Goal: Information Seeking & Learning: Learn about a topic

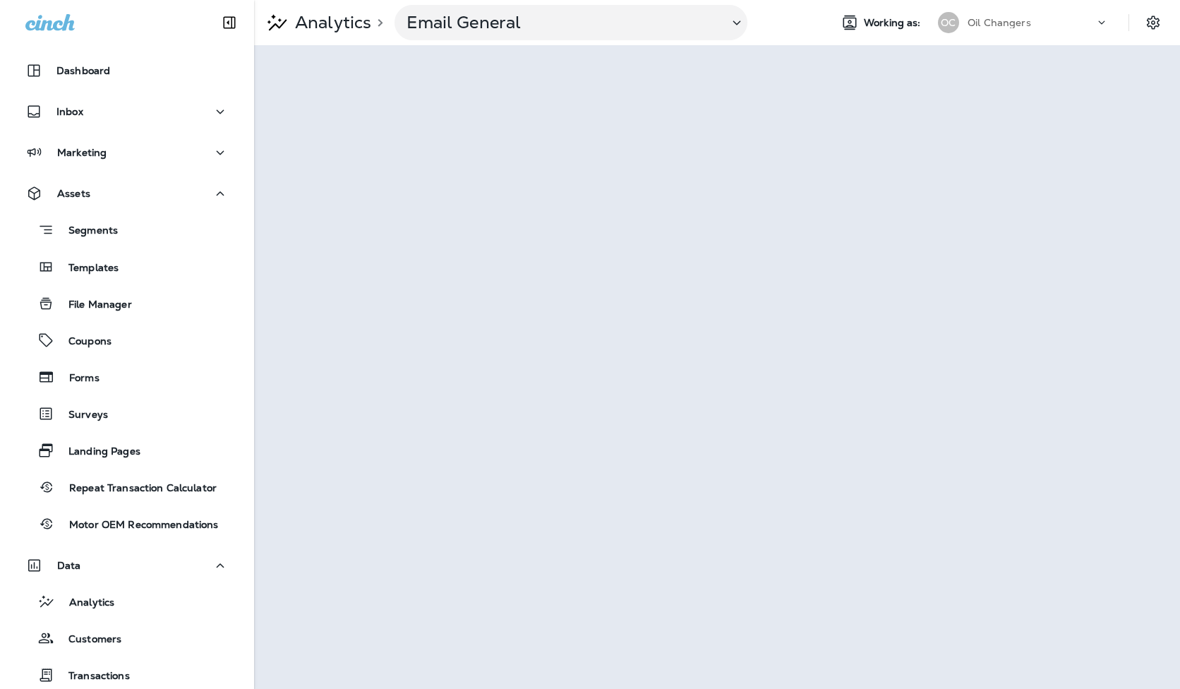
click at [1046, 16] on div "Oil Changers" at bounding box center [1031, 22] width 127 height 21
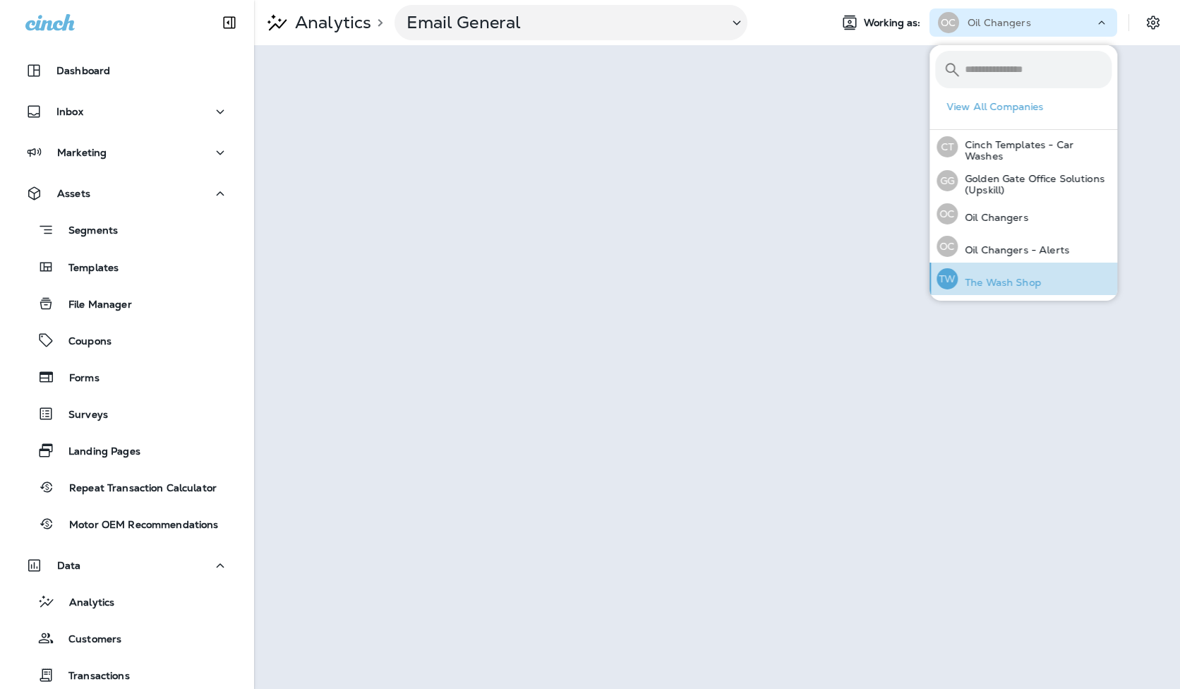
click at [1009, 278] on p "The Wash Shop" at bounding box center [999, 282] width 83 height 11
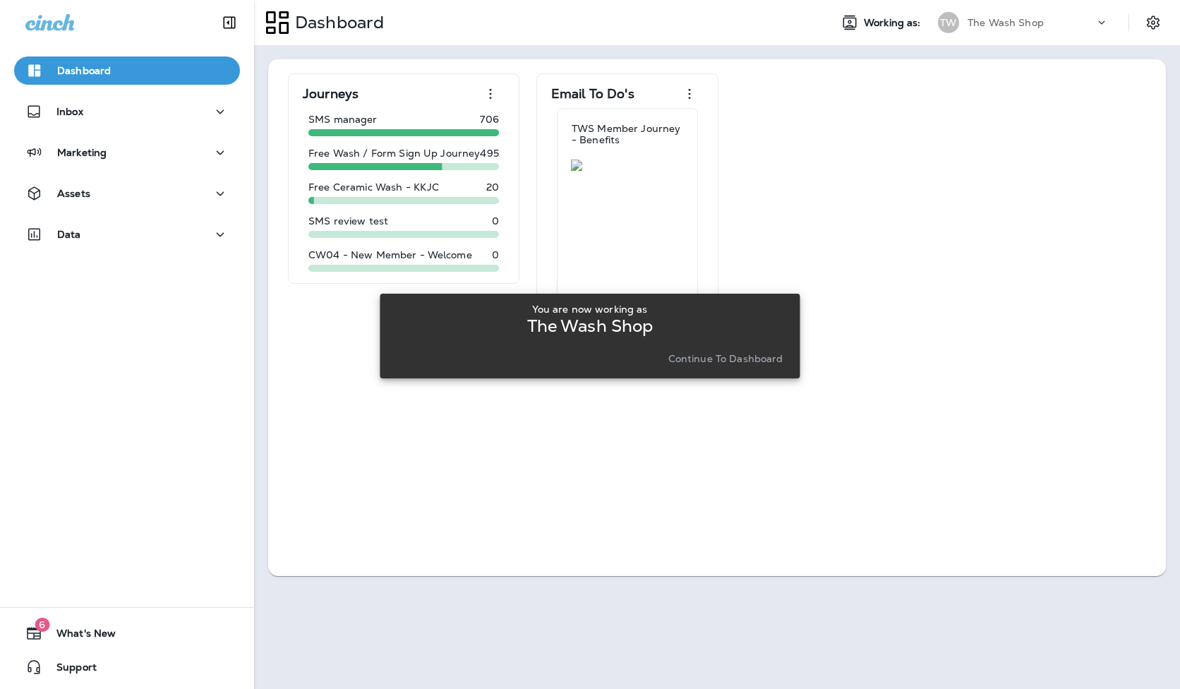
click at [727, 361] on p "Continue to Dashboard" at bounding box center [725, 358] width 115 height 11
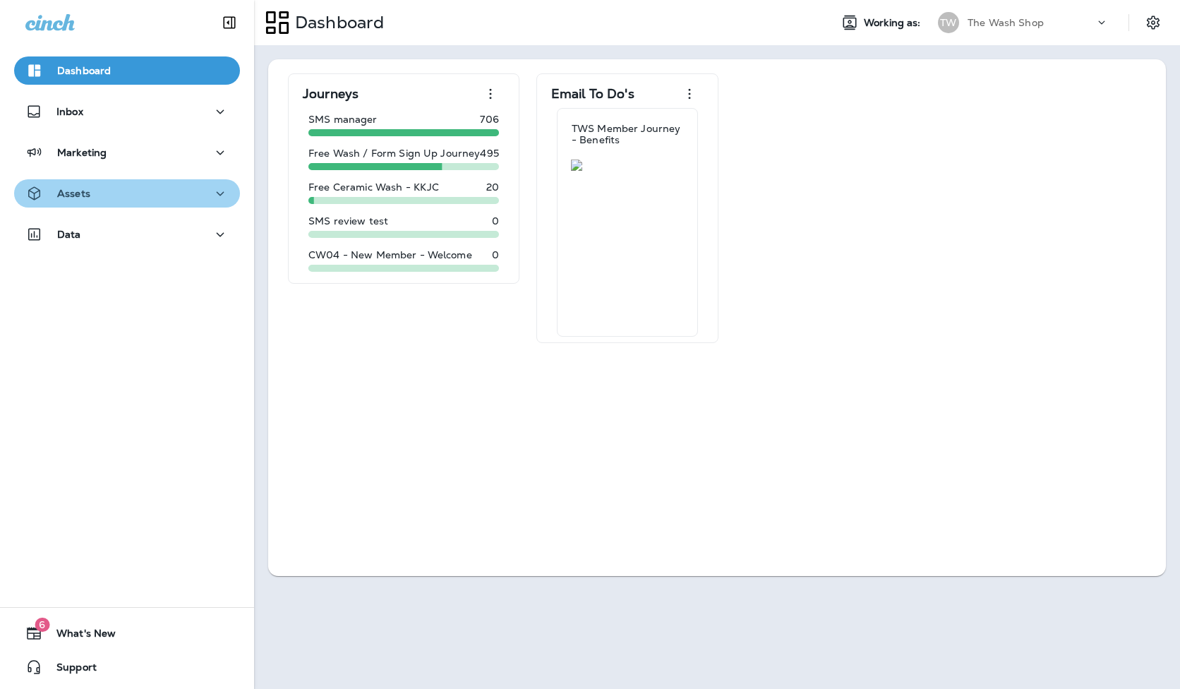
click at [164, 193] on div "Assets" at bounding box center [126, 194] width 203 height 18
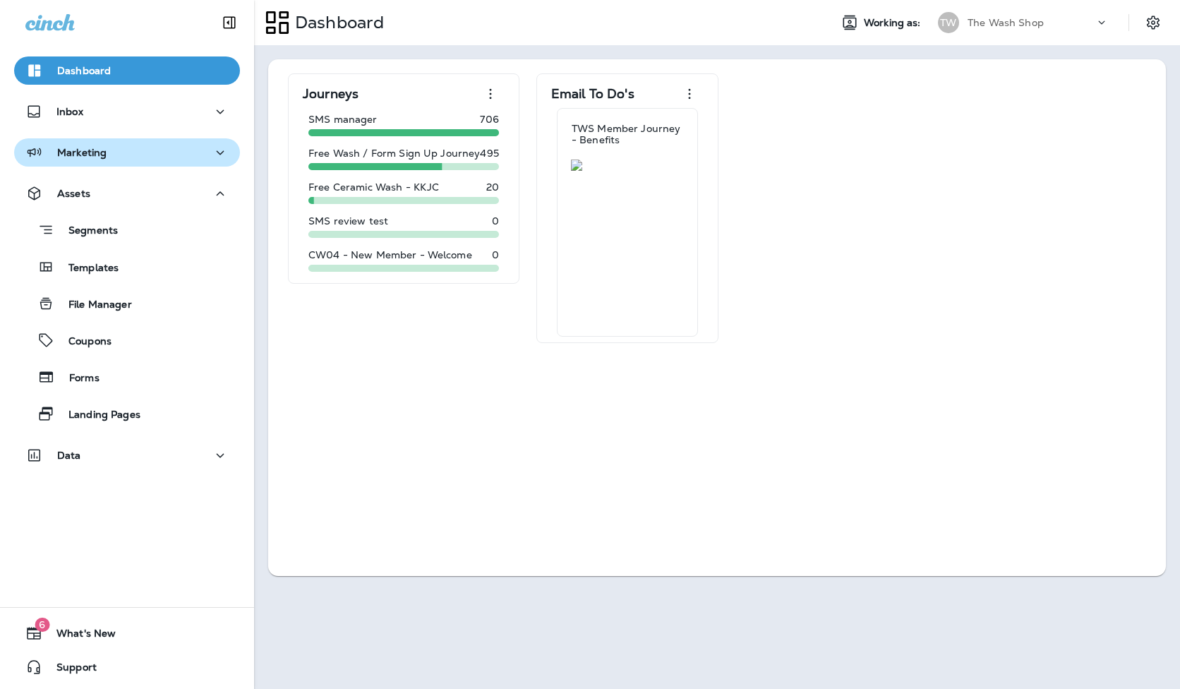
click at [148, 166] on button "Marketing" at bounding box center [127, 152] width 226 height 28
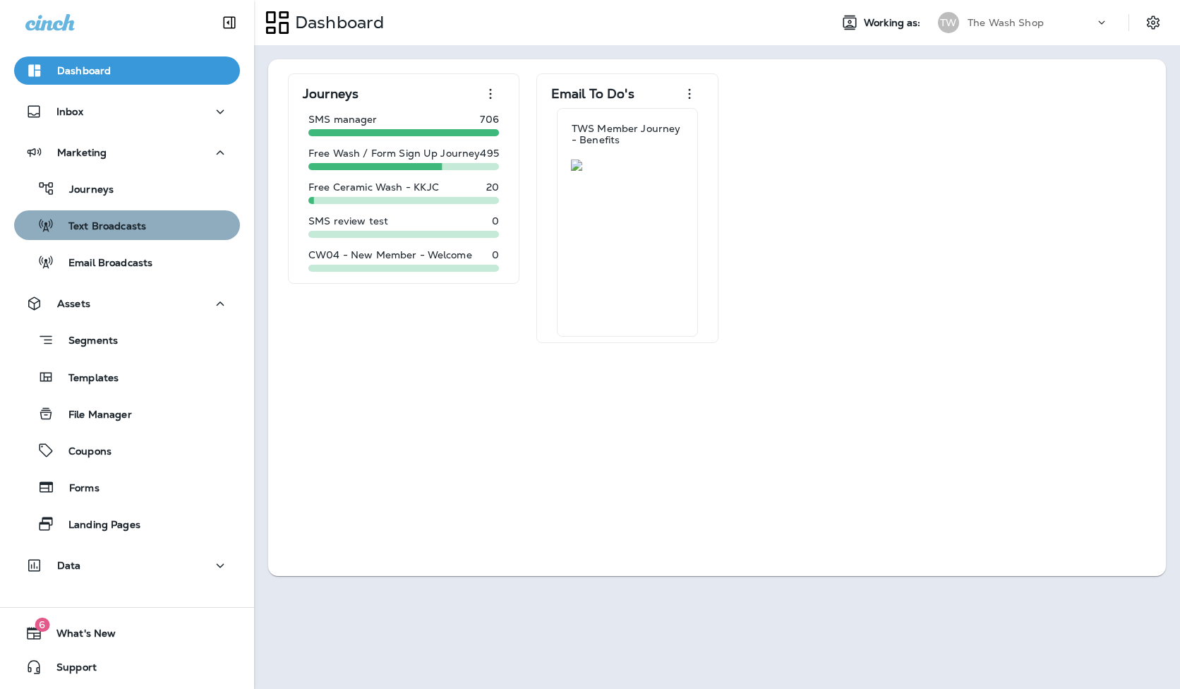
click at [139, 234] on div "Text Broadcasts" at bounding box center [83, 225] width 126 height 21
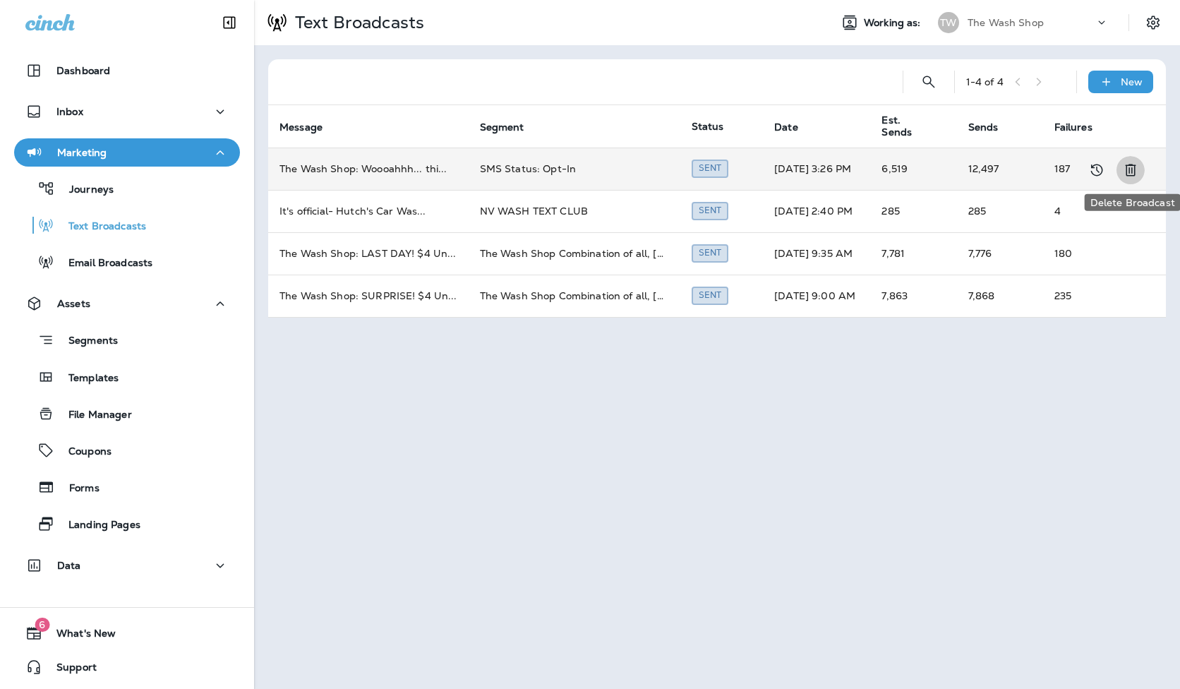
click at [1129, 170] on icon "Delete Broadcast" at bounding box center [1130, 170] width 17 height 17
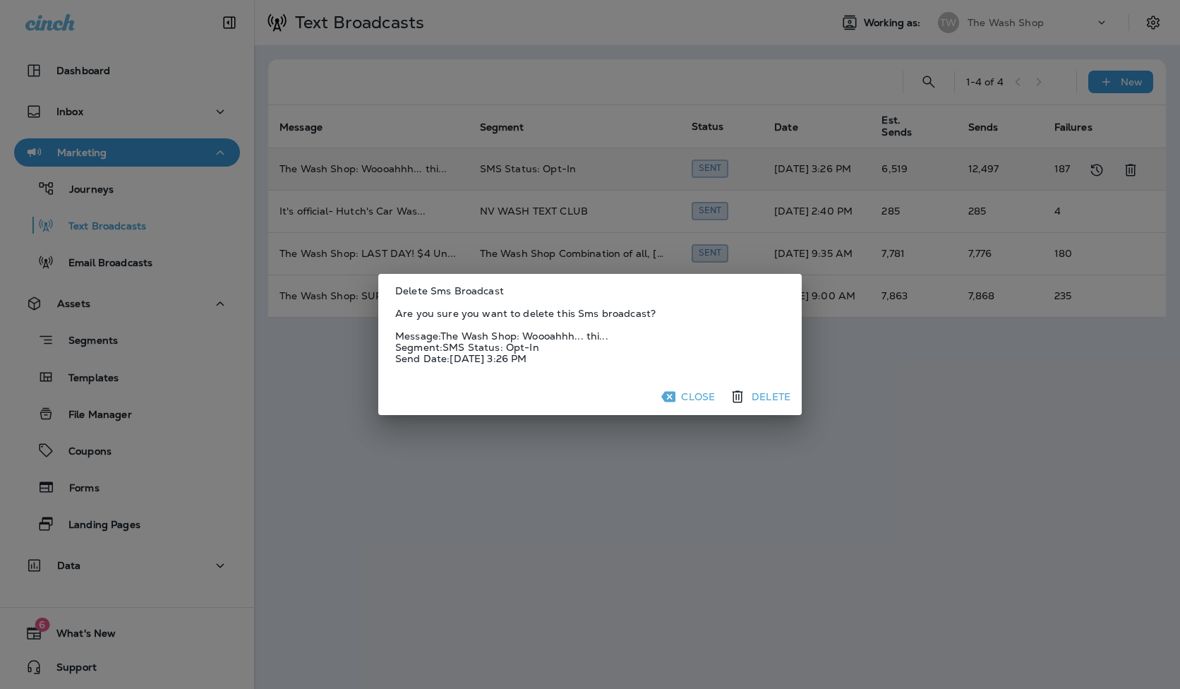
click at [701, 398] on button "Close" at bounding box center [689, 396] width 62 height 23
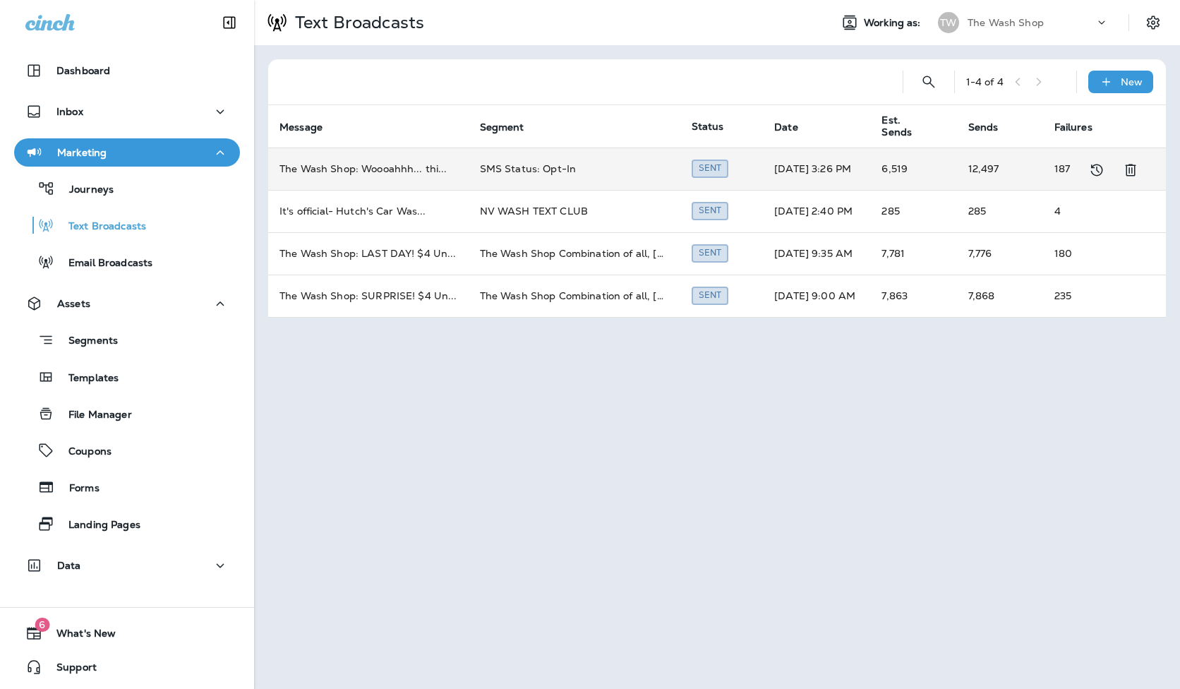
click at [776, 177] on td "[DATE] 3:26 PM" at bounding box center [816, 169] width 107 height 42
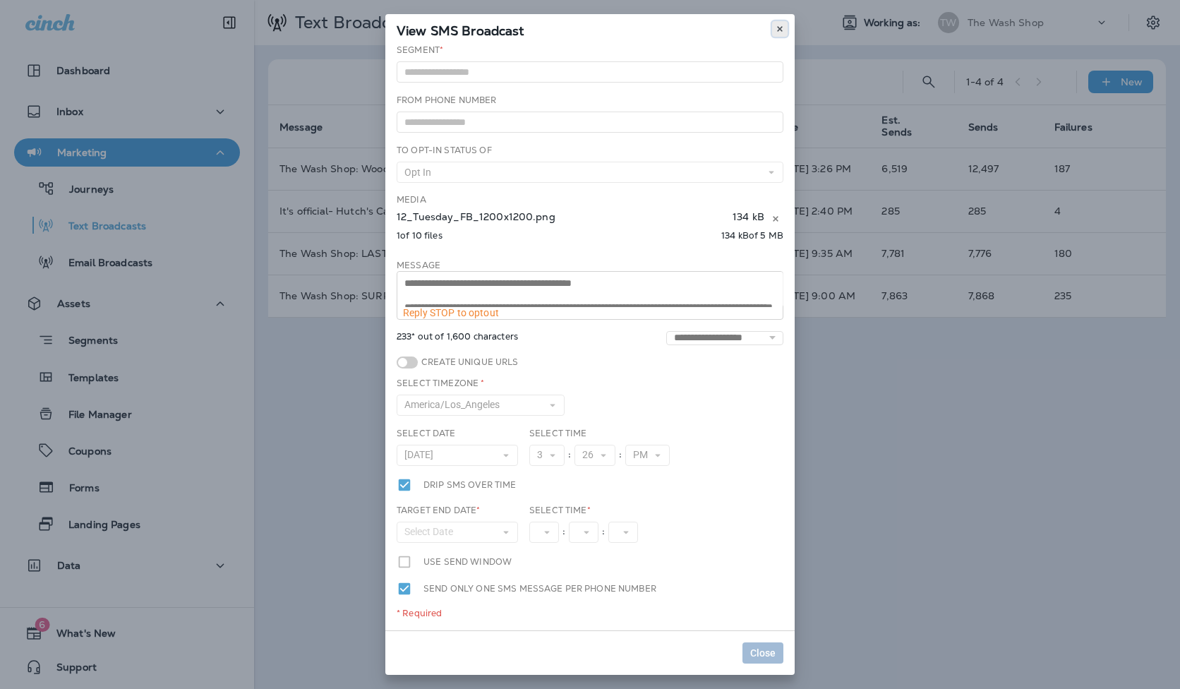
click at [779, 30] on icon at bounding box center [780, 29] width 8 height 8
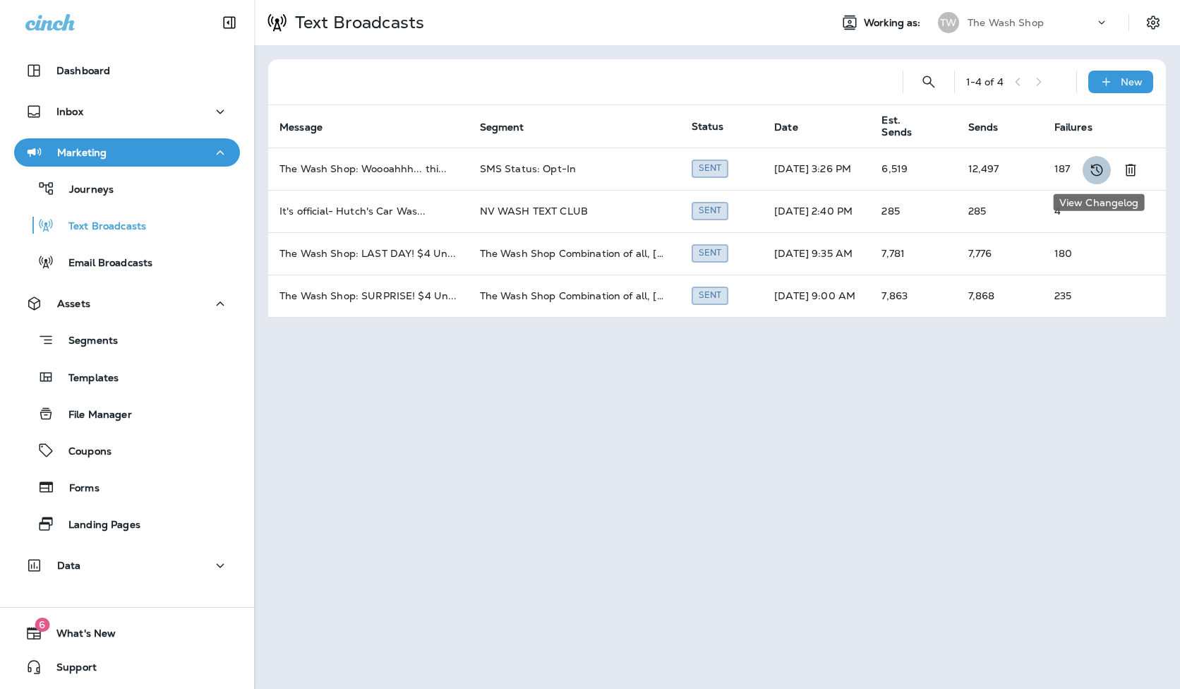
click at [1098, 172] on icon "View Changelog" at bounding box center [1096, 170] width 17 height 17
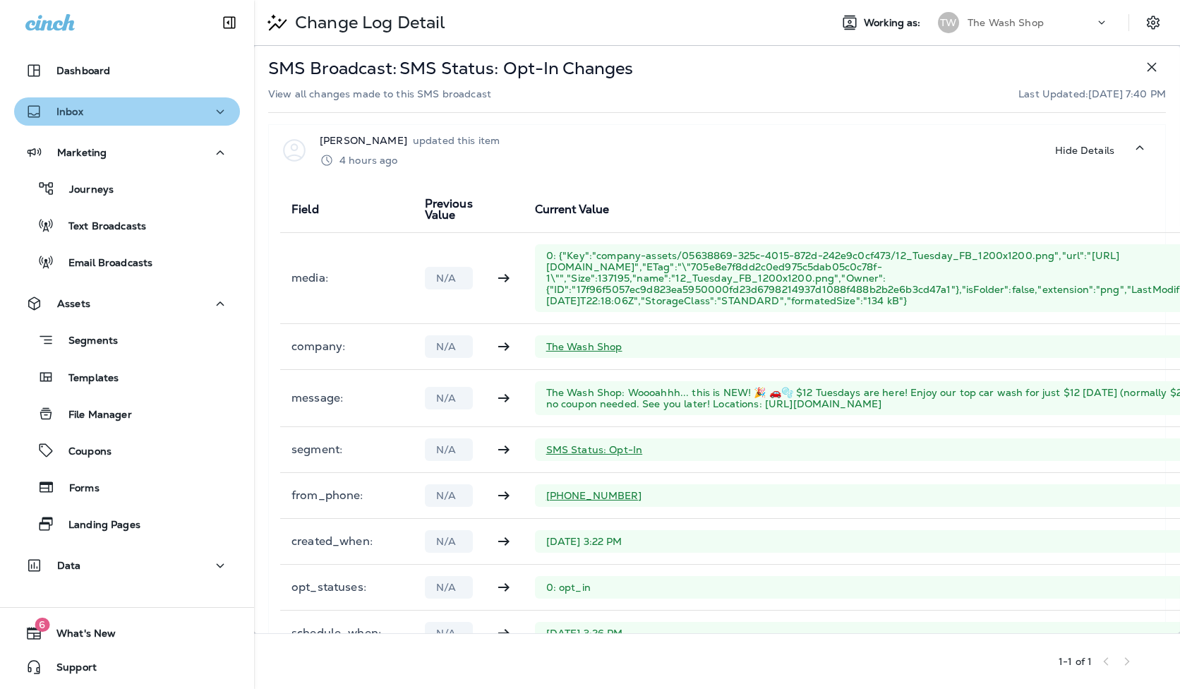
click at [51, 115] on div "Inbox" at bounding box center [54, 112] width 58 height 18
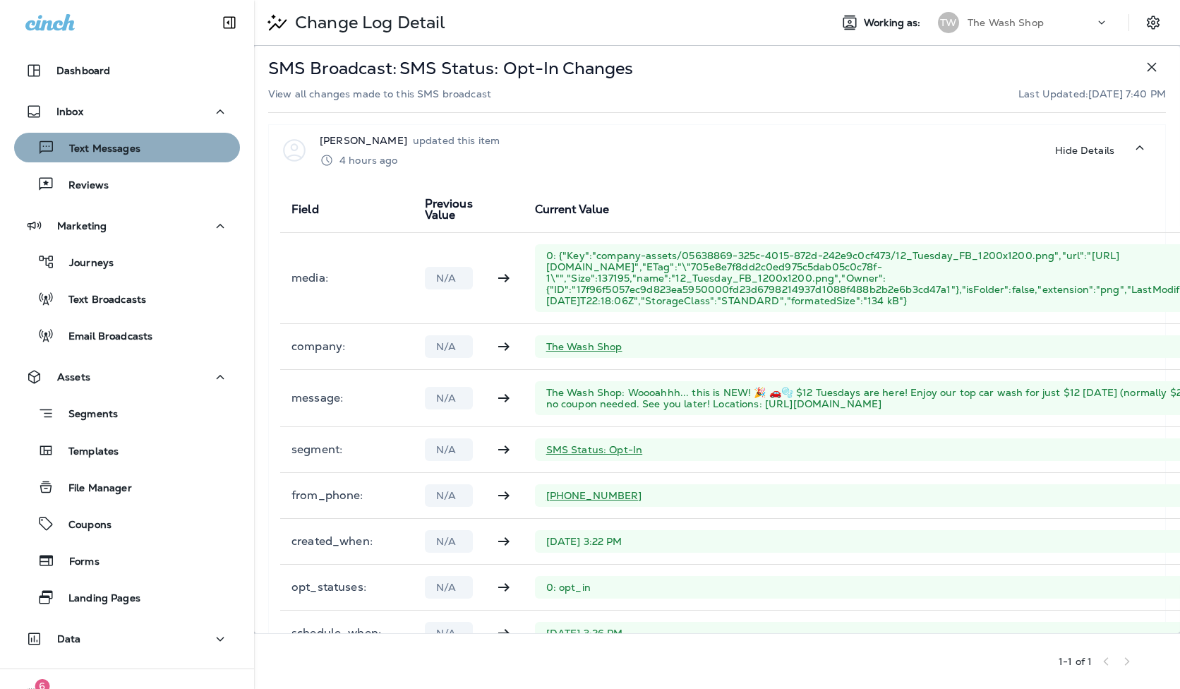
click at [88, 155] on p "Text Messages" at bounding box center [97, 149] width 85 height 13
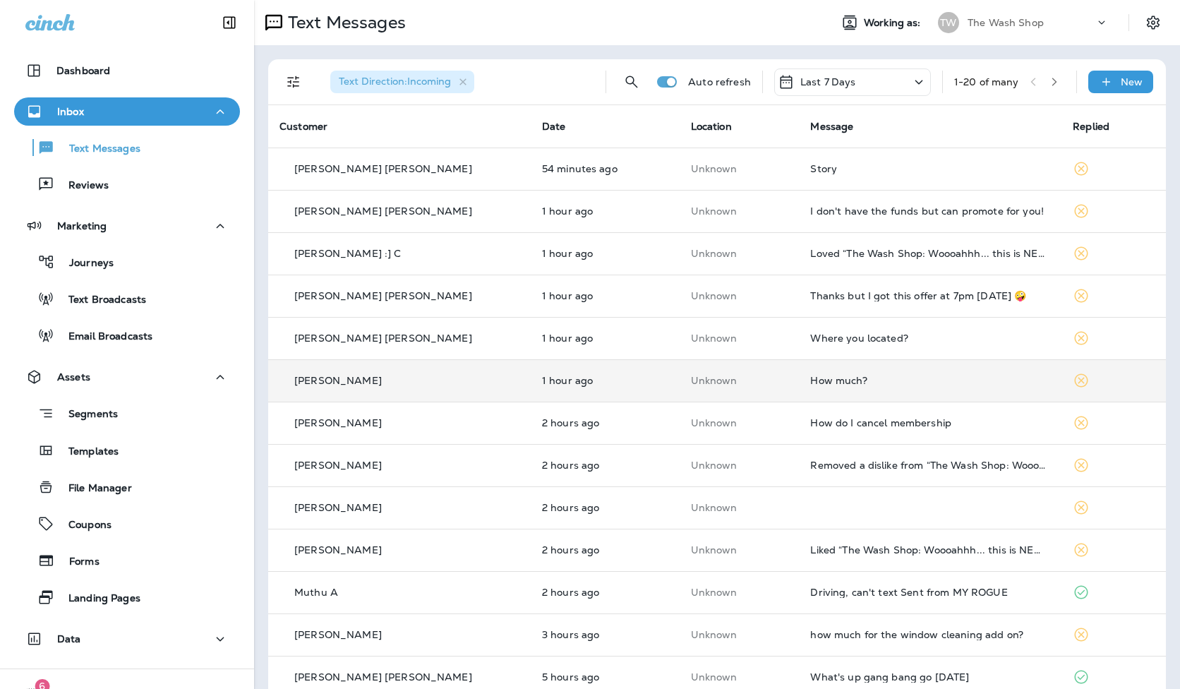
drag, startPoint x: 846, startPoint y: 377, endPoint x: 826, endPoint y: 375, distance: 19.8
click at [826, 375] on div "How much?" at bounding box center [930, 380] width 240 height 11
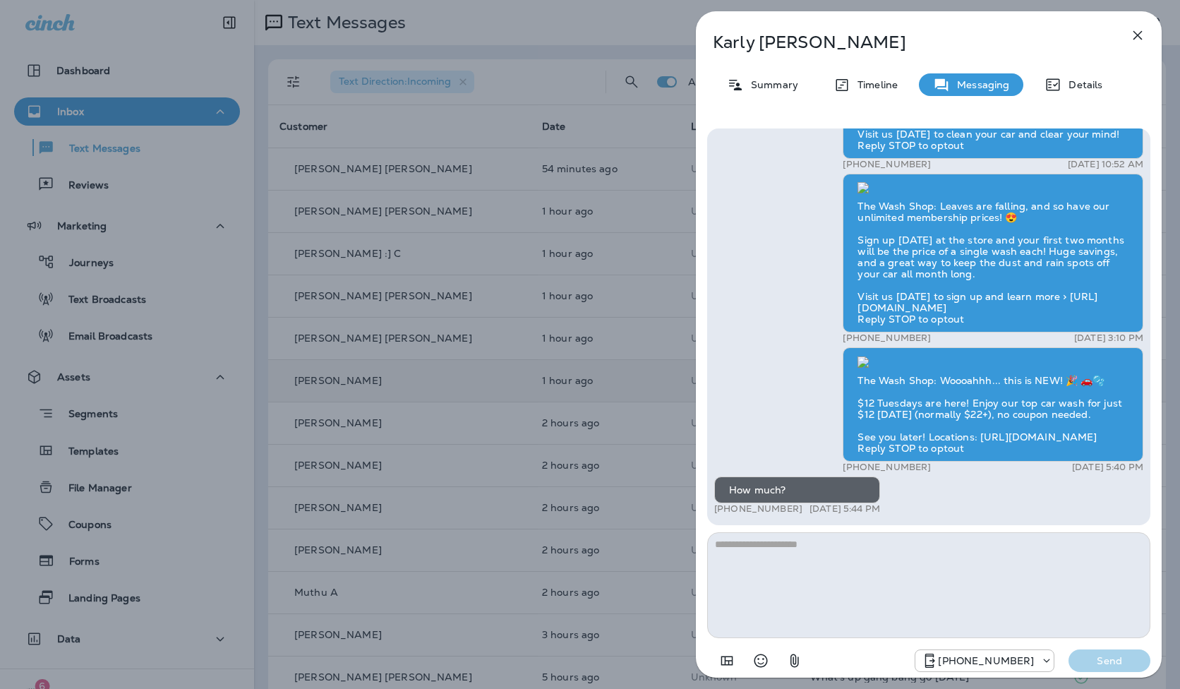
click at [1131, 38] on icon "button" at bounding box center [1137, 35] width 17 height 17
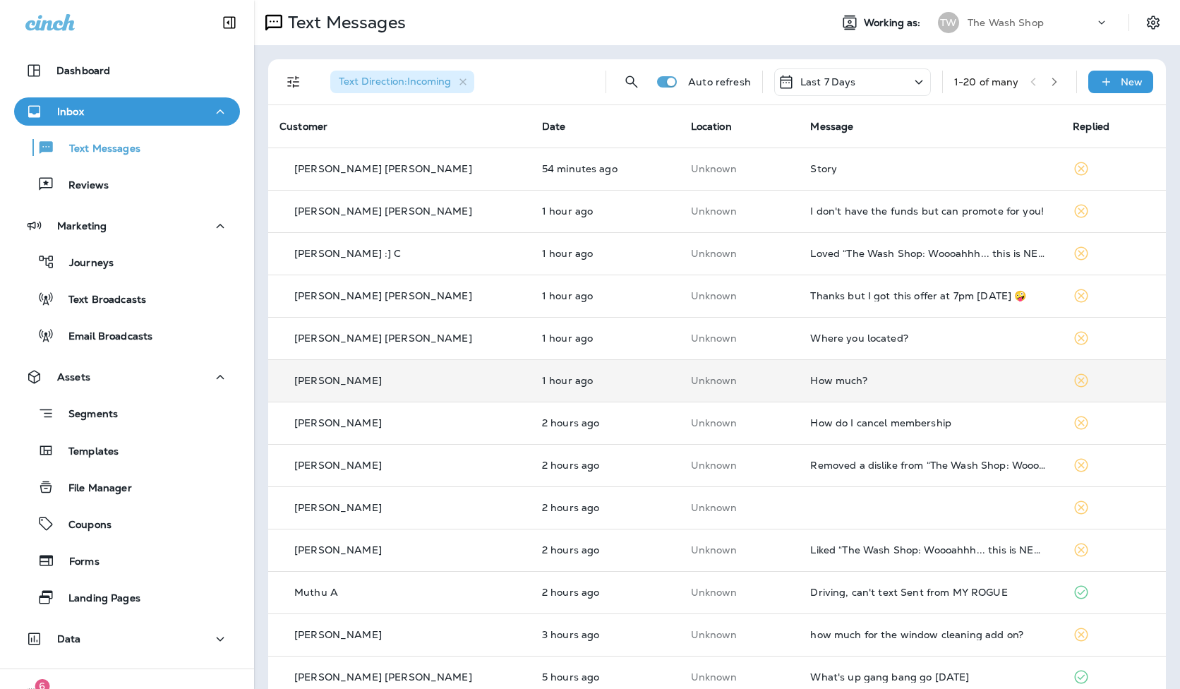
scroll to position [1, 0]
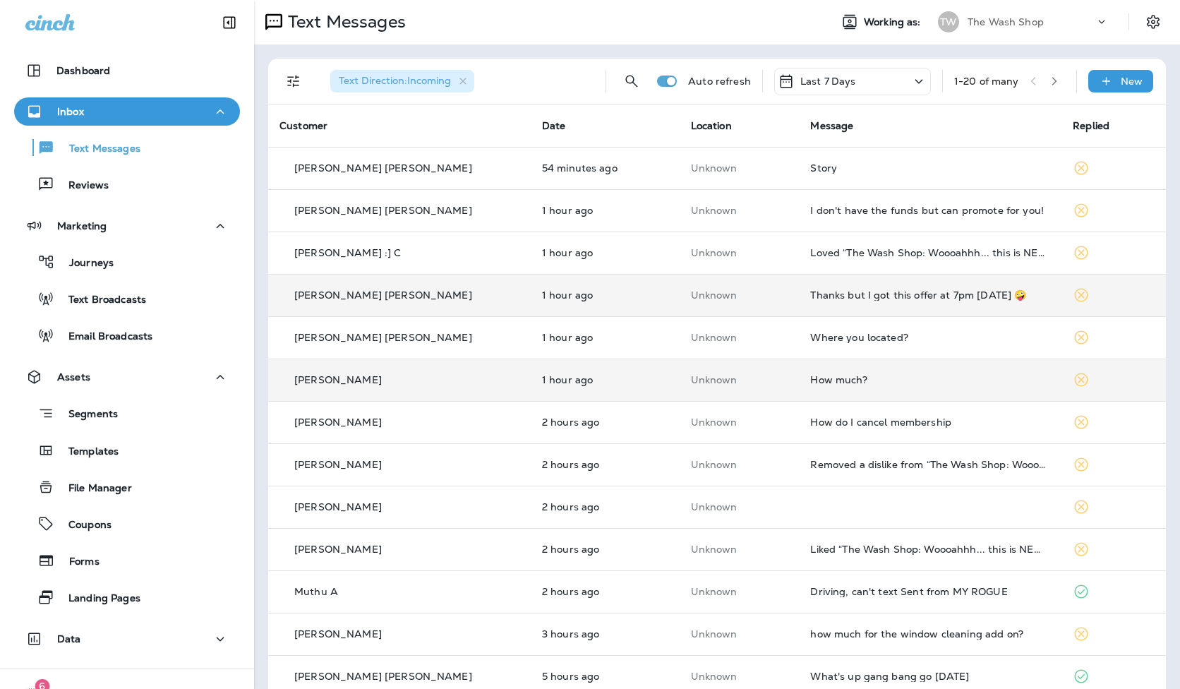
click at [902, 284] on td "Thanks but I got this offer at 7pm [DATE] 🤪" at bounding box center [930, 295] width 263 height 42
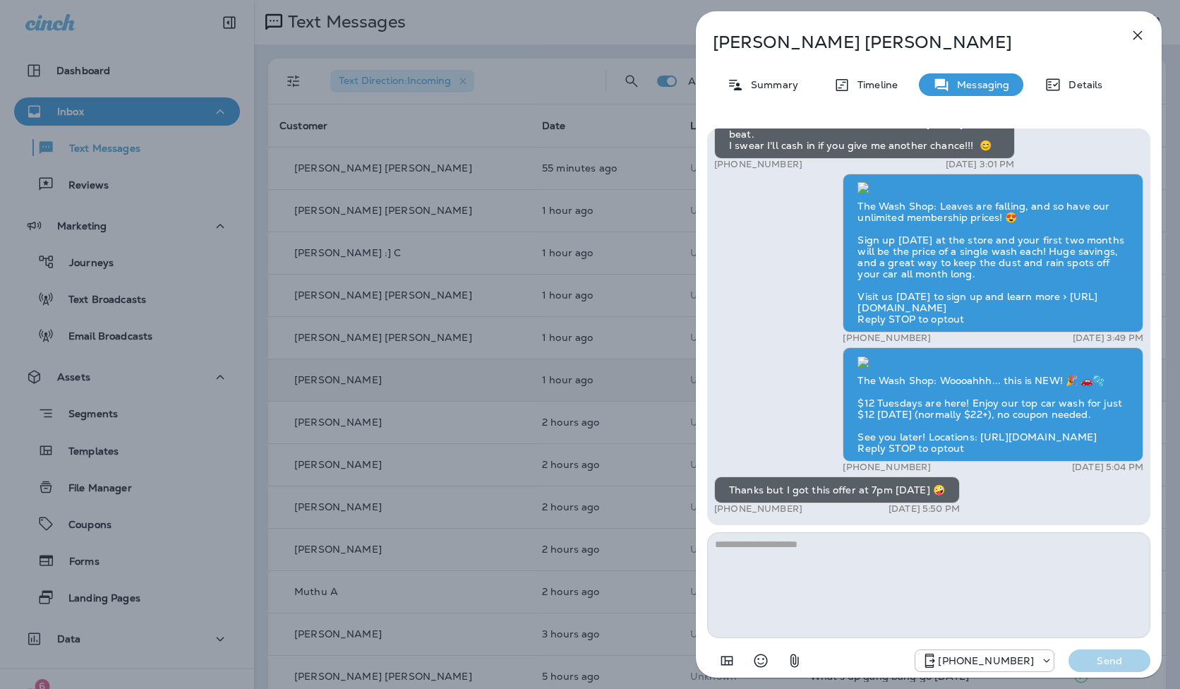
click at [882, 608] on textarea at bounding box center [928, 585] width 443 height 106
type textarea "**********"
click at [1123, 656] on p "Send" at bounding box center [1109, 660] width 59 height 13
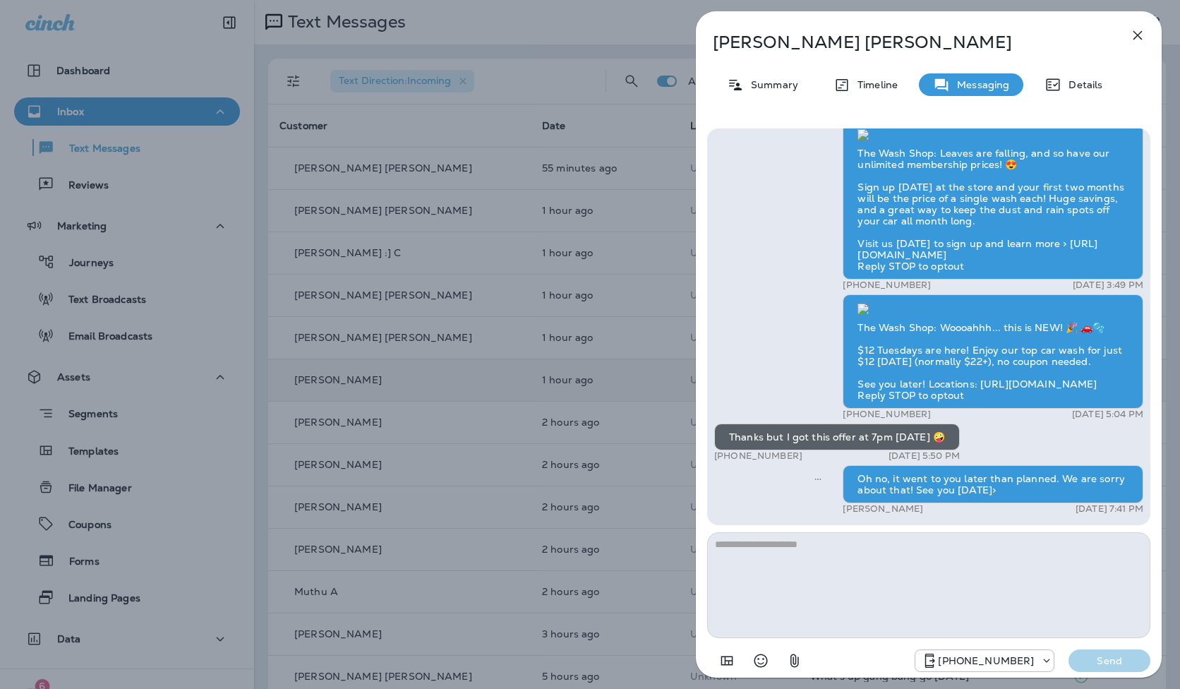
click at [1134, 38] on icon "button" at bounding box center [1137, 35] width 9 height 9
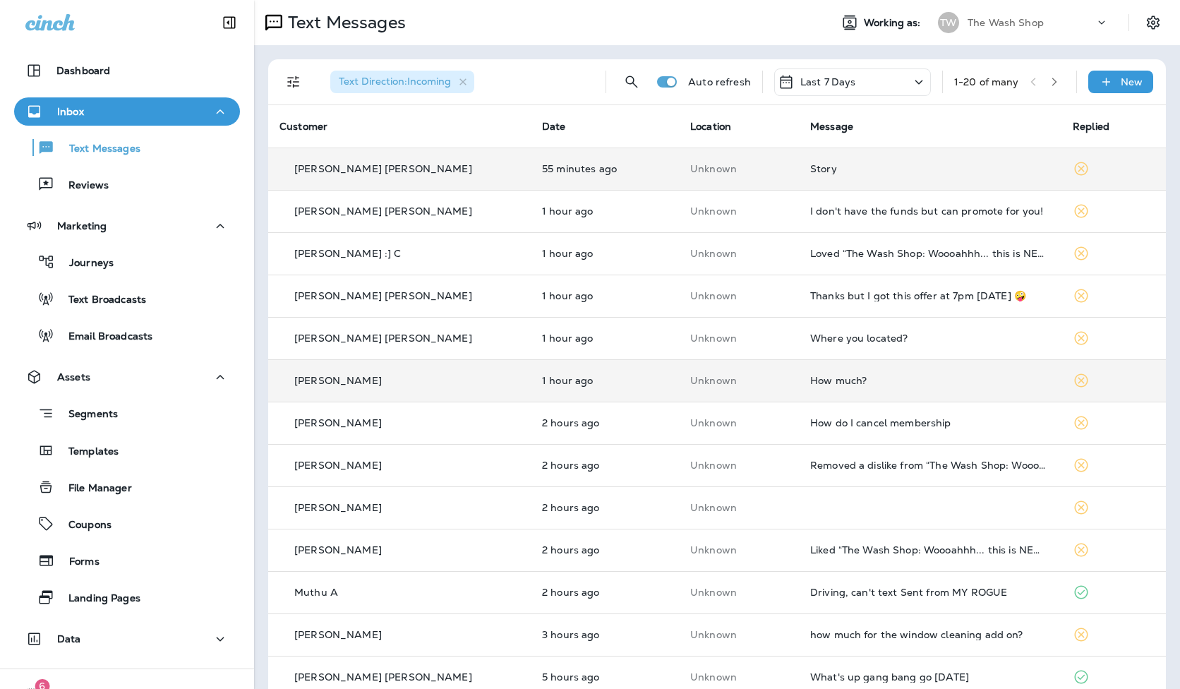
click at [913, 164] on div "Story" at bounding box center [930, 168] width 240 height 11
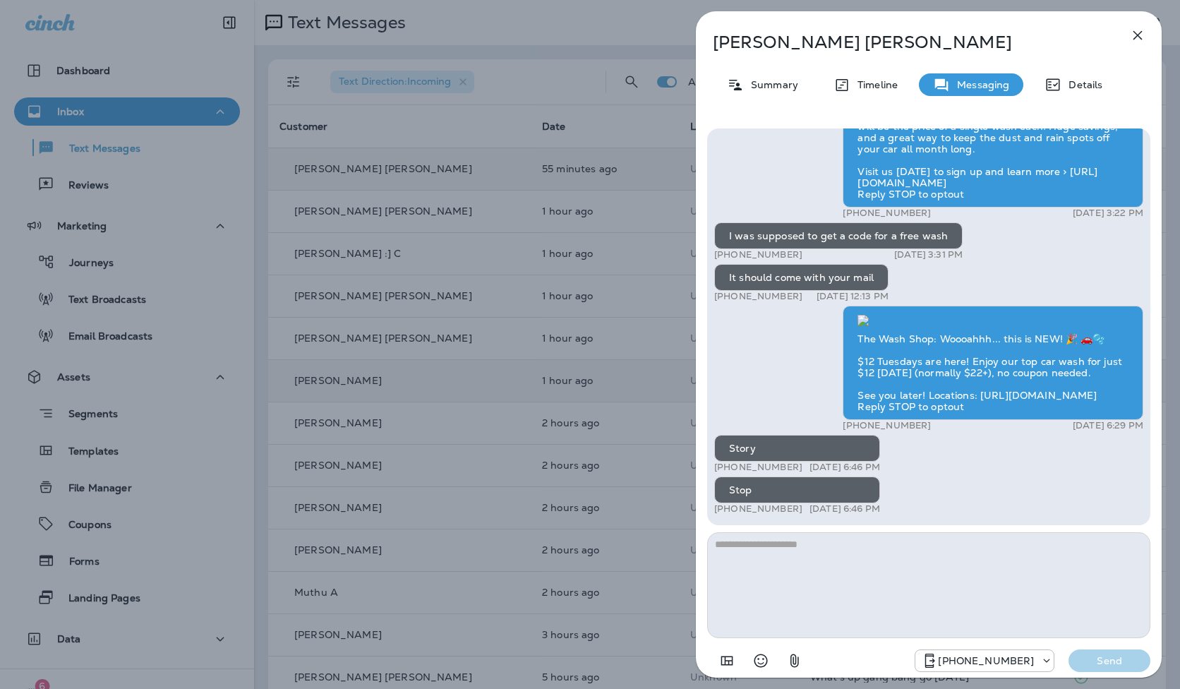
click at [1129, 34] on icon "button" at bounding box center [1137, 35] width 17 height 17
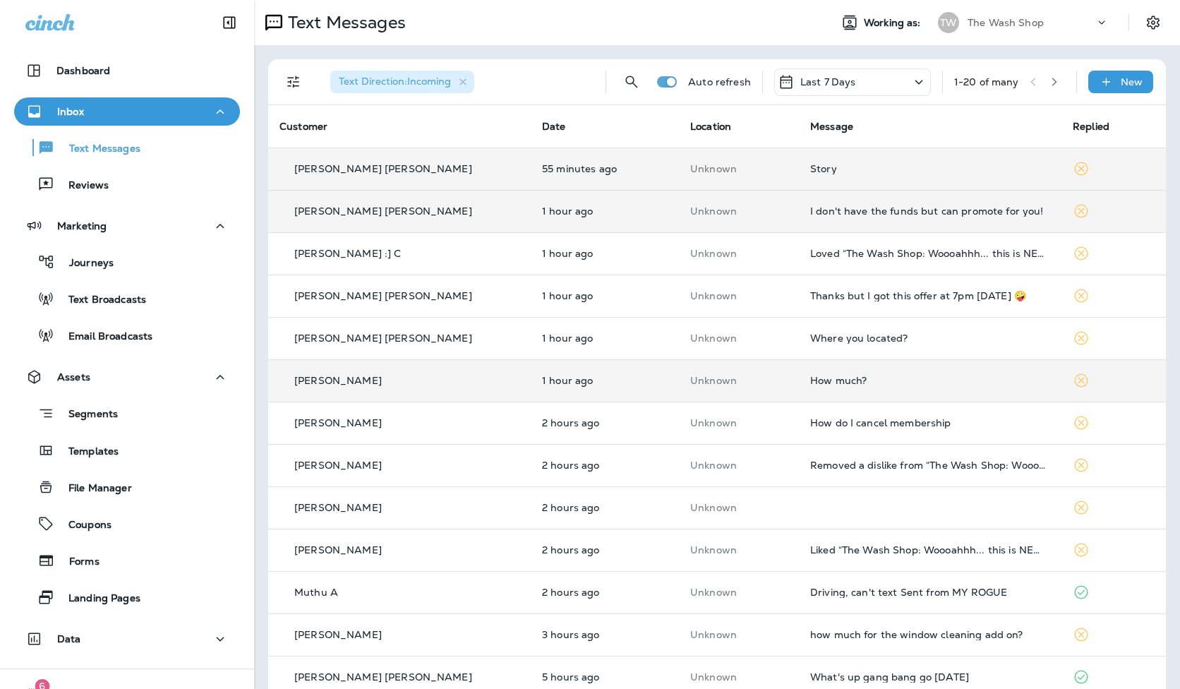
click at [914, 206] on div "I don't have the funds but can promote for you!" at bounding box center [930, 210] width 240 height 11
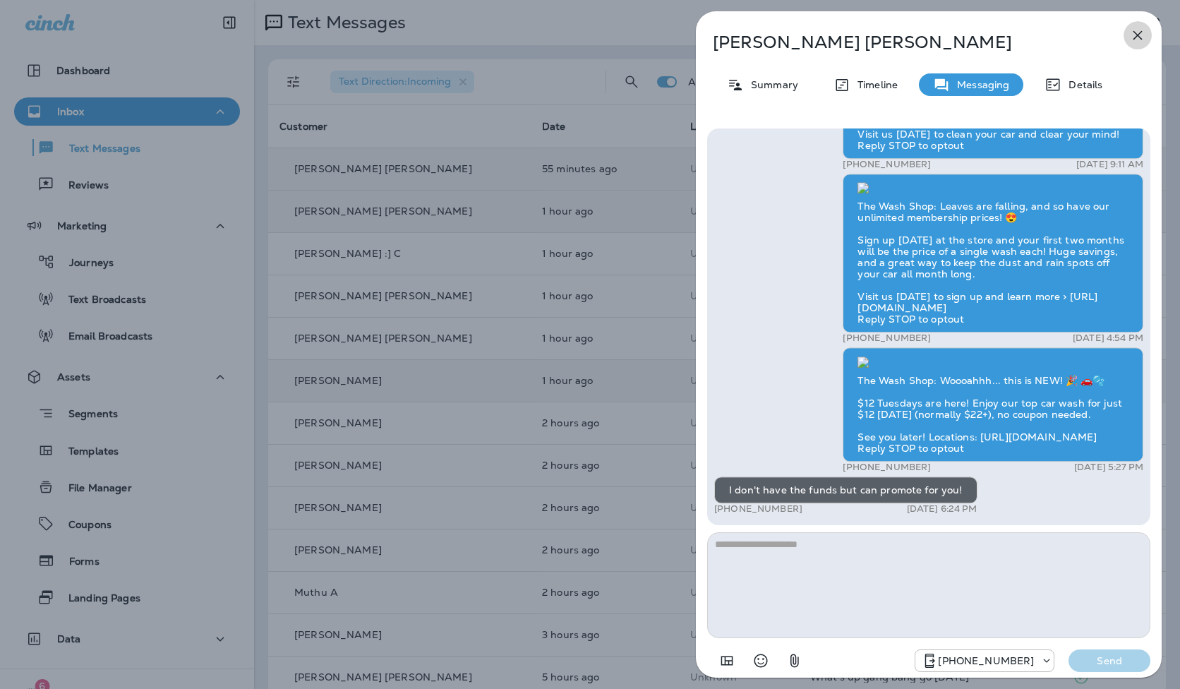
click at [1131, 39] on icon "button" at bounding box center [1137, 35] width 17 height 17
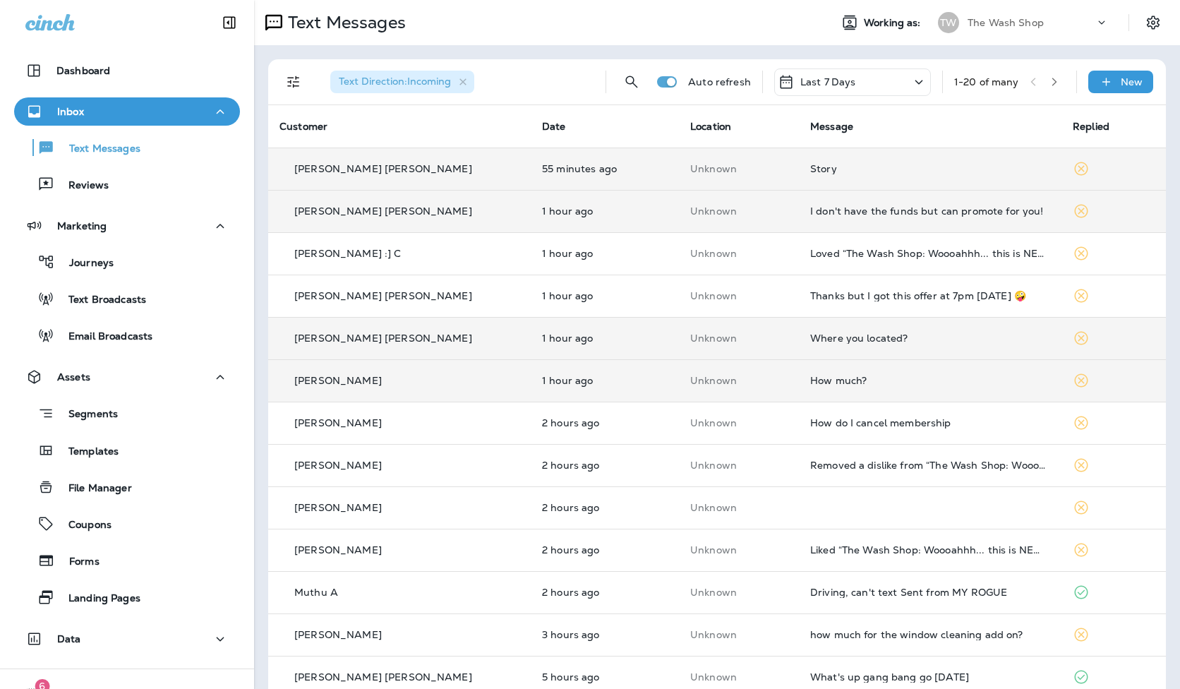
click at [879, 342] on div "Where you located?" at bounding box center [930, 337] width 240 height 11
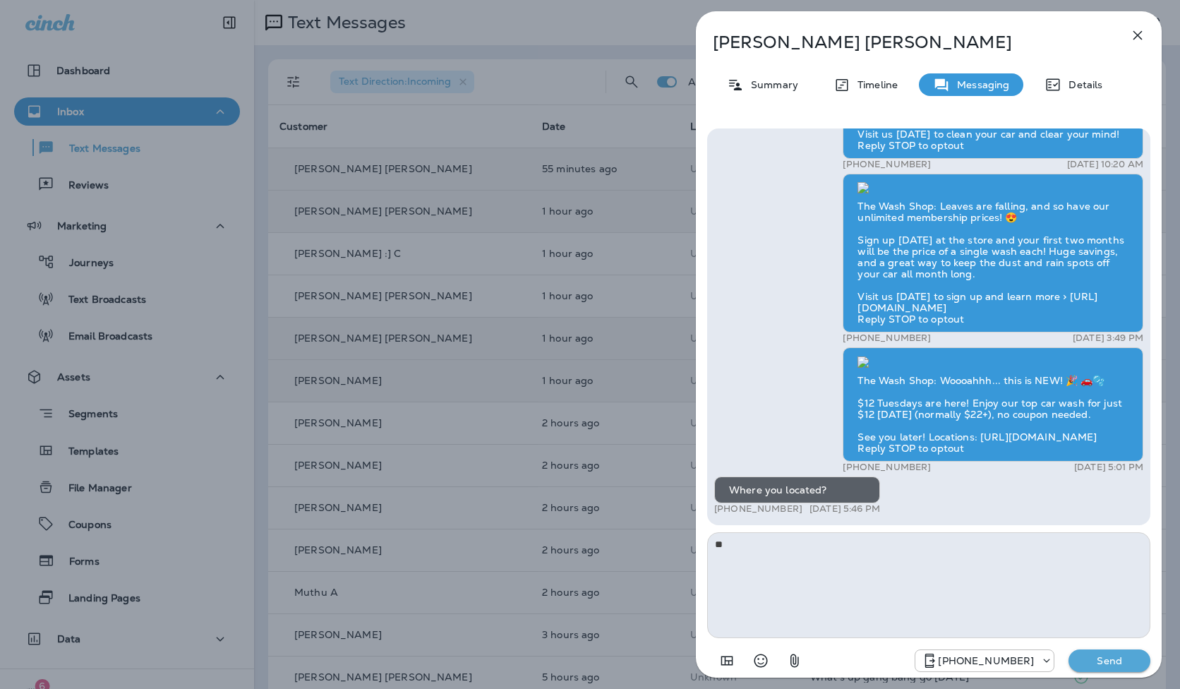
type textarea "**"
click at [1129, 40] on icon "button" at bounding box center [1137, 35] width 17 height 17
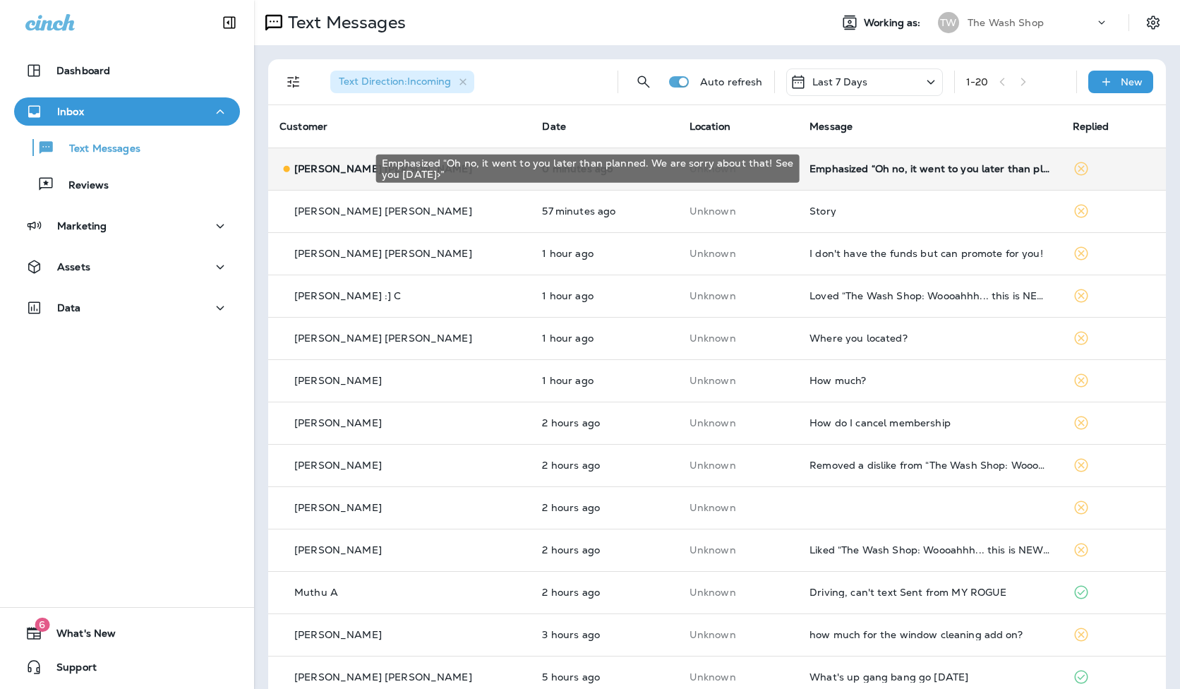
click at [911, 165] on div "Emphasized “Oh no, it went to you later than planned. We are sorry about that! …" at bounding box center [930, 168] width 240 height 11
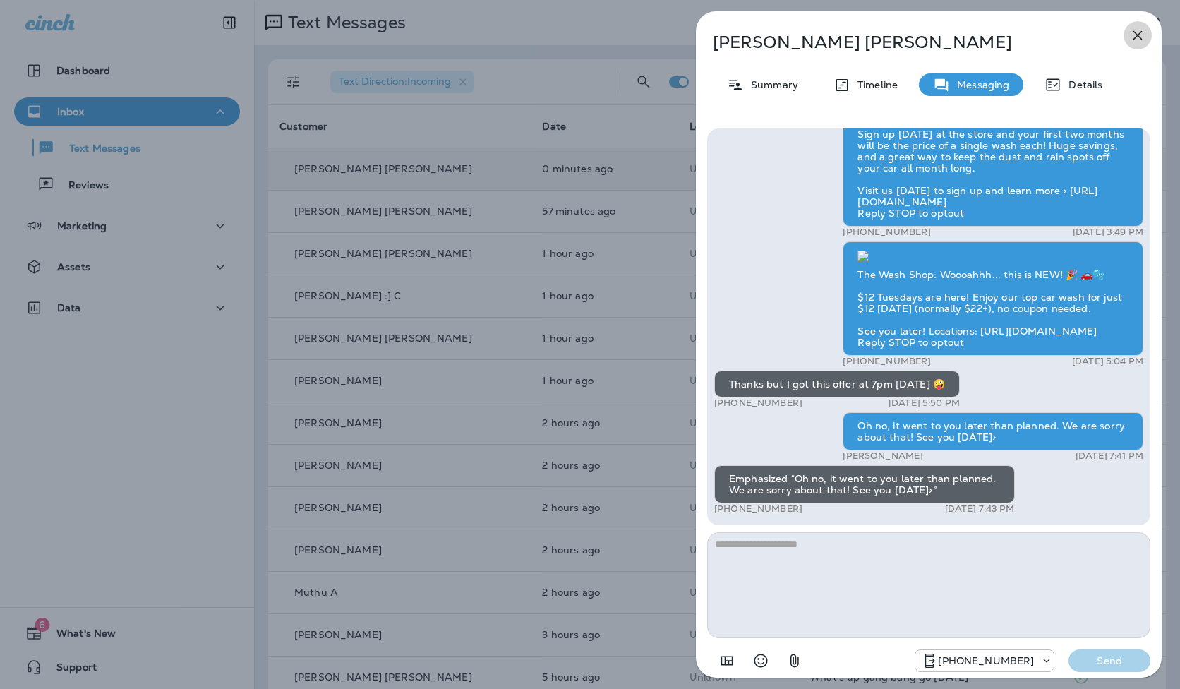
click at [1135, 28] on icon "button" at bounding box center [1137, 35] width 17 height 17
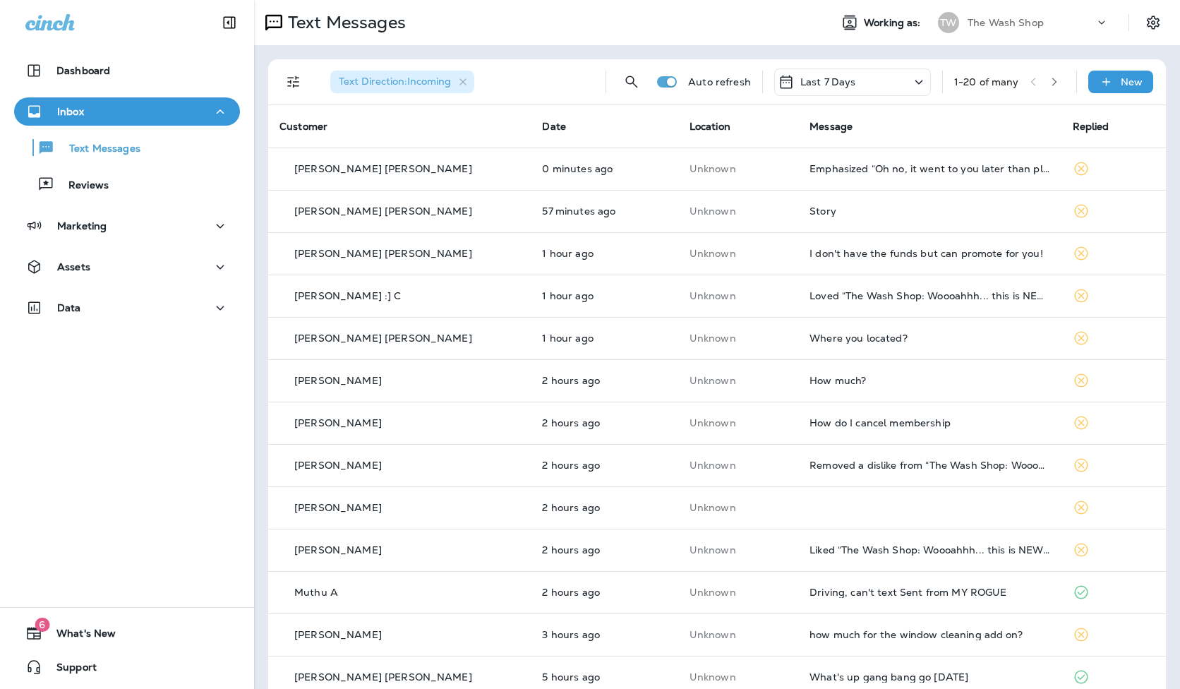
click at [903, 81] on div "Last 7 Days" at bounding box center [852, 82] width 157 height 28
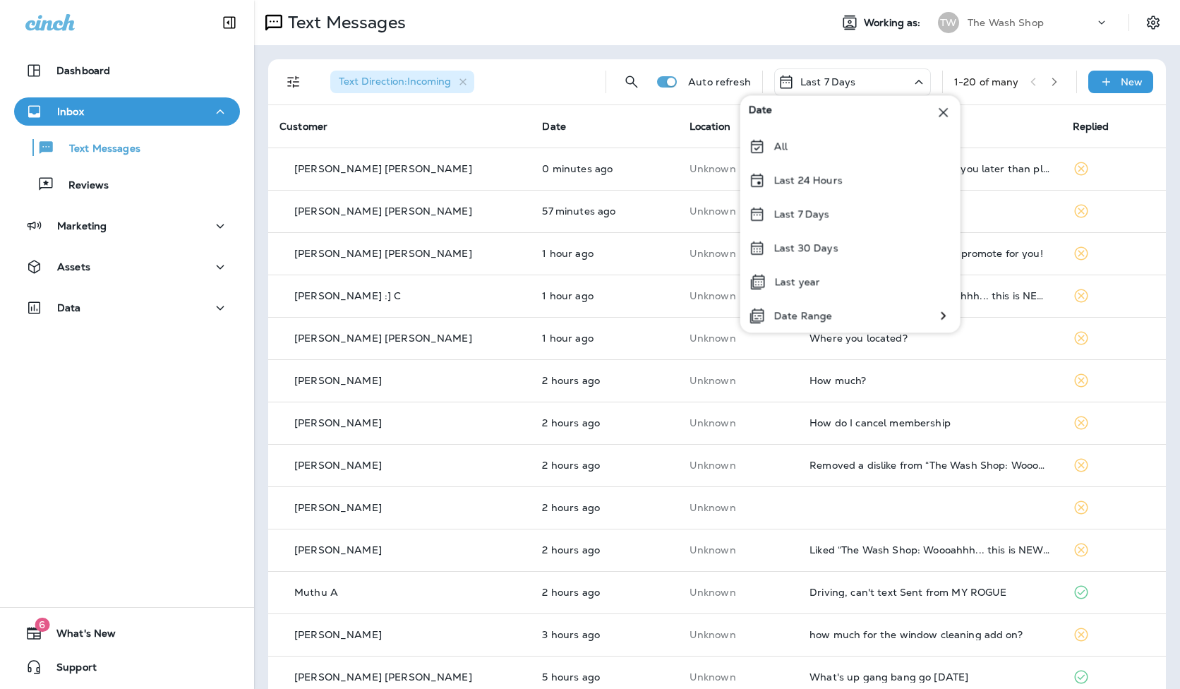
click at [916, 61] on div "Text Direction : Incoming Auto refresh Last 7 Days 1 - 20 of many New" at bounding box center [719, 81] width 881 height 45
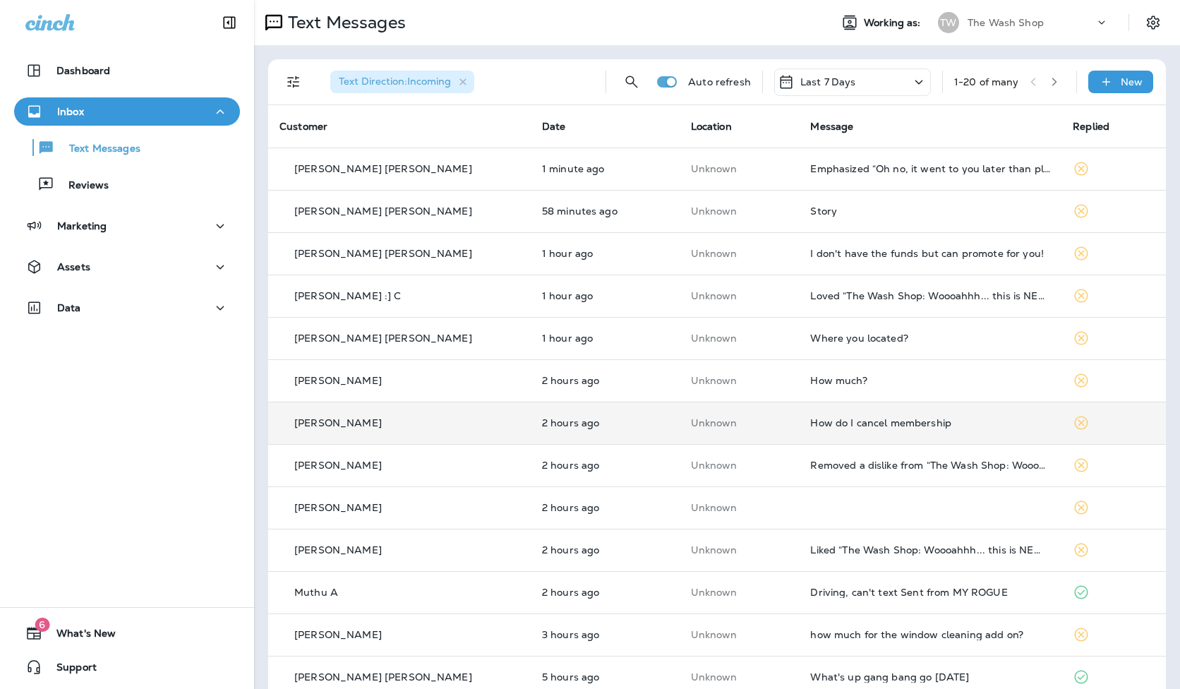
click at [889, 413] on td "How do I cancel membership" at bounding box center [930, 423] width 263 height 42
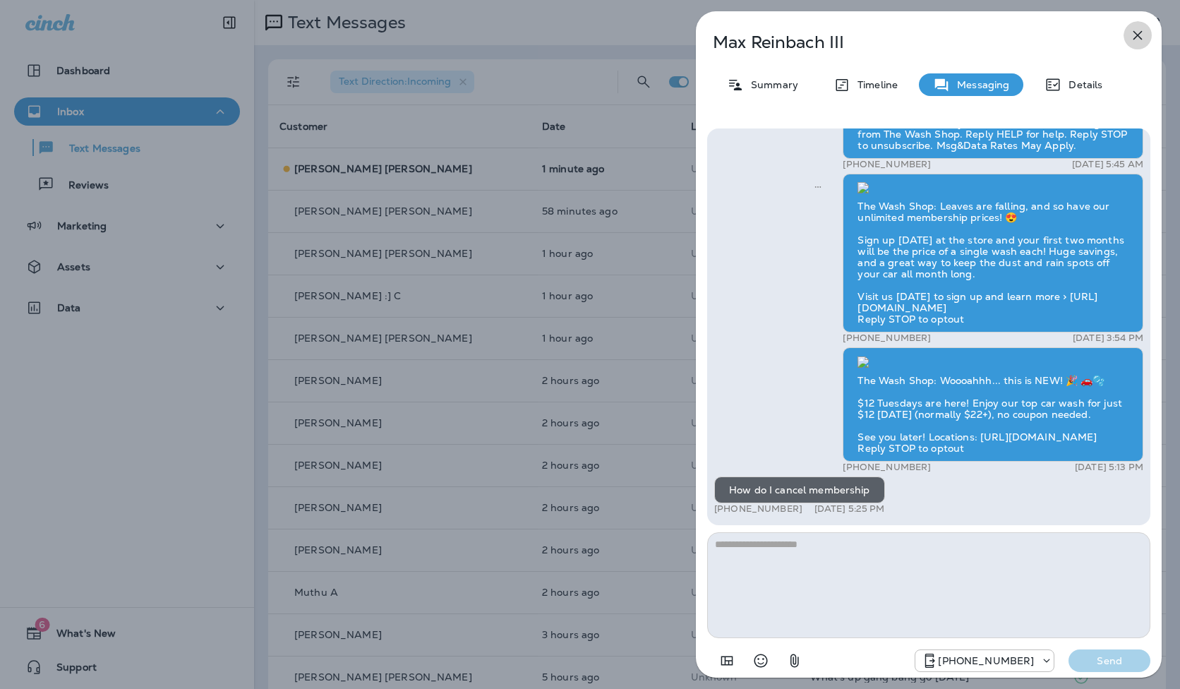
click at [1135, 31] on icon "button" at bounding box center [1137, 35] width 17 height 17
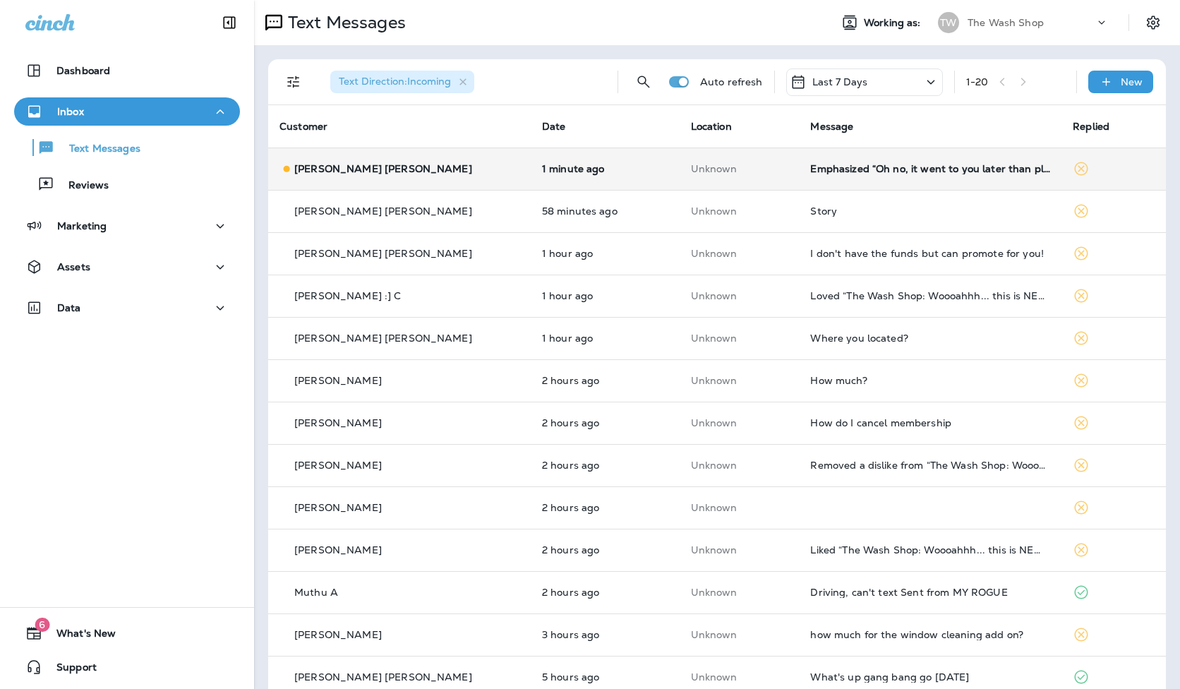
click at [998, 161] on td "Emphasized “Oh no, it went to you later than planned. We are sorry about that! …" at bounding box center [930, 169] width 263 height 42
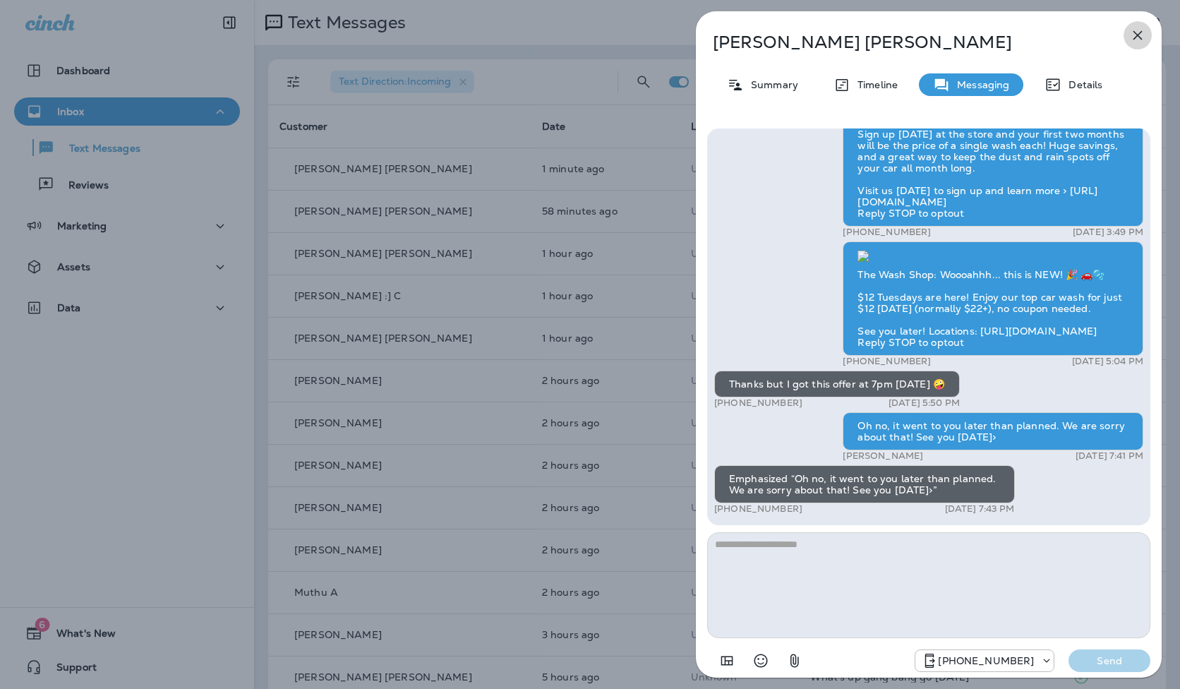
click at [1141, 33] on icon "button" at bounding box center [1137, 35] width 17 height 17
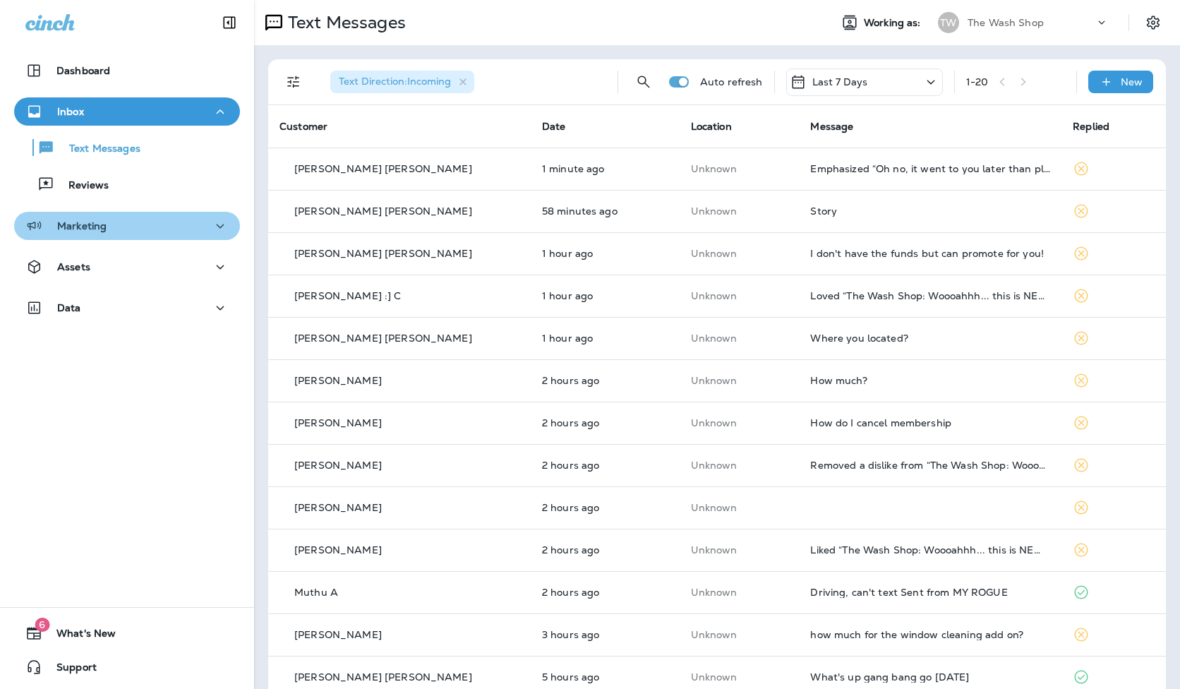
click at [162, 229] on div "Marketing" at bounding box center [126, 226] width 203 height 18
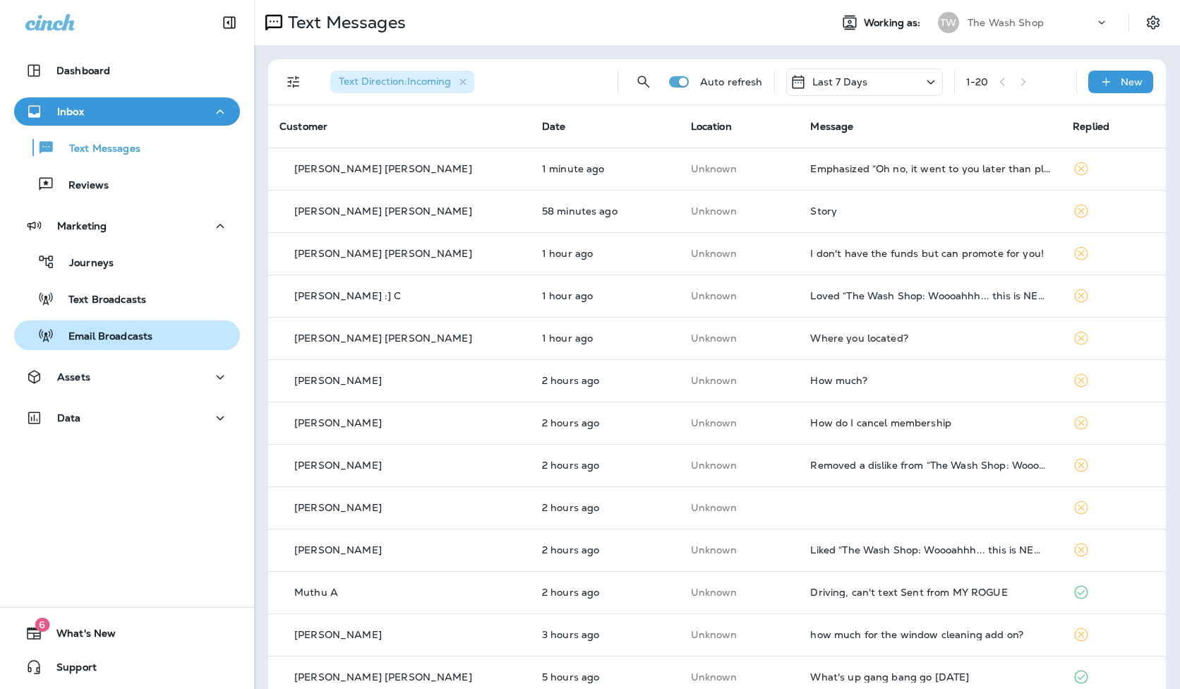
click at [131, 345] on div "Email Broadcasts" at bounding box center [86, 335] width 133 height 21
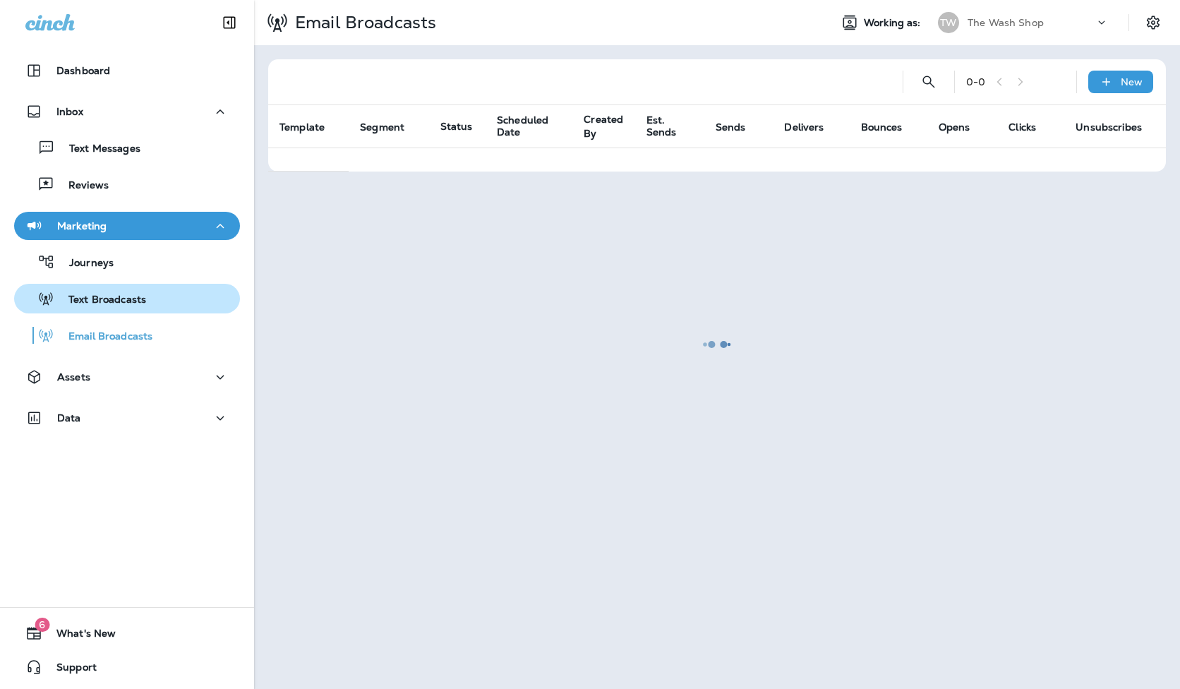
click at [143, 301] on p "Text Broadcasts" at bounding box center [100, 300] width 92 height 13
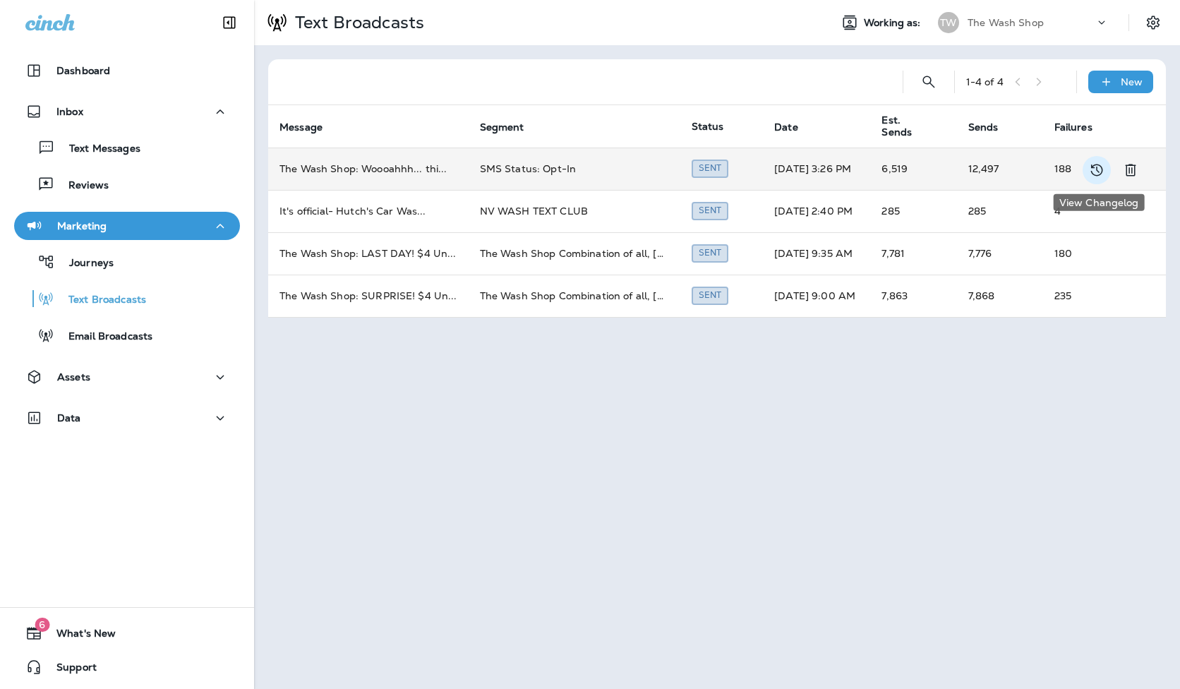
click at [1098, 167] on icon "View Changelog" at bounding box center [1096, 170] width 17 height 17
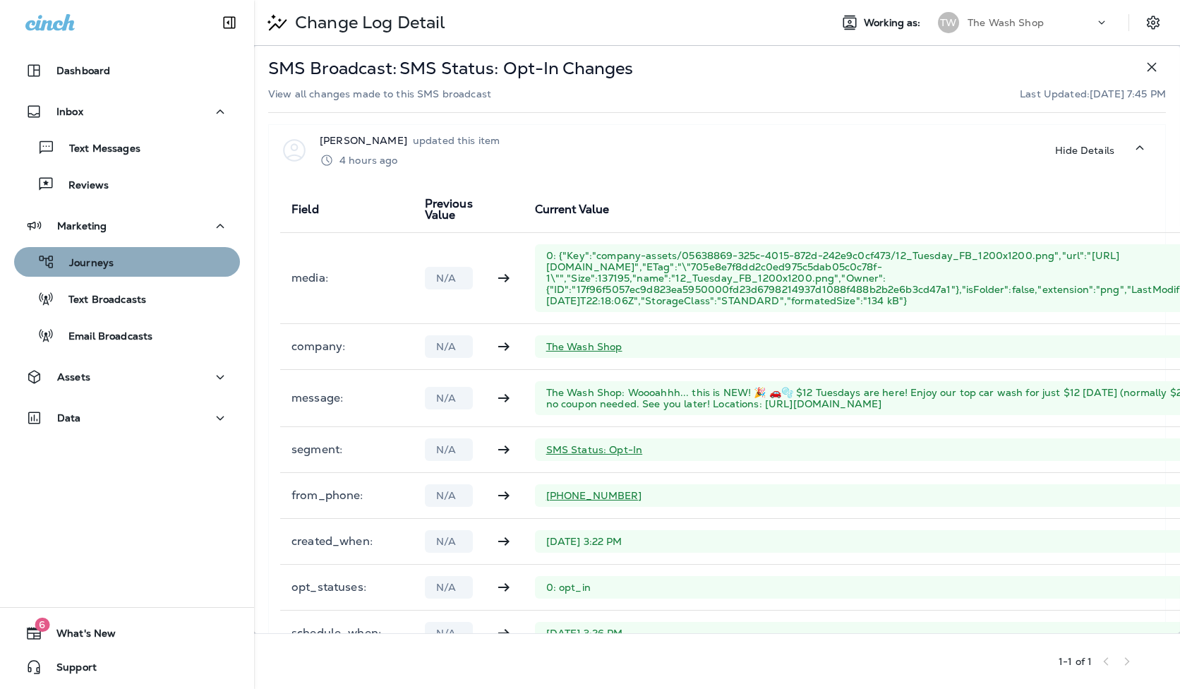
click at [137, 264] on div "Journeys" at bounding box center [127, 261] width 215 height 21
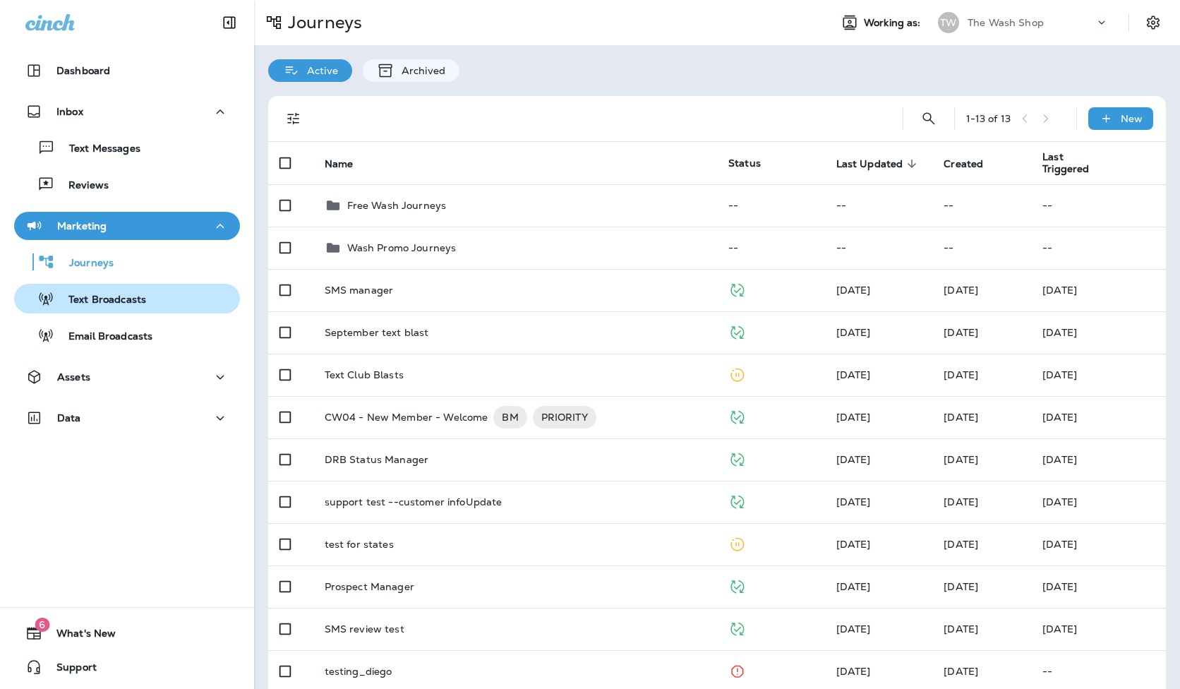
click at [131, 303] on p "Text Broadcasts" at bounding box center [100, 300] width 92 height 13
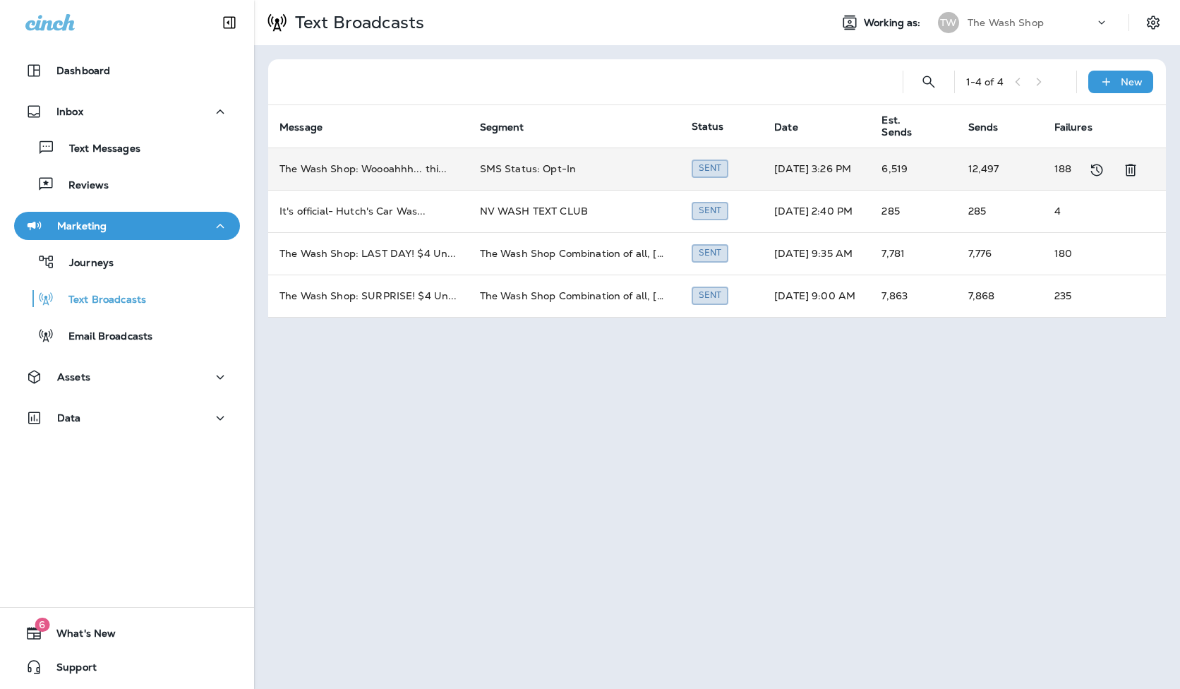
click at [892, 153] on td "6,519" at bounding box center [913, 169] width 86 height 42
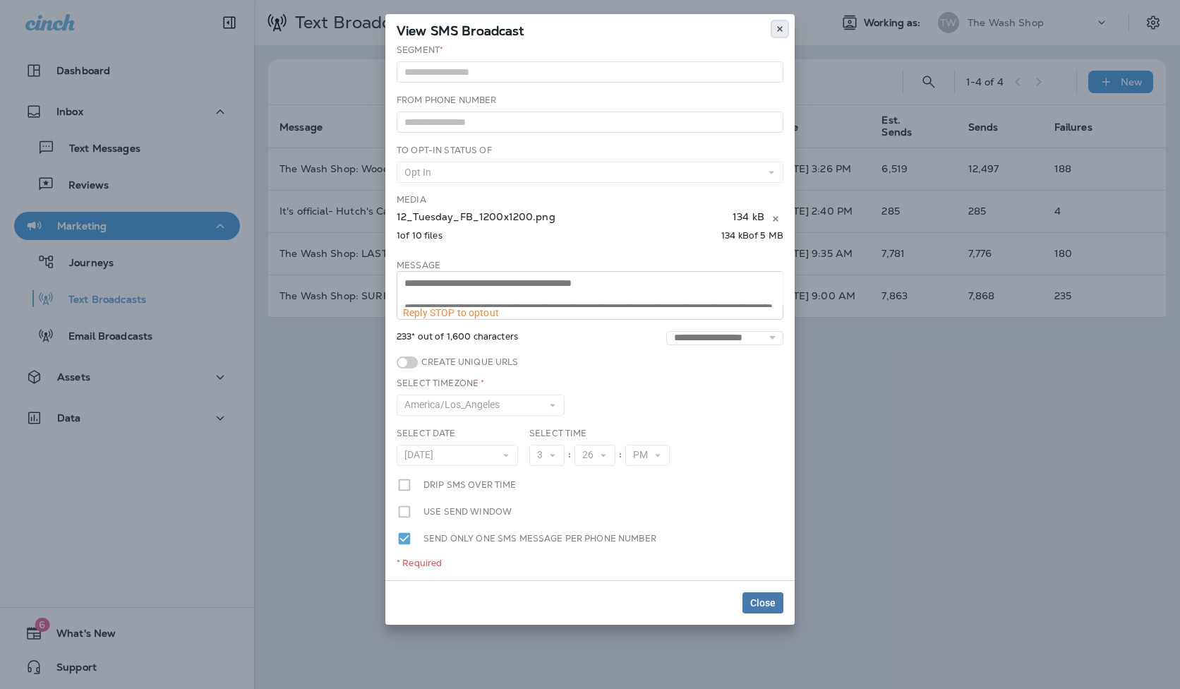
click at [784, 28] on button at bounding box center [780, 29] width 16 height 16
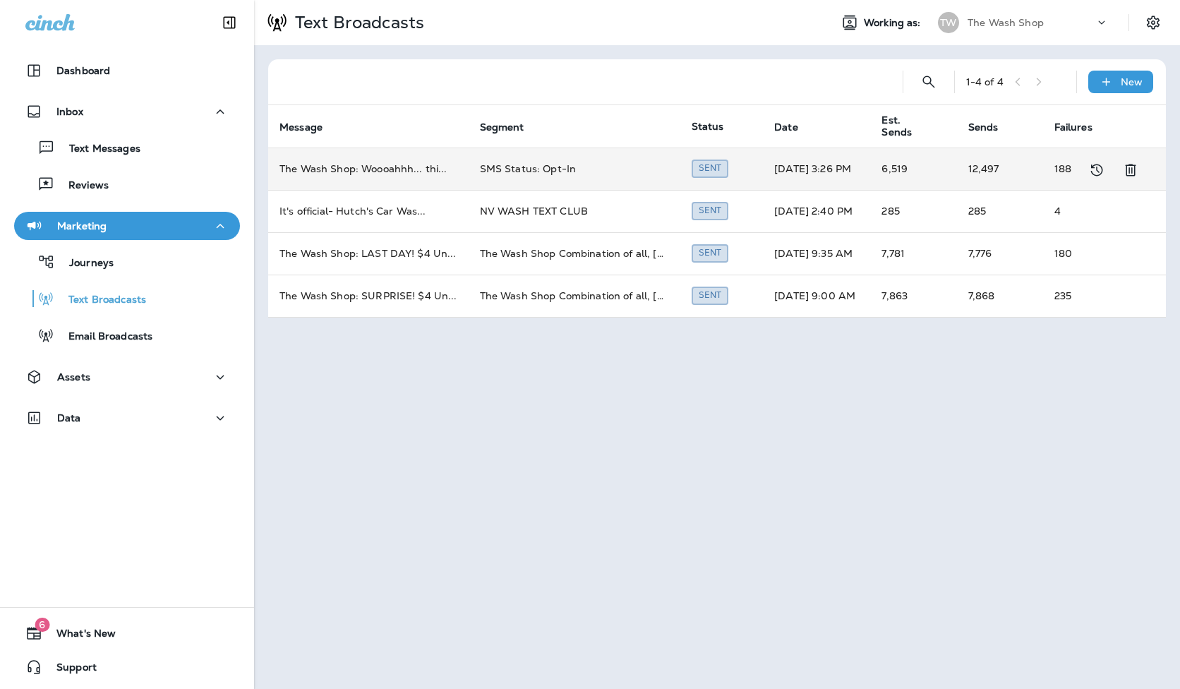
click at [509, 172] on td "SMS Status: Opt-In" at bounding box center [575, 169] width 212 height 42
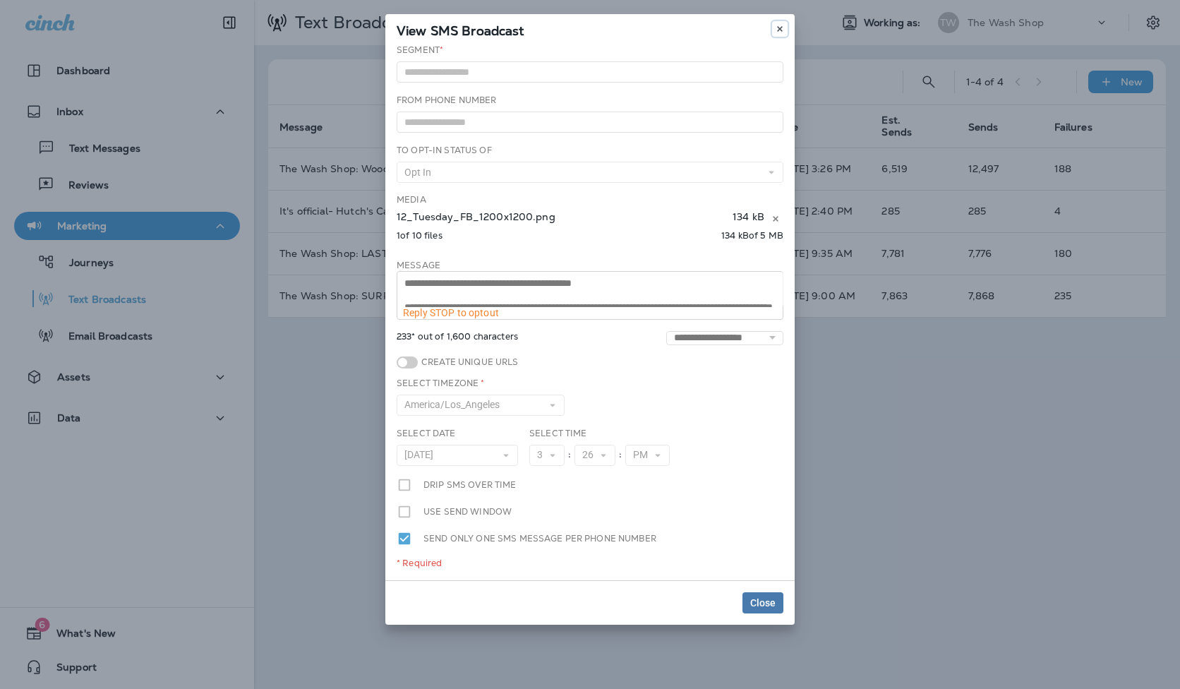
click at [780, 28] on use at bounding box center [779, 29] width 5 height 6
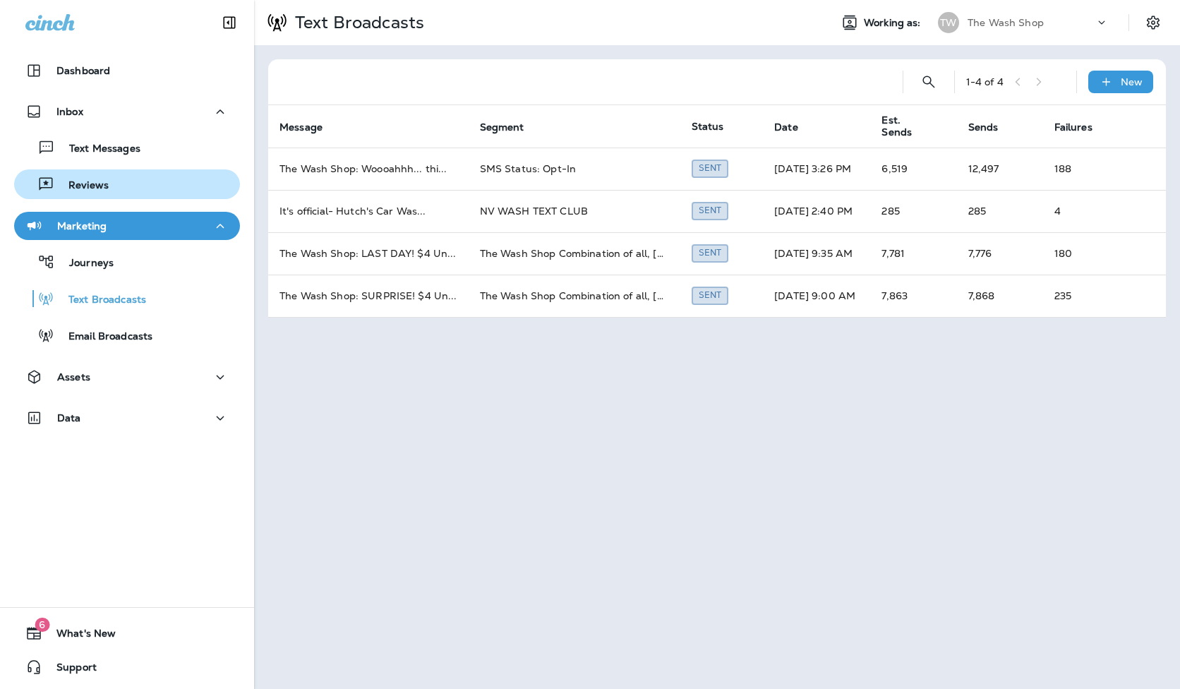
click at [163, 184] on div "Reviews" at bounding box center [127, 184] width 215 height 21
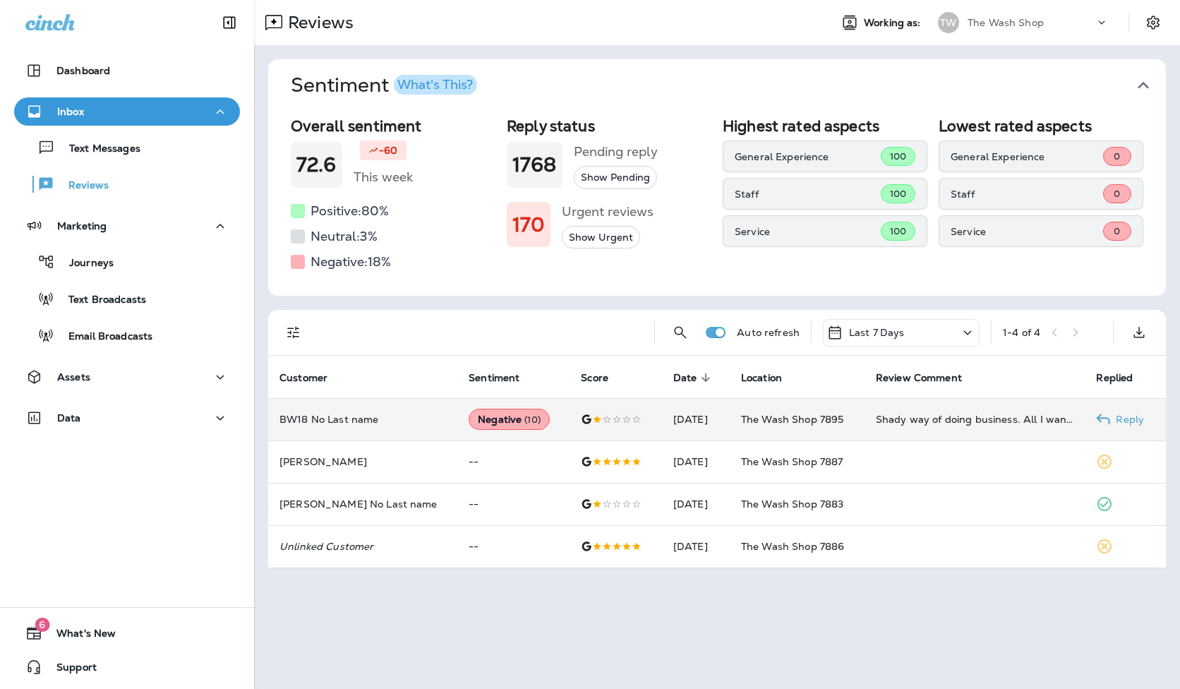
click at [905, 430] on td "Shady way of doing business. All I wanted was a car wash. Guy comes over tells …" at bounding box center [975, 419] width 221 height 42
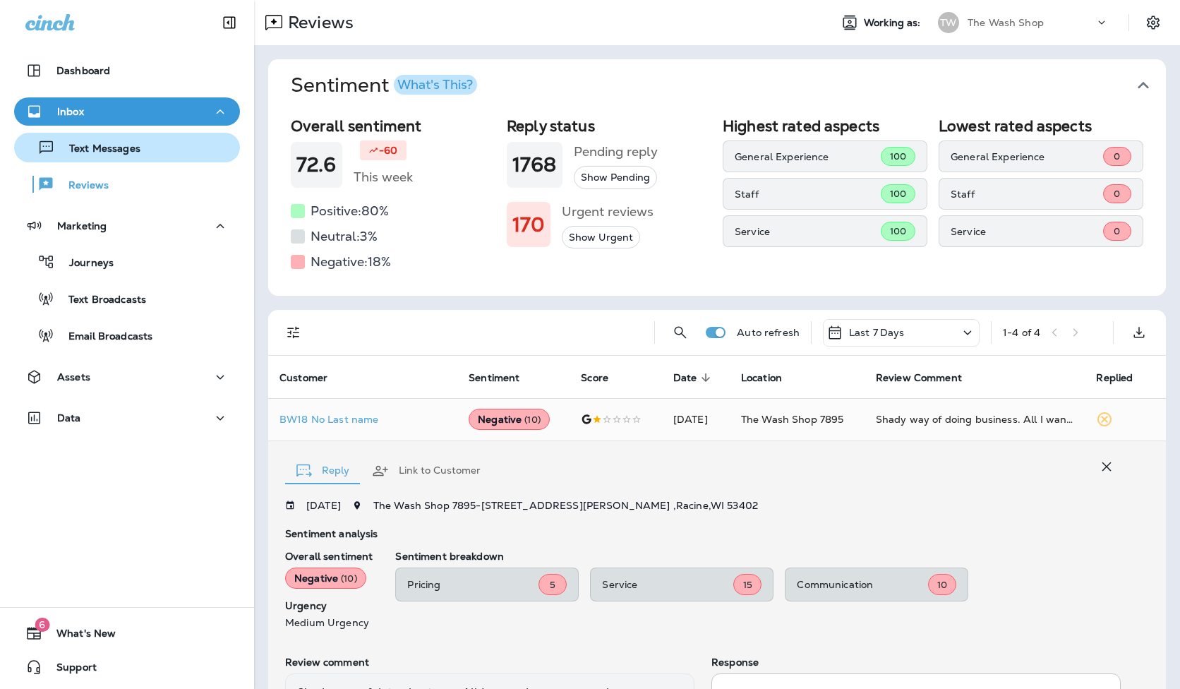
click at [138, 155] on p "Text Messages" at bounding box center [97, 149] width 85 height 13
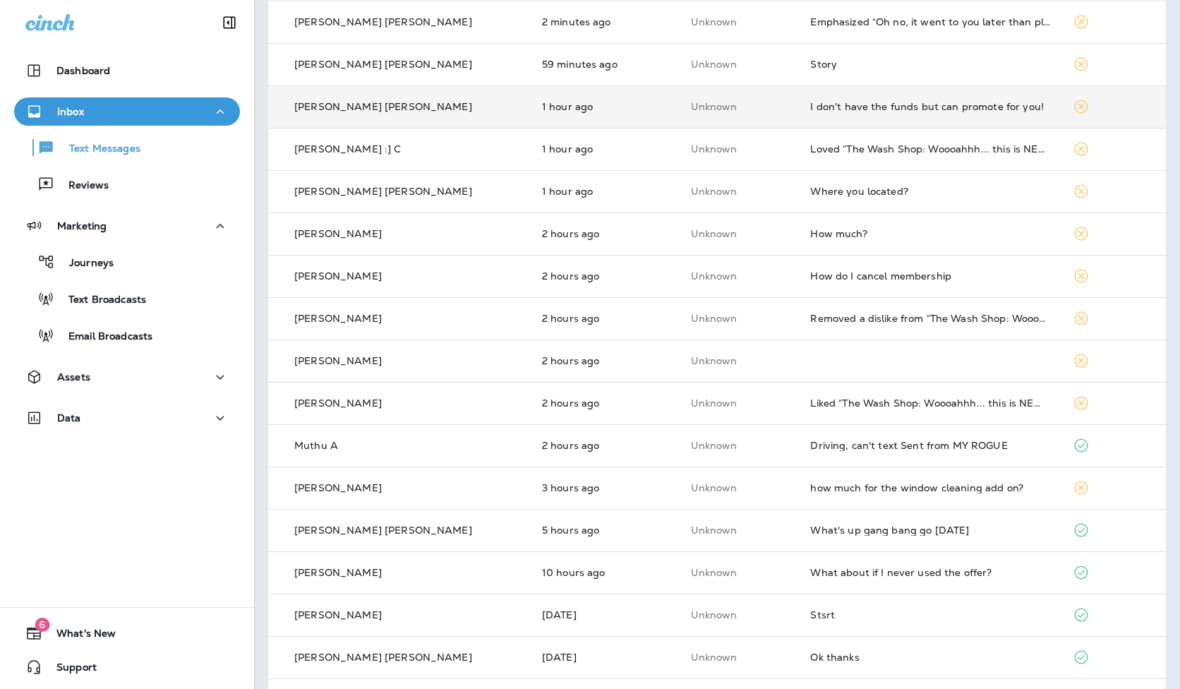
scroll to position [150, 0]
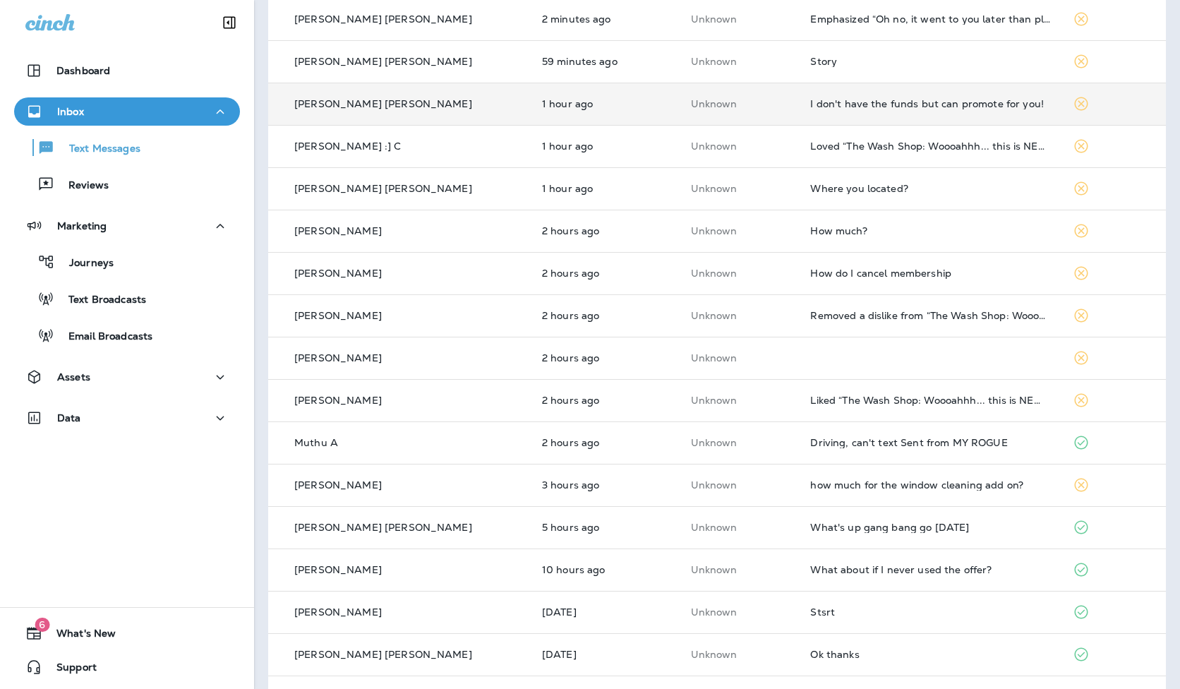
click at [899, 239] on td "How much?" at bounding box center [930, 231] width 263 height 42
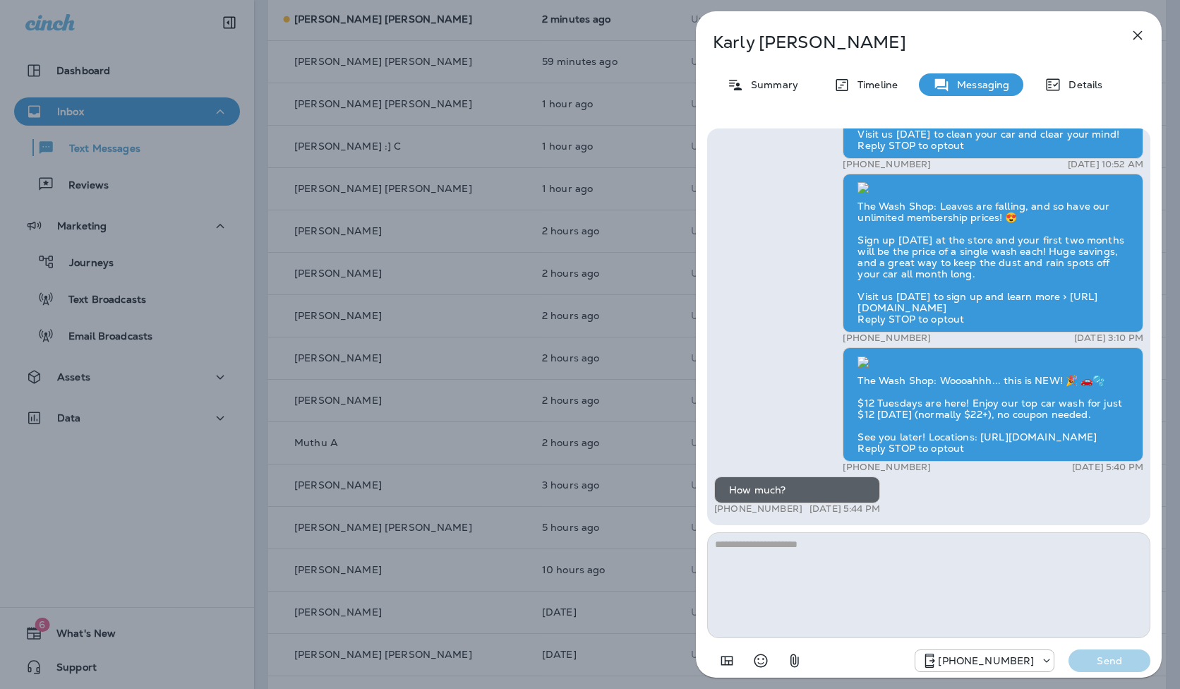
click at [1136, 37] on icon "button" at bounding box center [1137, 35] width 9 height 9
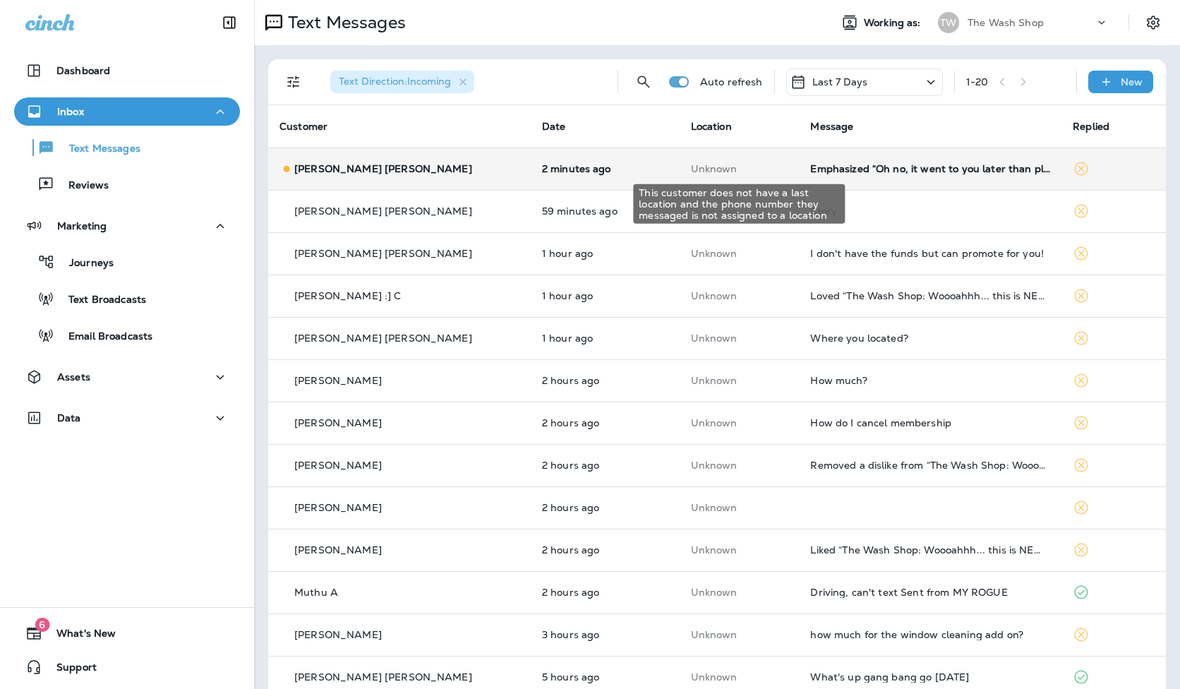
click at [749, 164] on p "Unknown" at bounding box center [739, 168] width 97 height 11
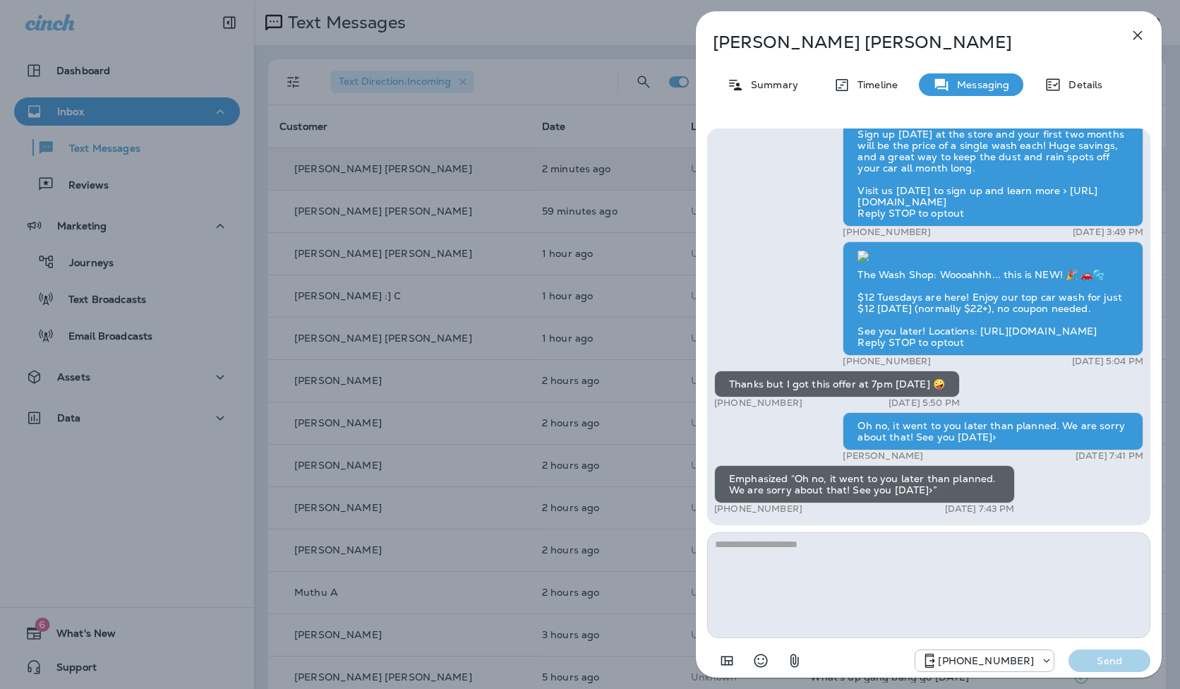
click at [885, 603] on textarea at bounding box center [928, 585] width 443 height 106
click at [572, 33] on div "Rick Norris Rick Norris Summary Timeline Messaging Details Hi there! Please rep…" at bounding box center [590, 344] width 1180 height 689
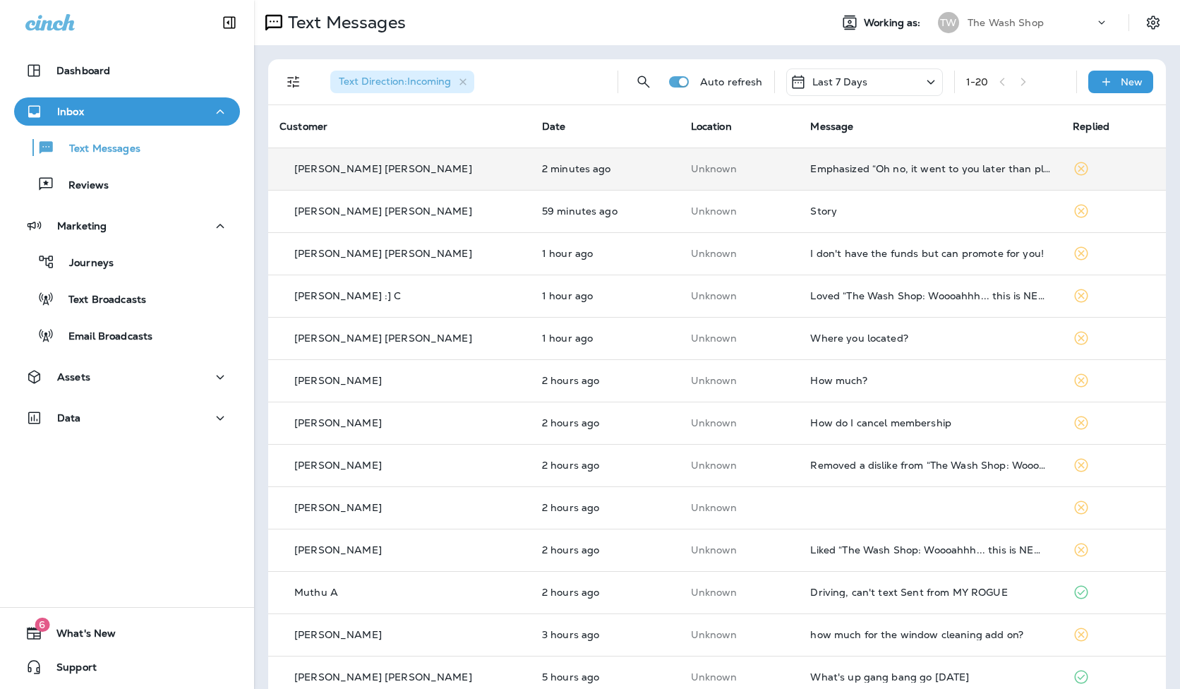
click at [467, 82] on div at bounding box center [590, 344] width 1180 height 689
click at [457, 82] on span "Text Direction : Incoming" at bounding box center [394, 82] width 129 height 13
click at [464, 82] on icon "button" at bounding box center [462, 81] width 7 height 7
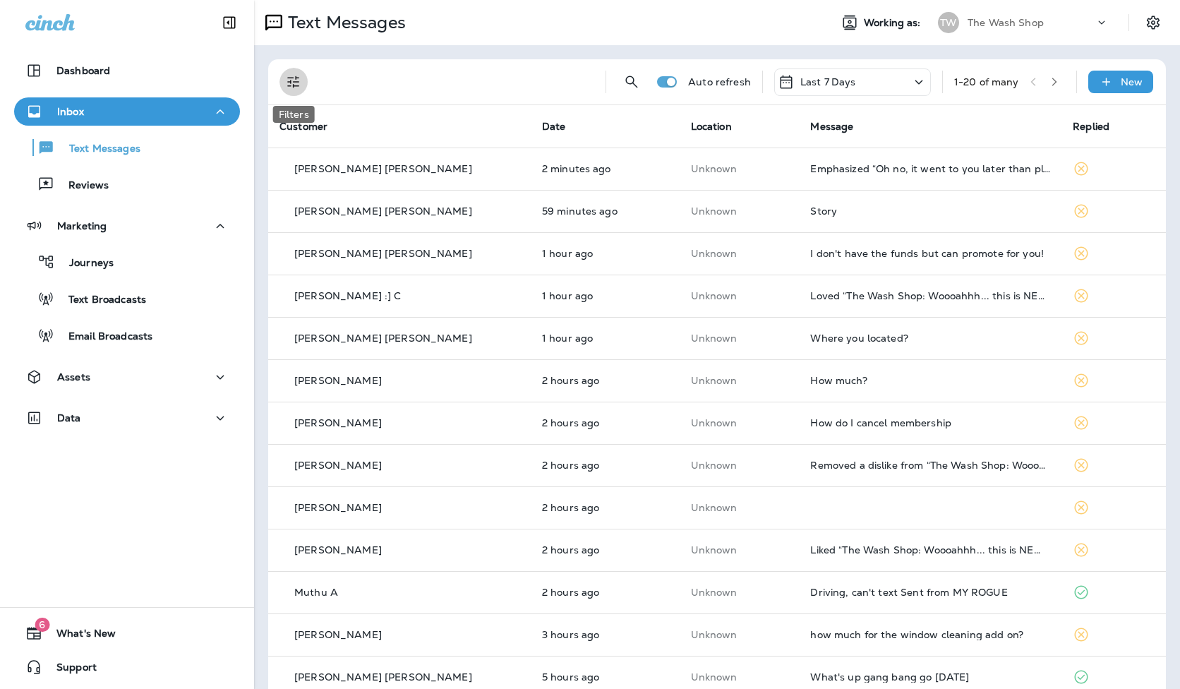
click at [293, 88] on icon "Filters" at bounding box center [293, 81] width 17 height 17
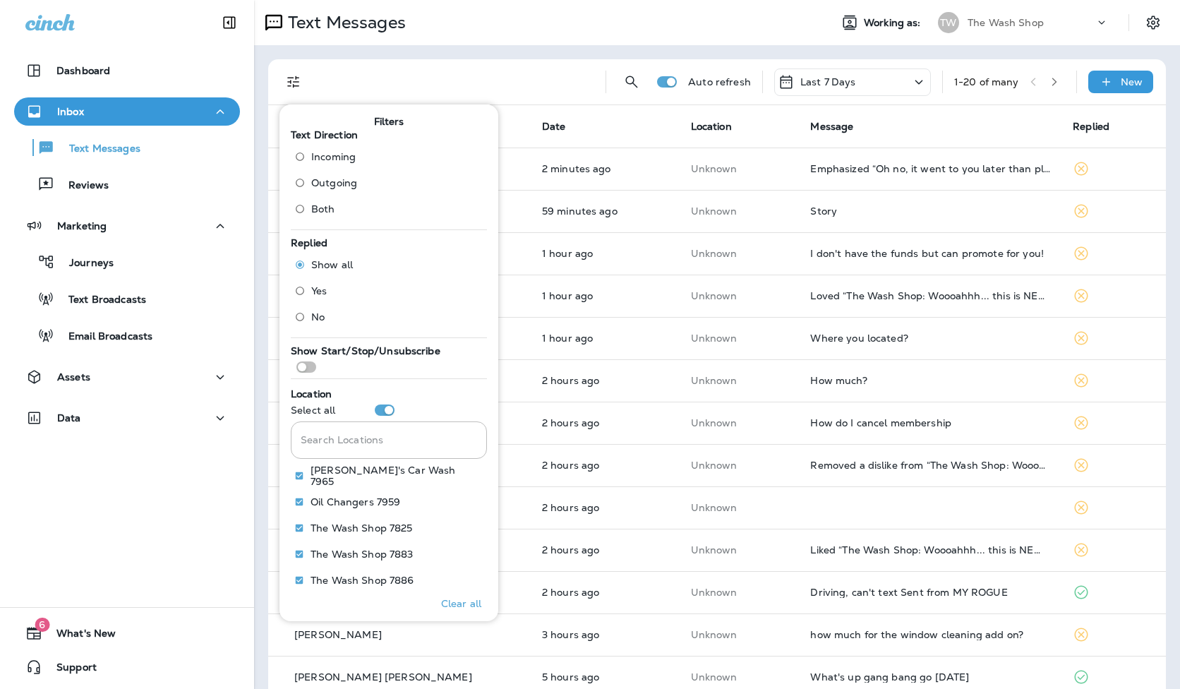
click at [342, 186] on span "Outgoing" at bounding box center [334, 182] width 46 height 11
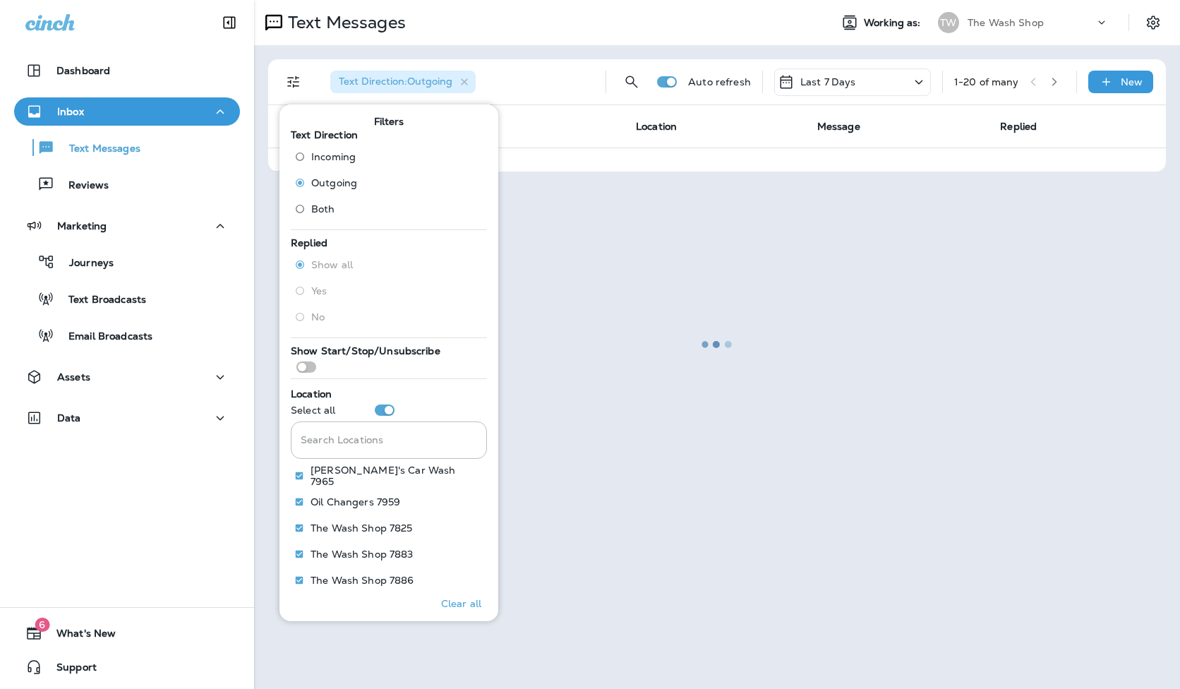
click at [586, 131] on div at bounding box center [716, 344] width 923 height 686
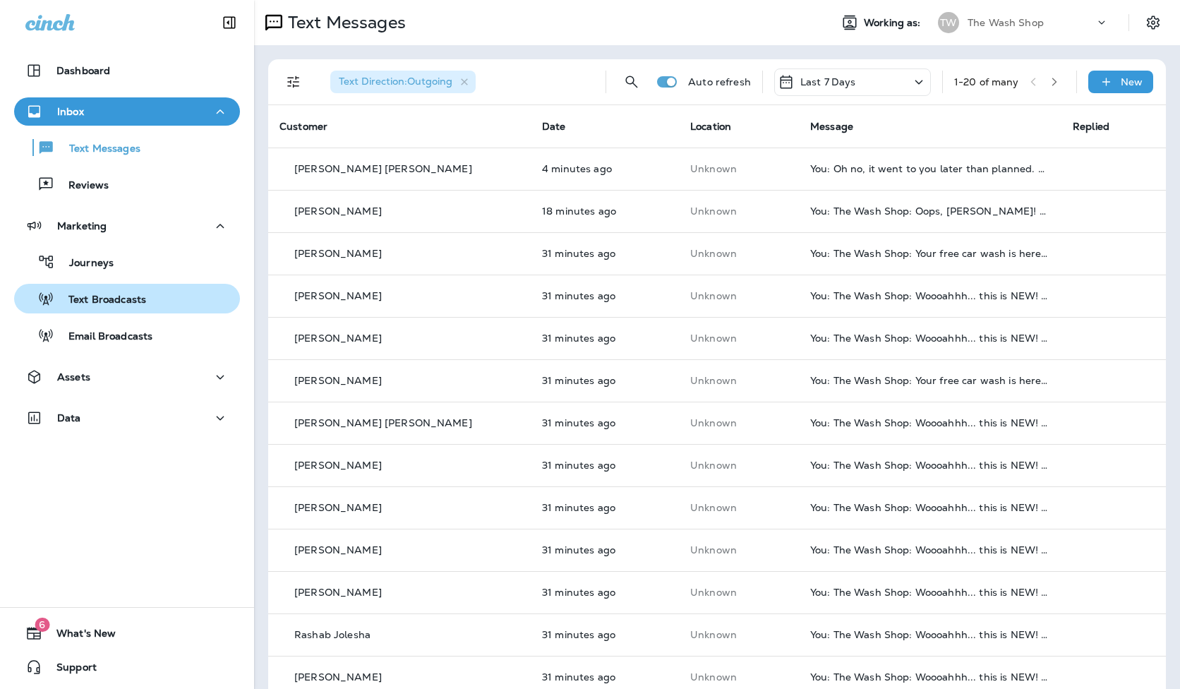
click at [154, 305] on div "Text Broadcasts" at bounding box center [127, 298] width 215 height 21
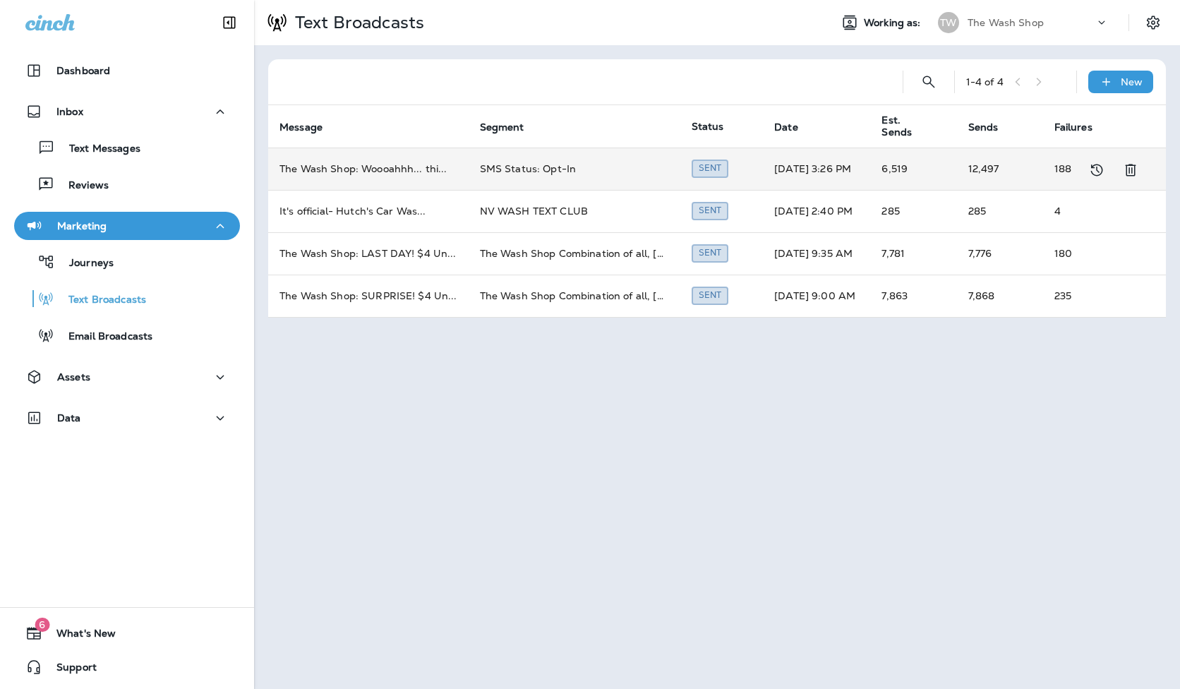
click at [1001, 165] on td "12,497" at bounding box center [1000, 169] width 86 height 42
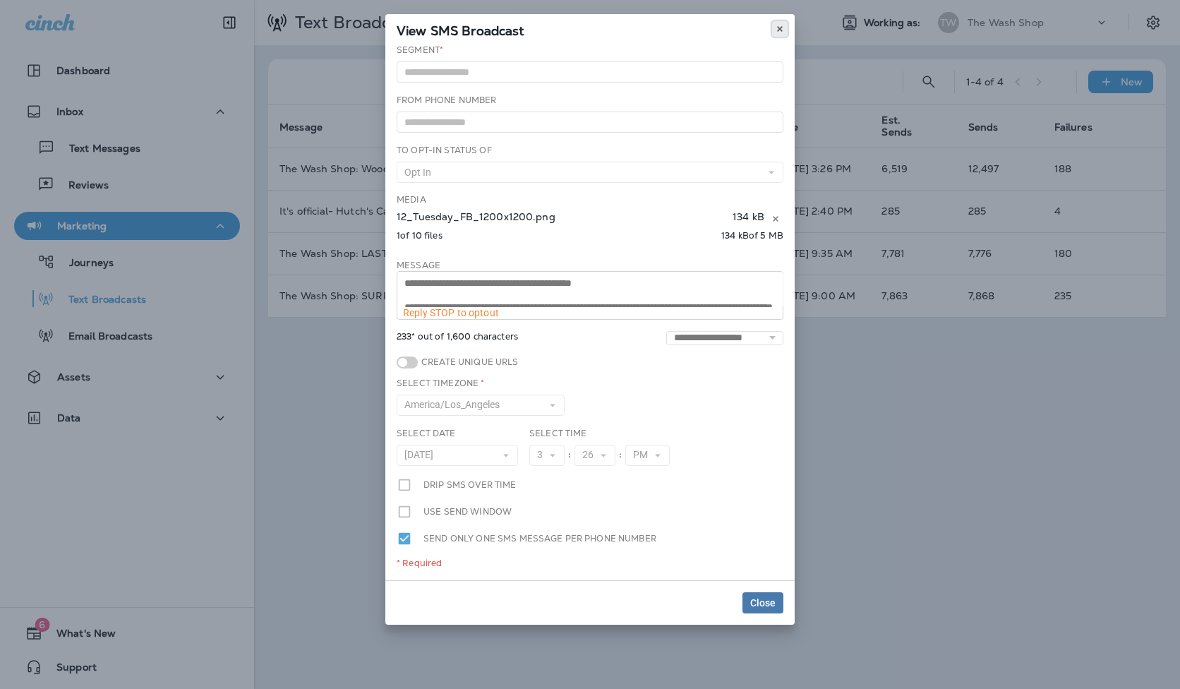
click at [783, 23] on button at bounding box center [780, 29] width 16 height 16
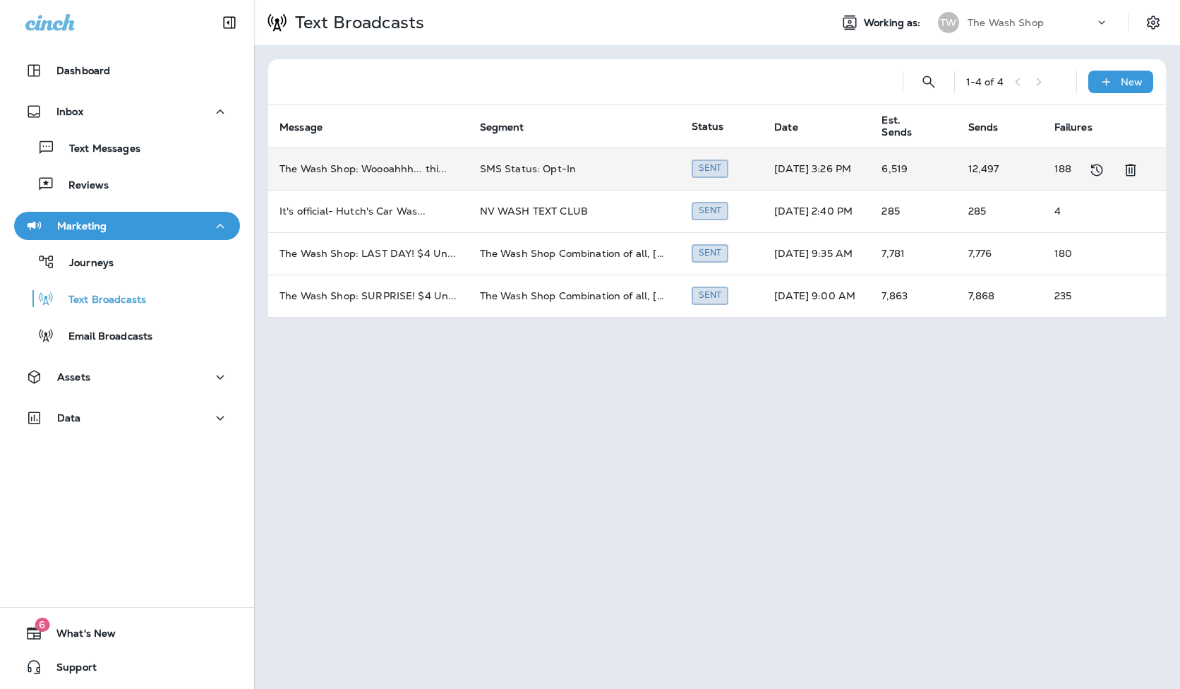
click at [814, 167] on td "[DATE] 3:26 PM" at bounding box center [816, 169] width 107 height 42
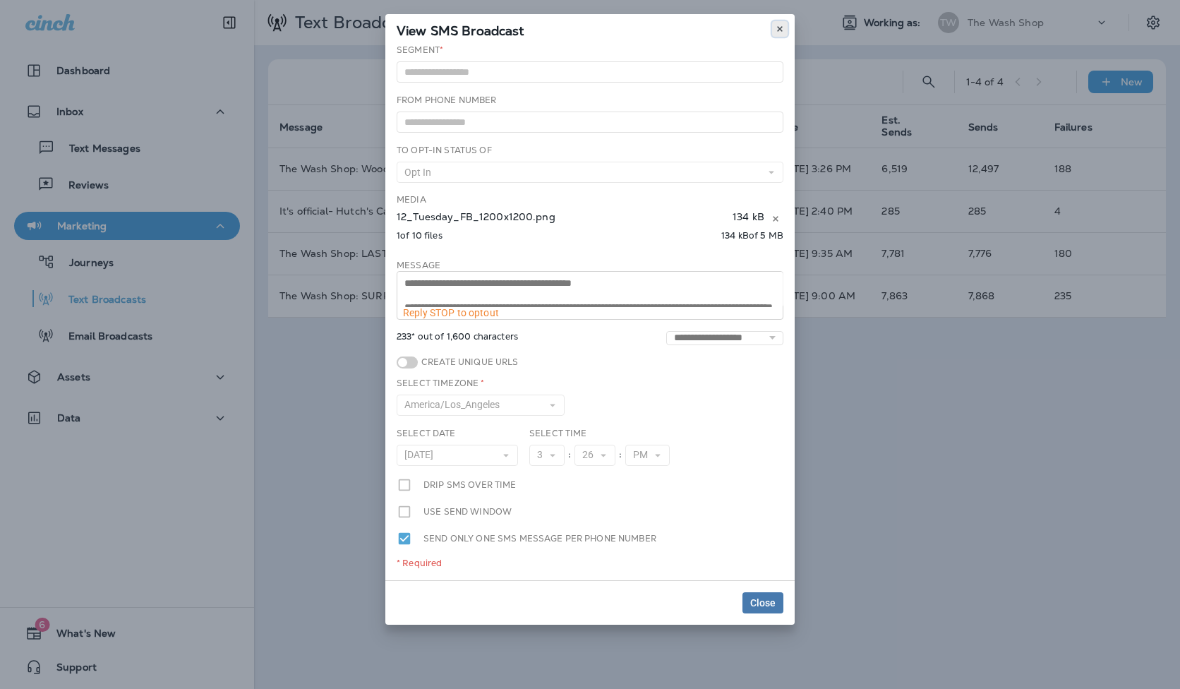
click at [774, 31] on button at bounding box center [780, 29] width 16 height 16
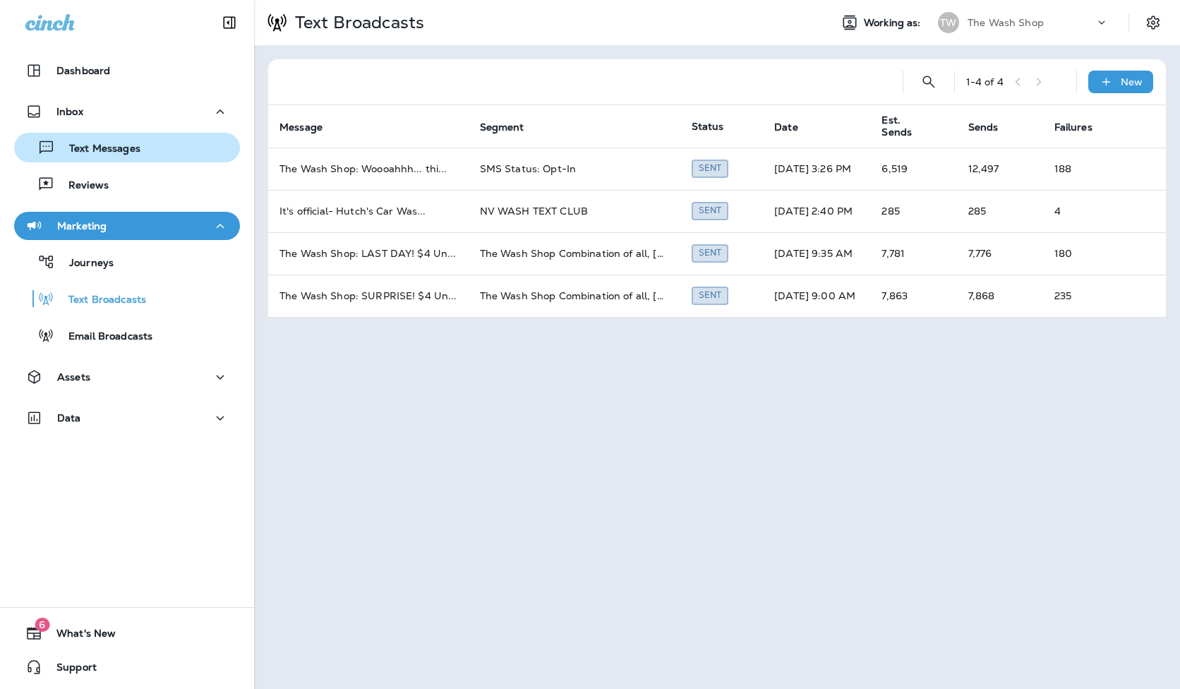
click at [156, 151] on div "Text Messages" at bounding box center [127, 147] width 215 height 21
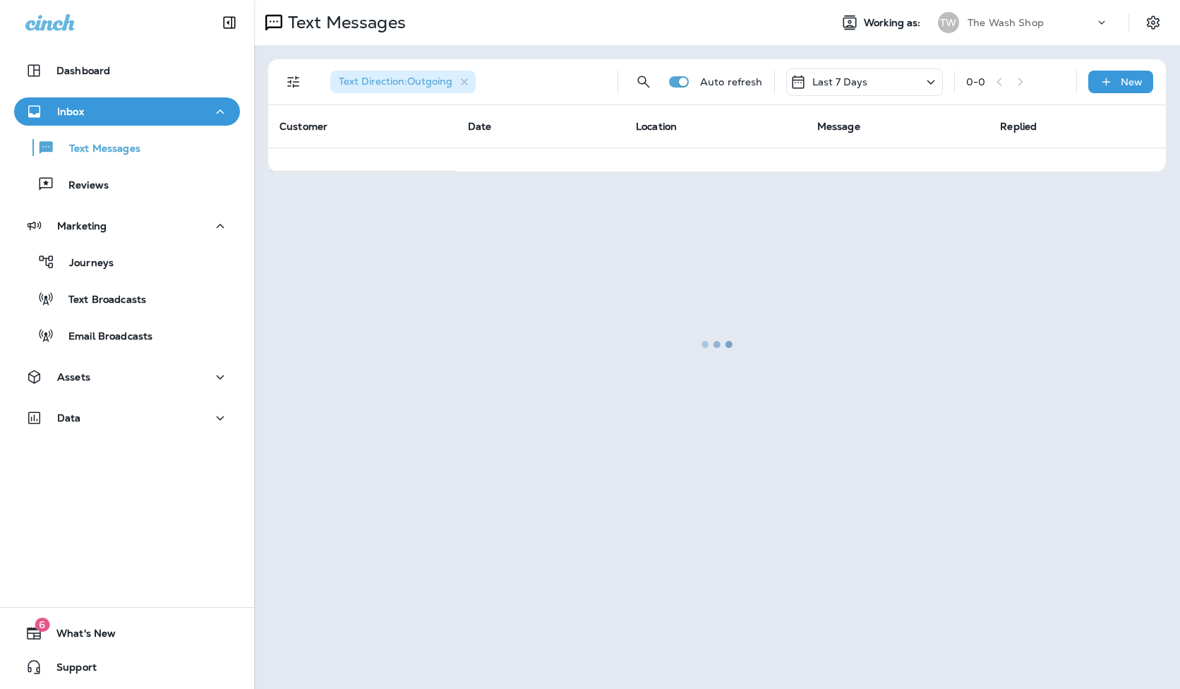
click at [464, 81] on div at bounding box center [716, 344] width 923 height 686
click at [418, 79] on div at bounding box center [716, 344] width 923 height 686
click at [474, 70] on div at bounding box center [716, 344] width 923 height 686
click at [287, 82] on div at bounding box center [716, 344] width 923 height 686
click at [147, 155] on div "Text Messages" at bounding box center [127, 147] width 215 height 21
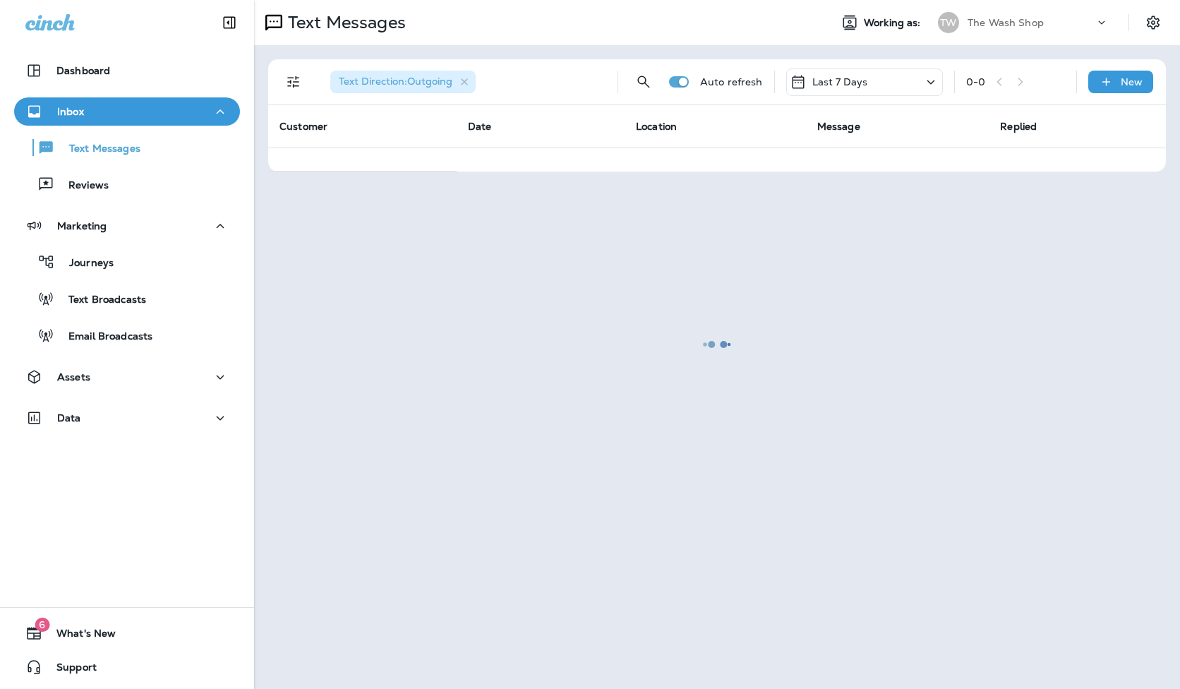
click at [362, 80] on div at bounding box center [716, 344] width 923 height 686
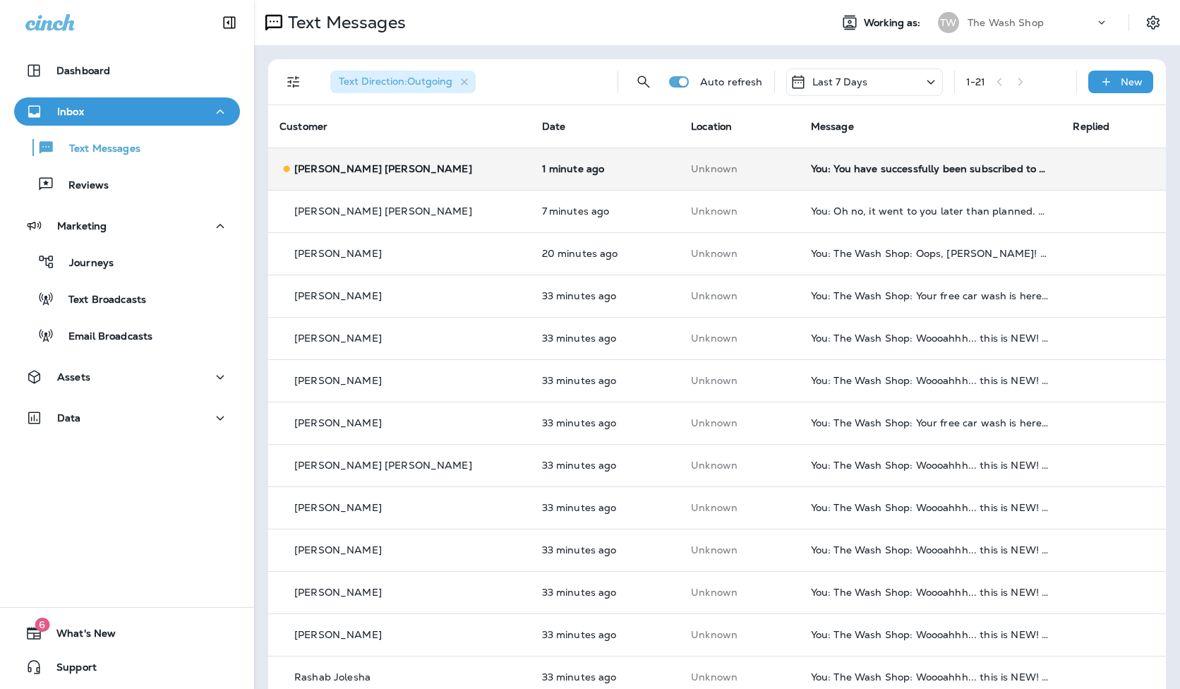
click at [845, 178] on td "You: You have successfully been subscribed to messages from The Wash Shop. Repl…" at bounding box center [931, 169] width 263 height 42
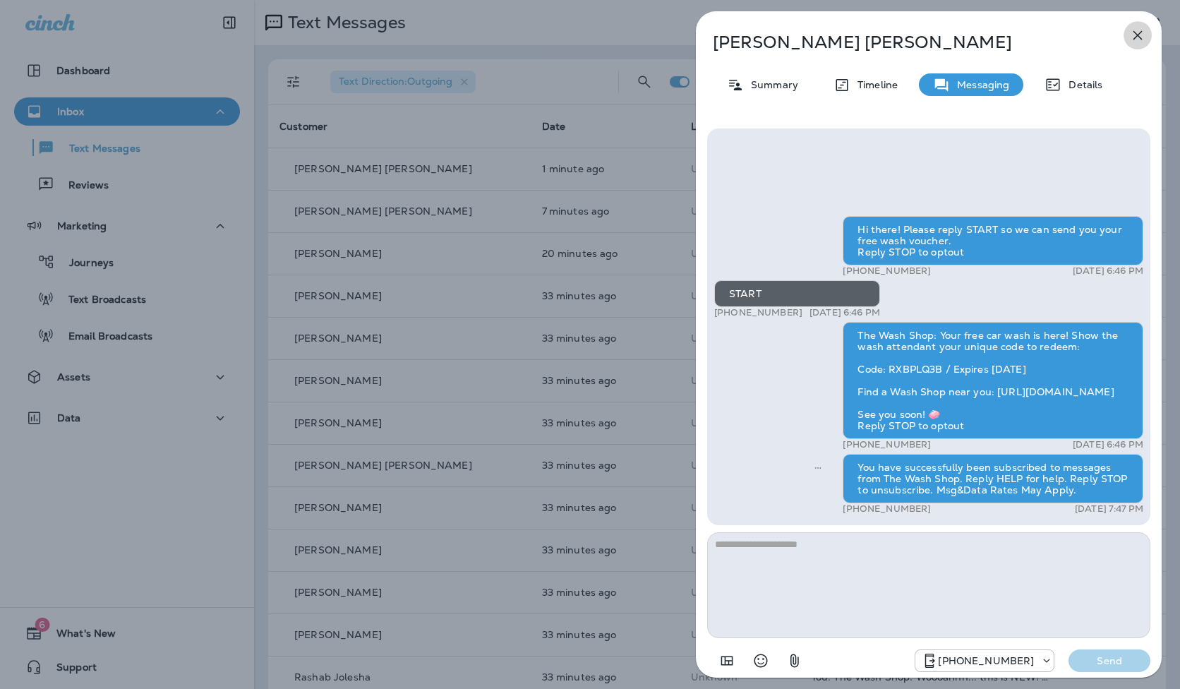
click at [1132, 39] on icon "button" at bounding box center [1137, 35] width 17 height 17
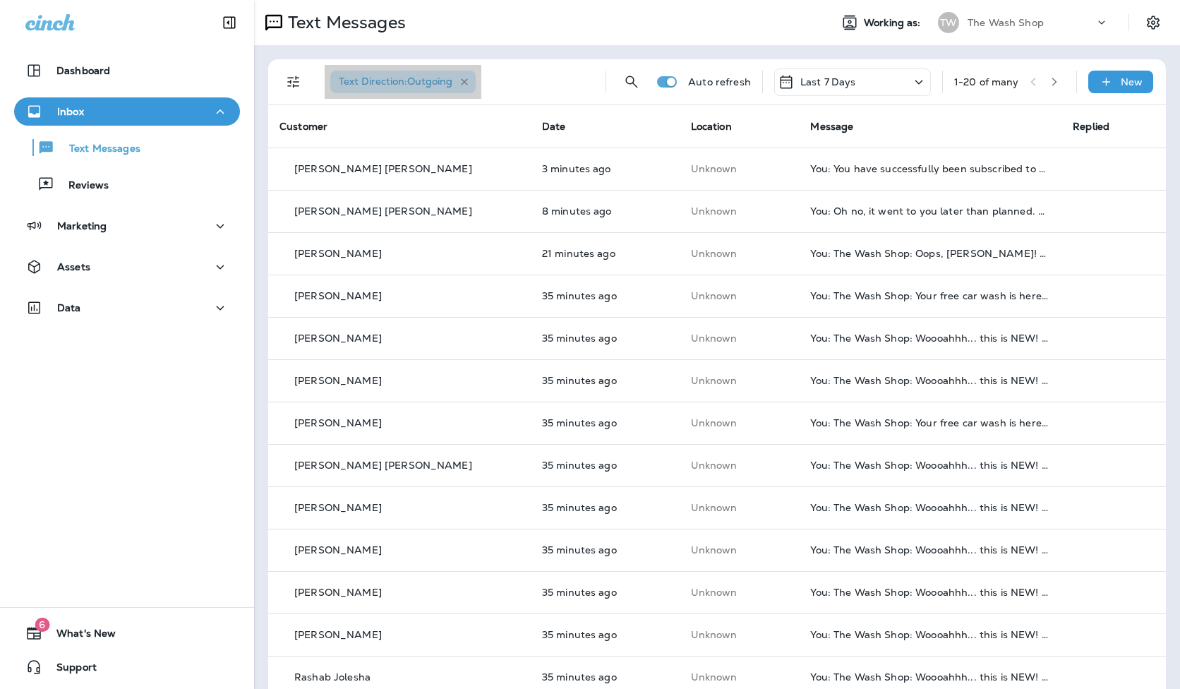
click at [467, 86] on icon "button" at bounding box center [465, 82] width 12 height 12
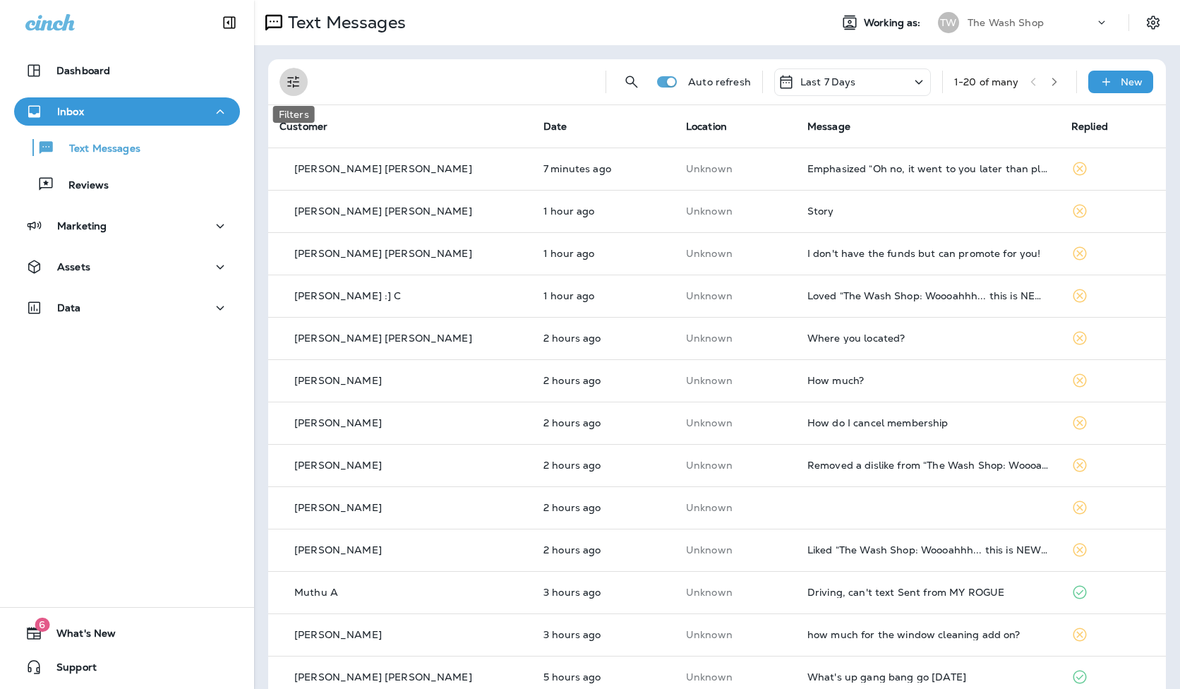
click at [296, 85] on icon "Filters" at bounding box center [293, 81] width 17 height 17
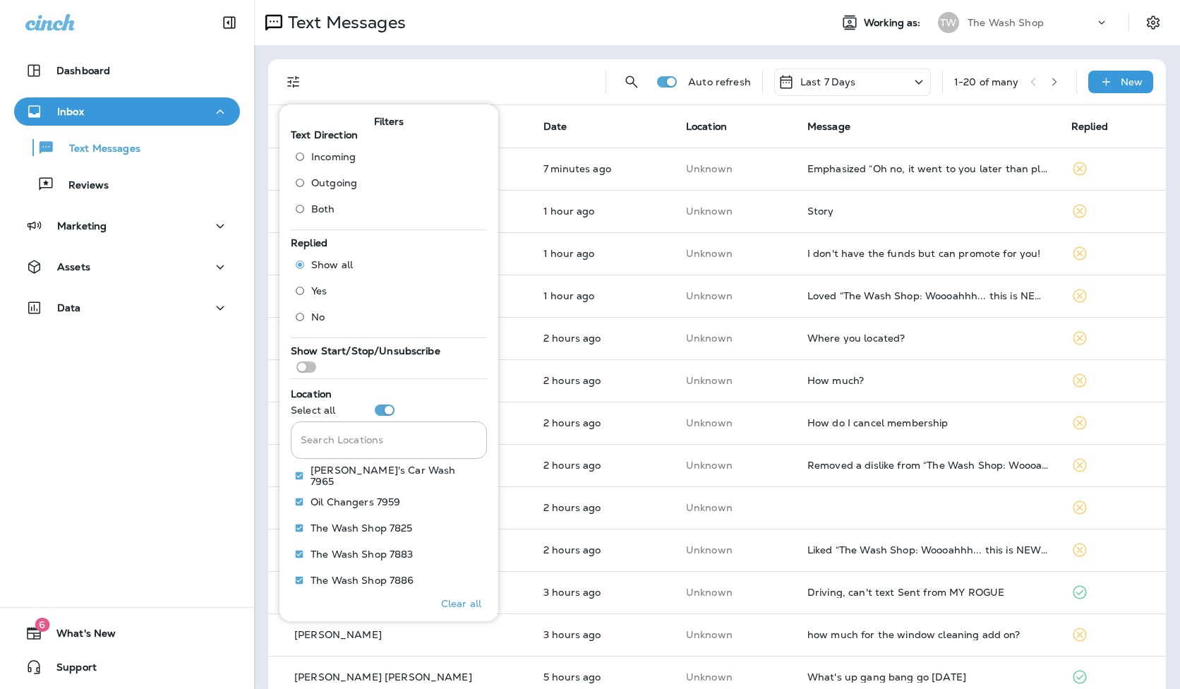
click at [318, 157] on span "Incoming" at bounding box center [333, 156] width 44 height 11
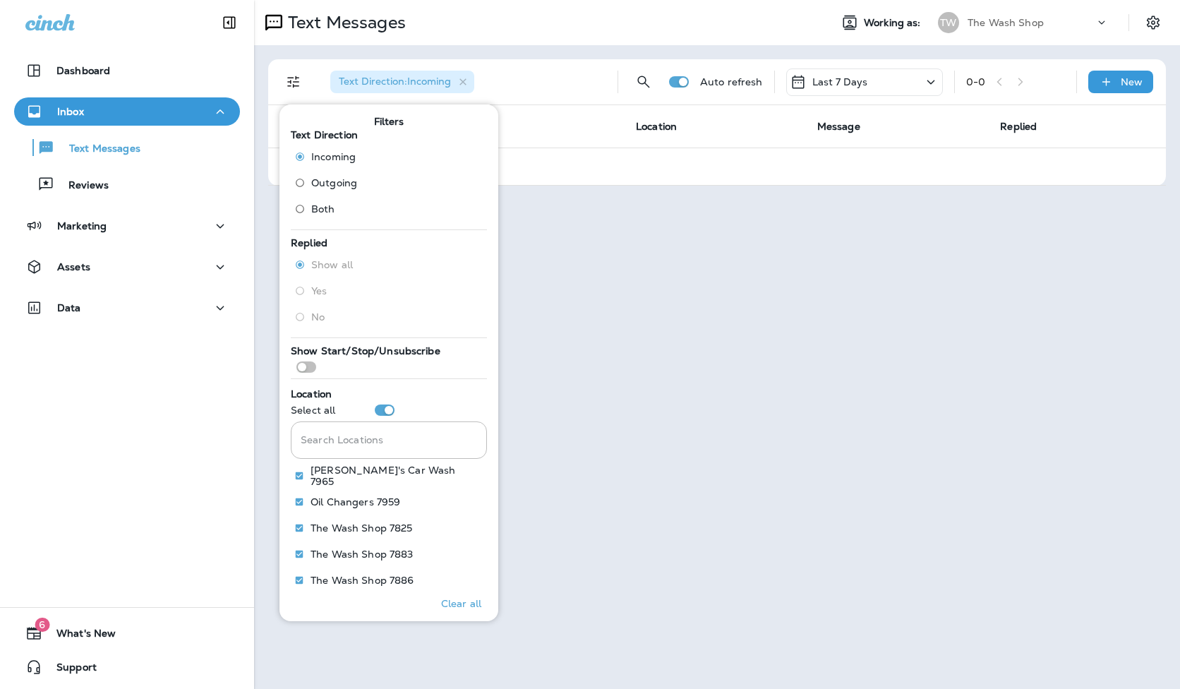
click at [670, 195] on div "Text Direction : Incoming Auto refresh Last 7 Days 0 - 0 New Customer Date Loca…" at bounding box center [717, 122] width 926 height 155
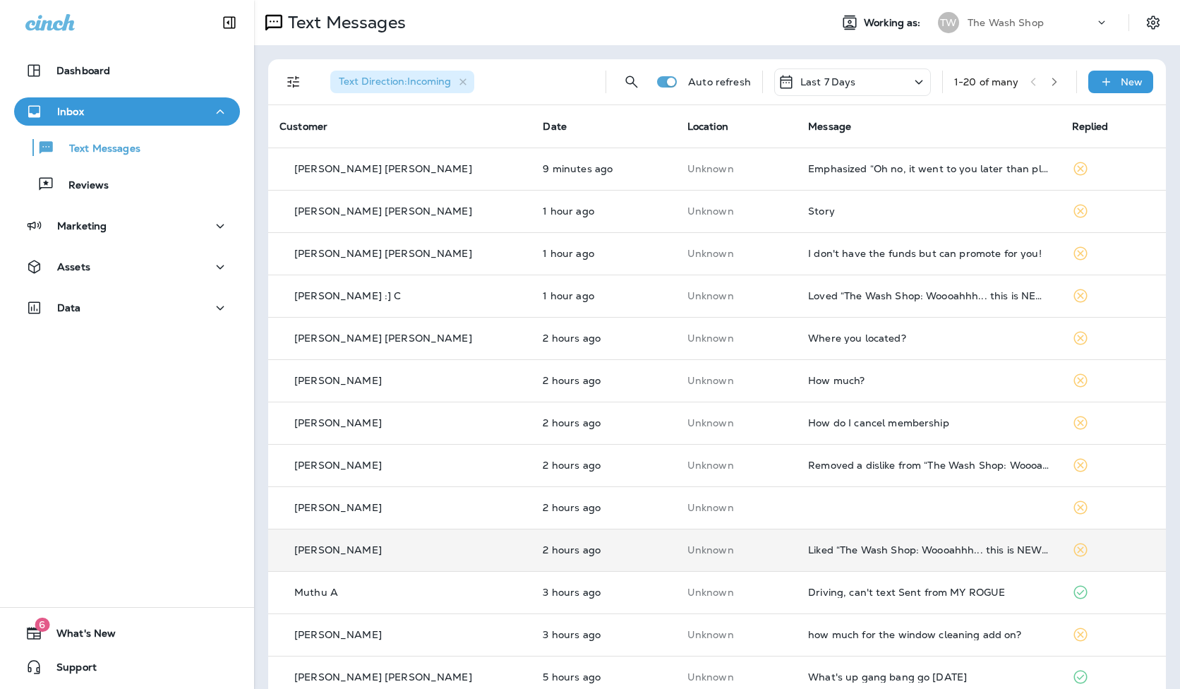
scroll to position [86, 0]
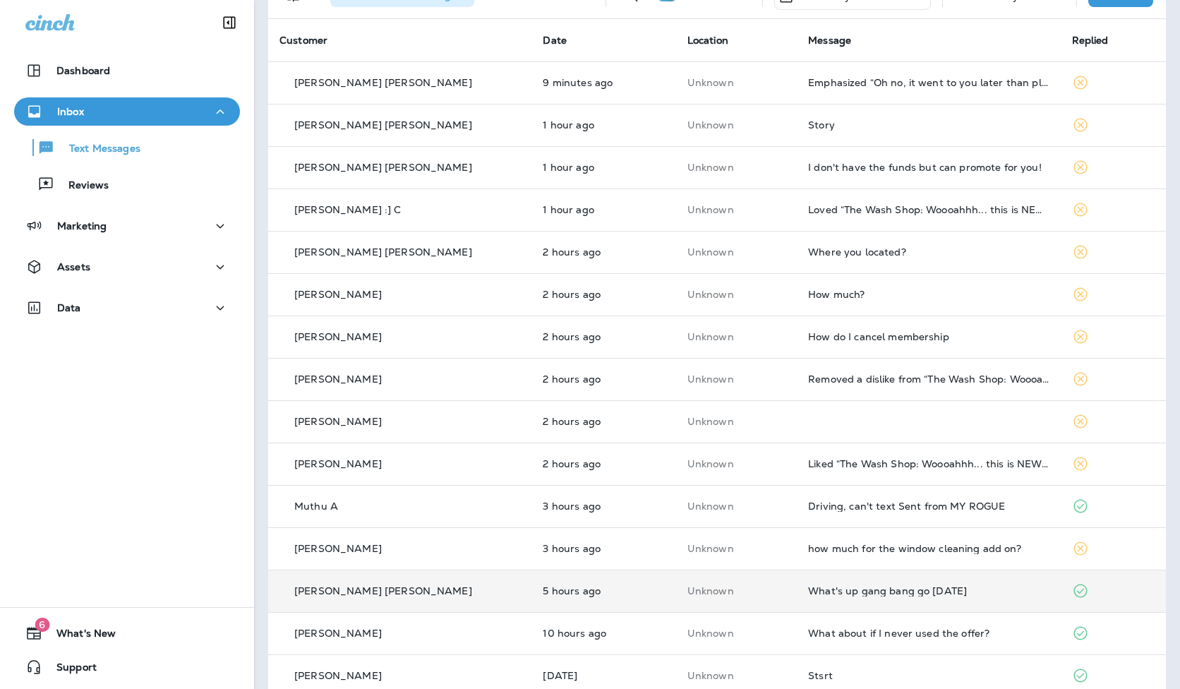
click at [839, 579] on td "What's up gang bang go [DATE]" at bounding box center [928, 591] width 263 height 42
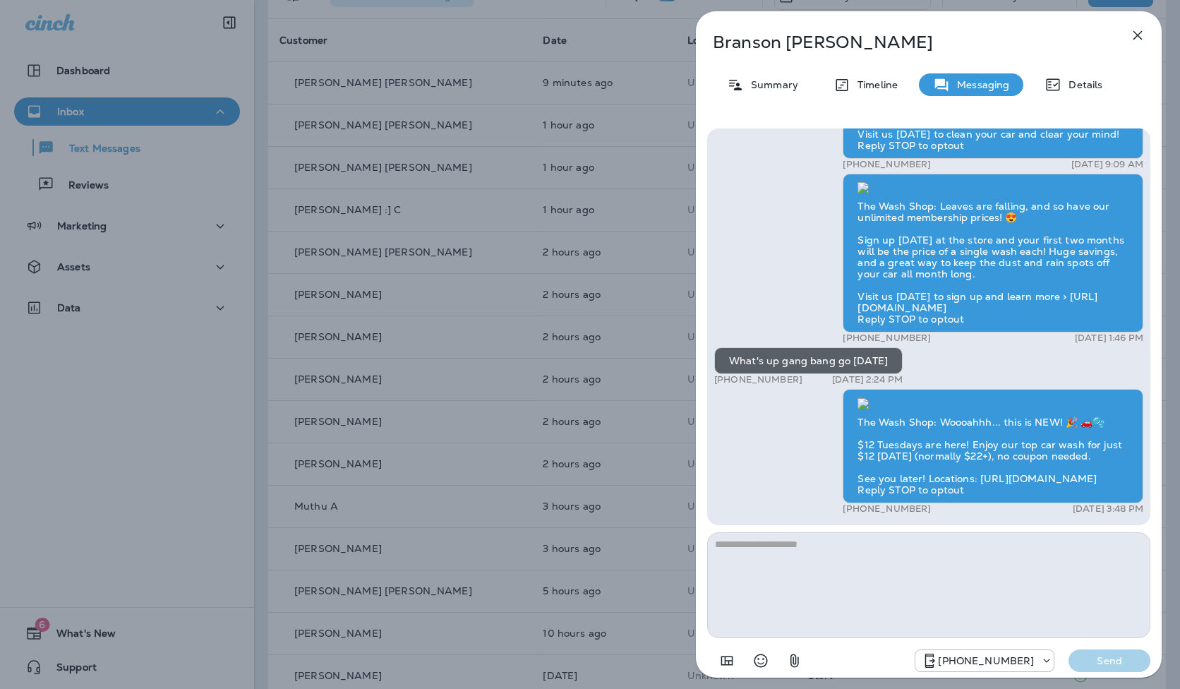
scroll to position [-229, 0]
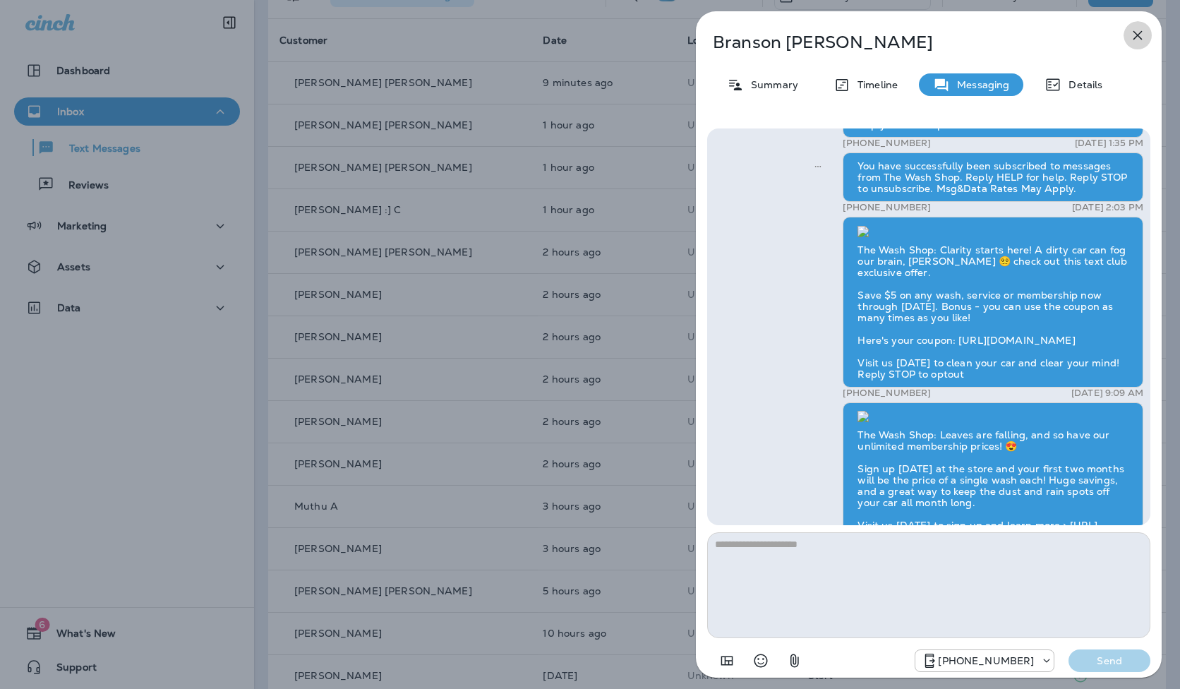
click at [1131, 38] on icon "button" at bounding box center [1137, 35] width 17 height 17
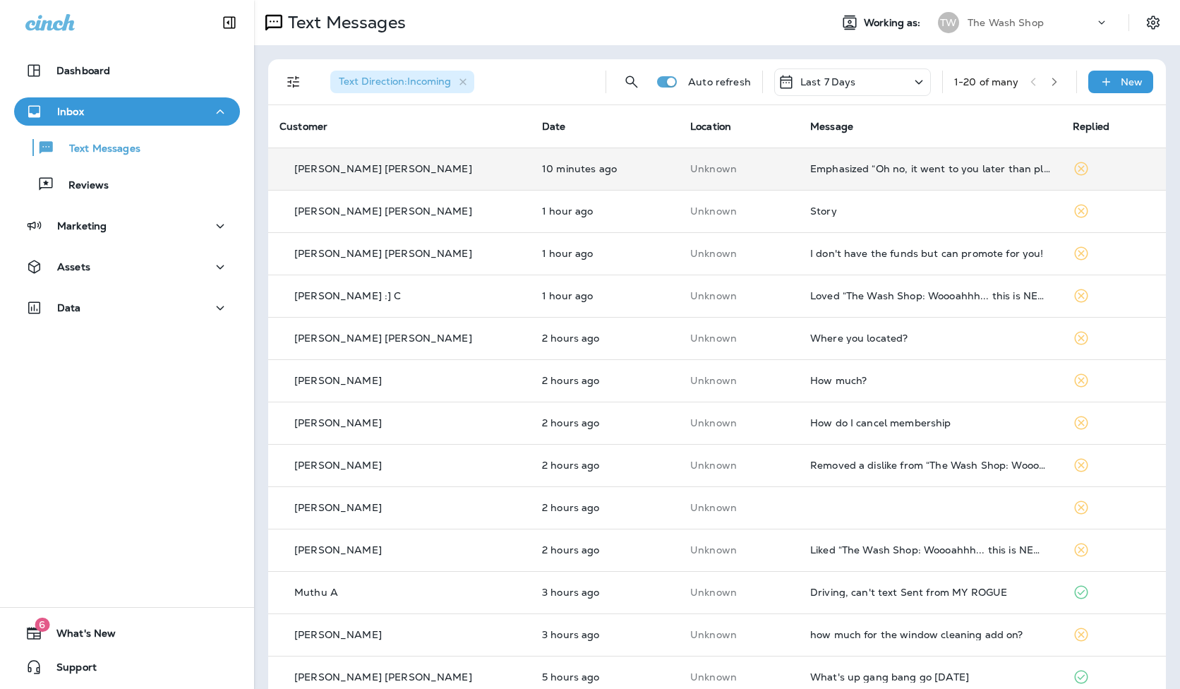
click at [738, 185] on td "Unknown" at bounding box center [739, 169] width 120 height 42
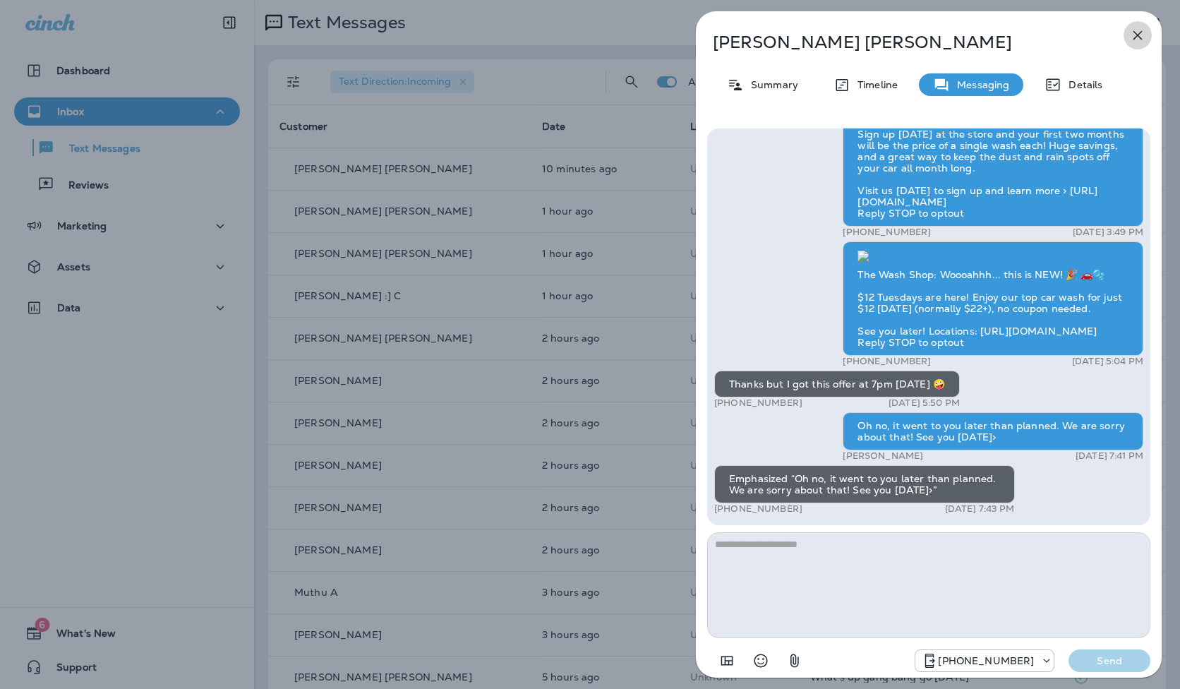
click at [1136, 37] on icon "button" at bounding box center [1137, 35] width 17 height 17
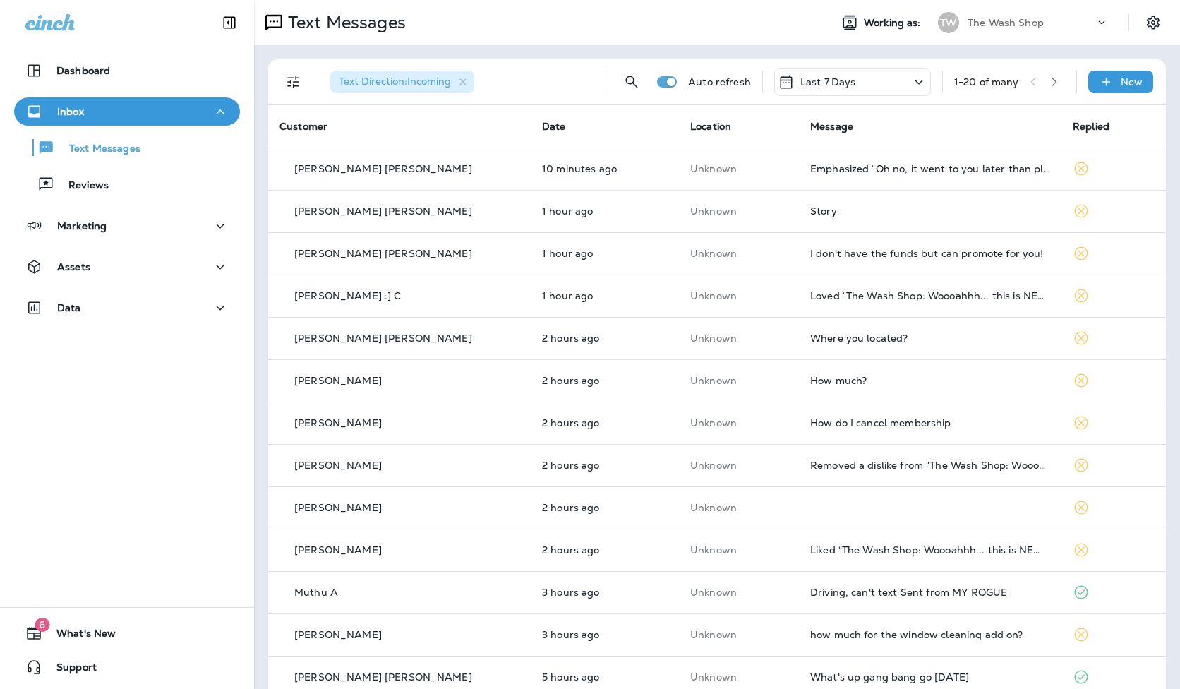
click at [152, 101] on button "Inbox" at bounding box center [127, 111] width 226 height 28
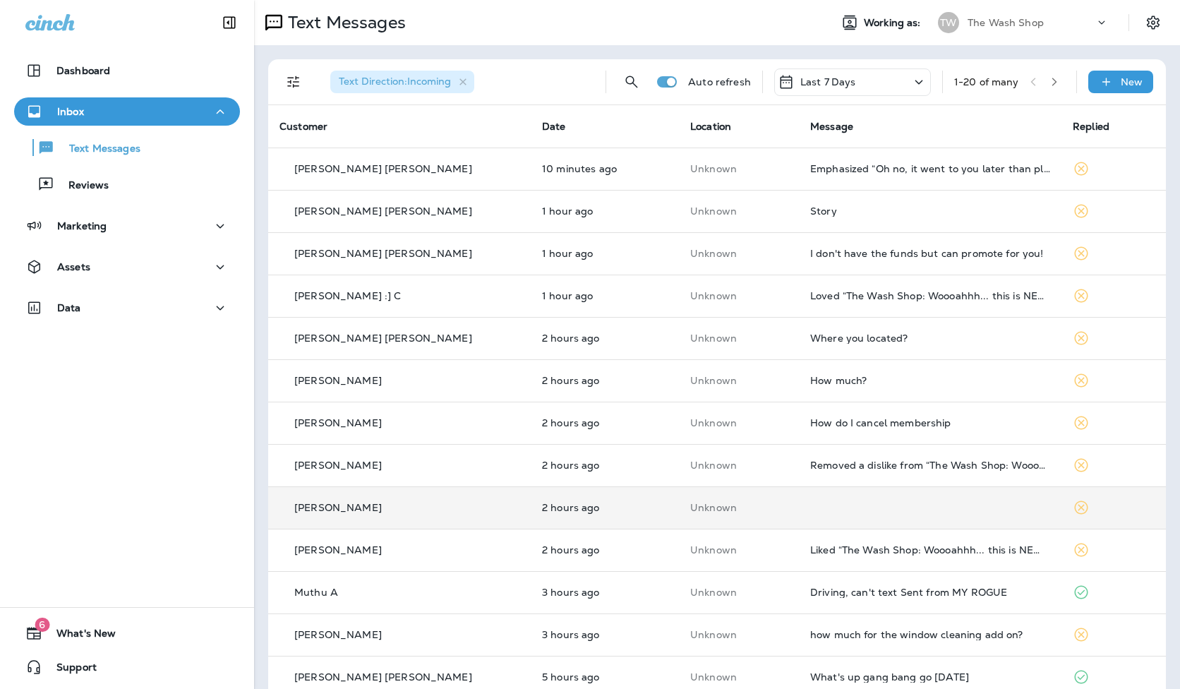
click at [834, 503] on td at bounding box center [930, 507] width 263 height 42
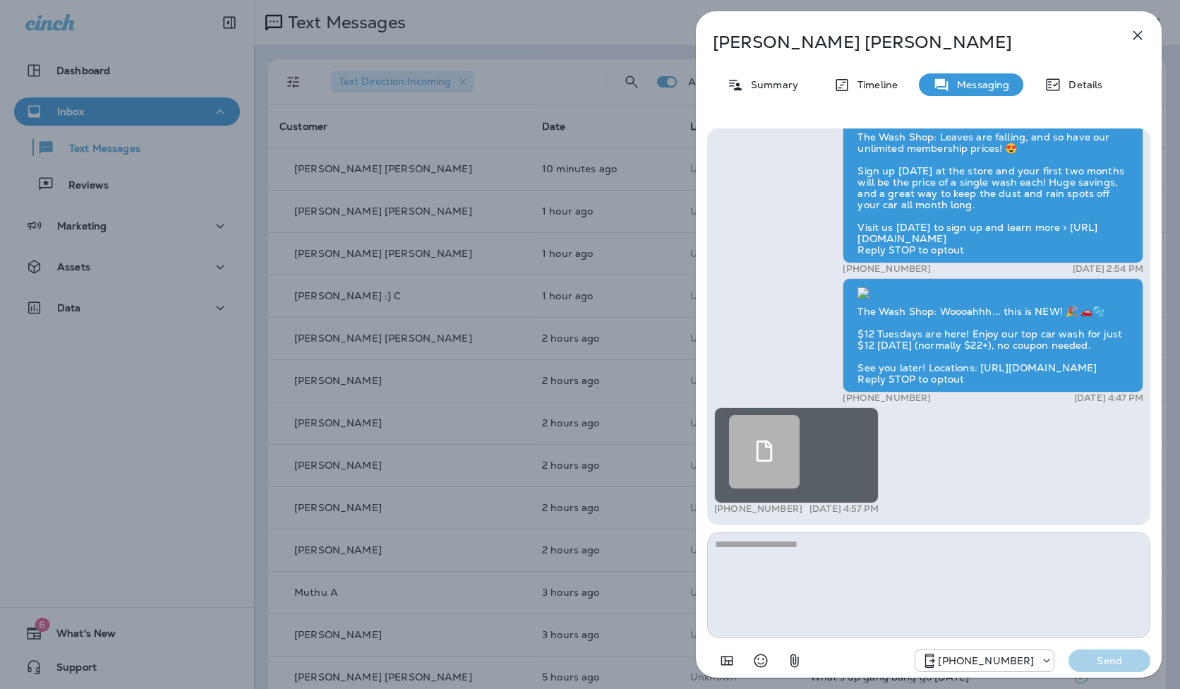
click at [757, 457] on use at bounding box center [765, 450] width 16 height 21
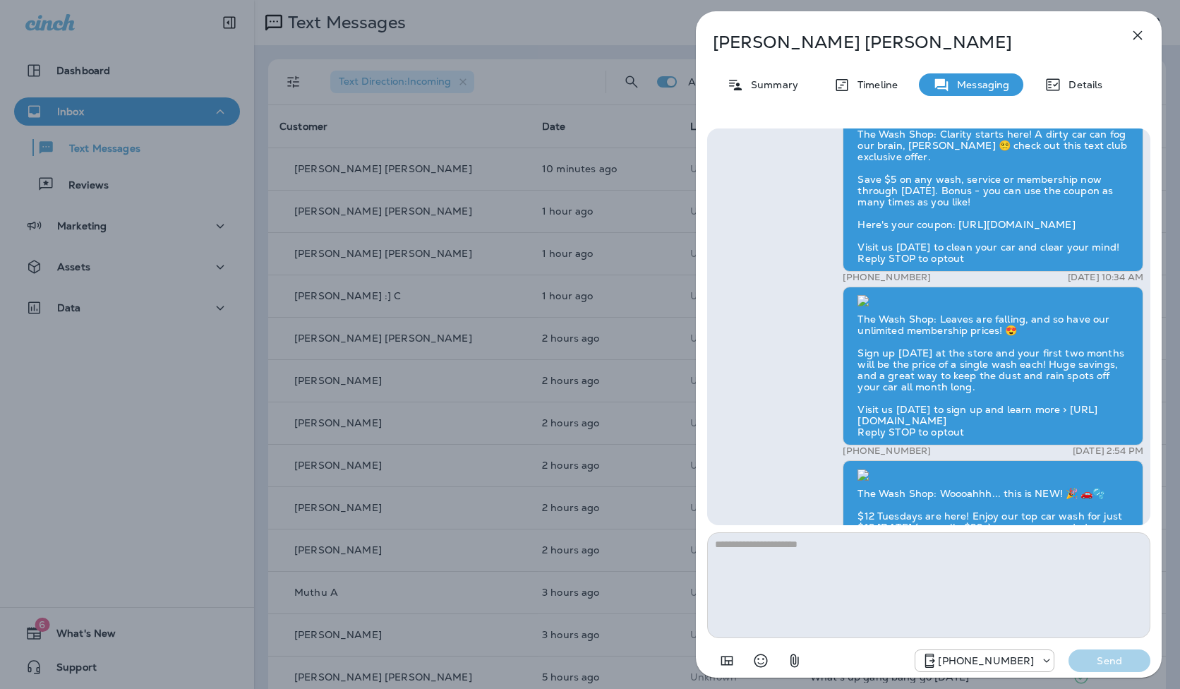
scroll to position [-184, 0]
click at [756, 87] on p "Summary" at bounding box center [771, 84] width 54 height 11
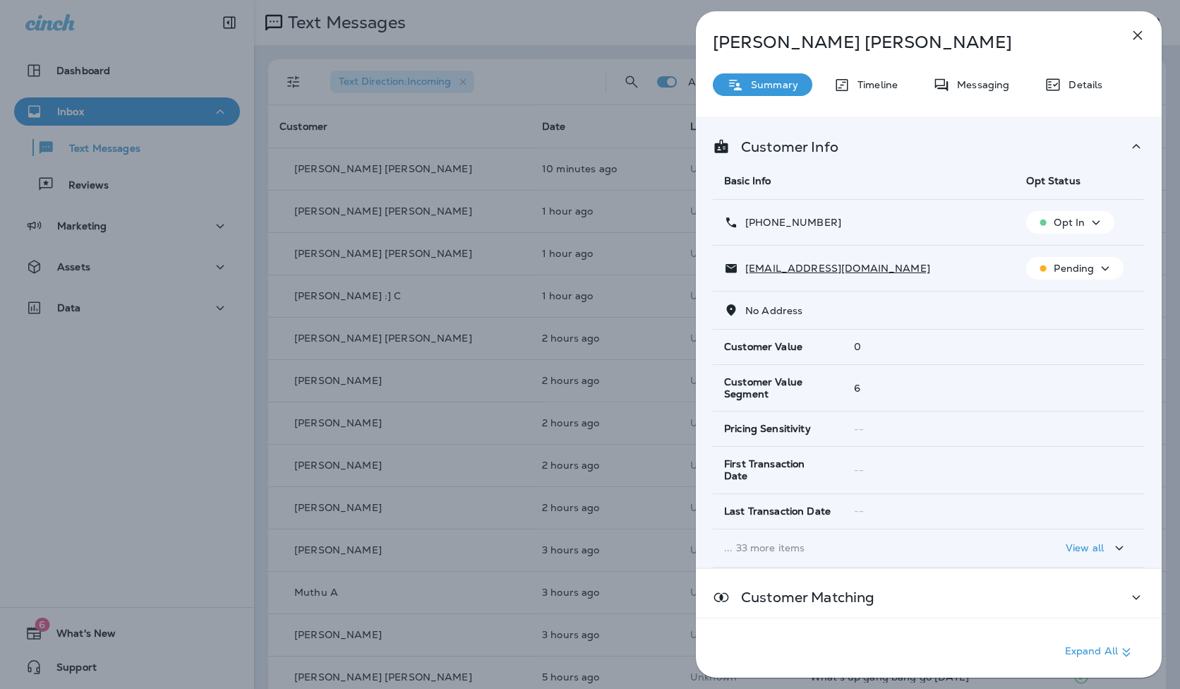
click at [1133, 40] on icon "button" at bounding box center [1137, 35] width 17 height 17
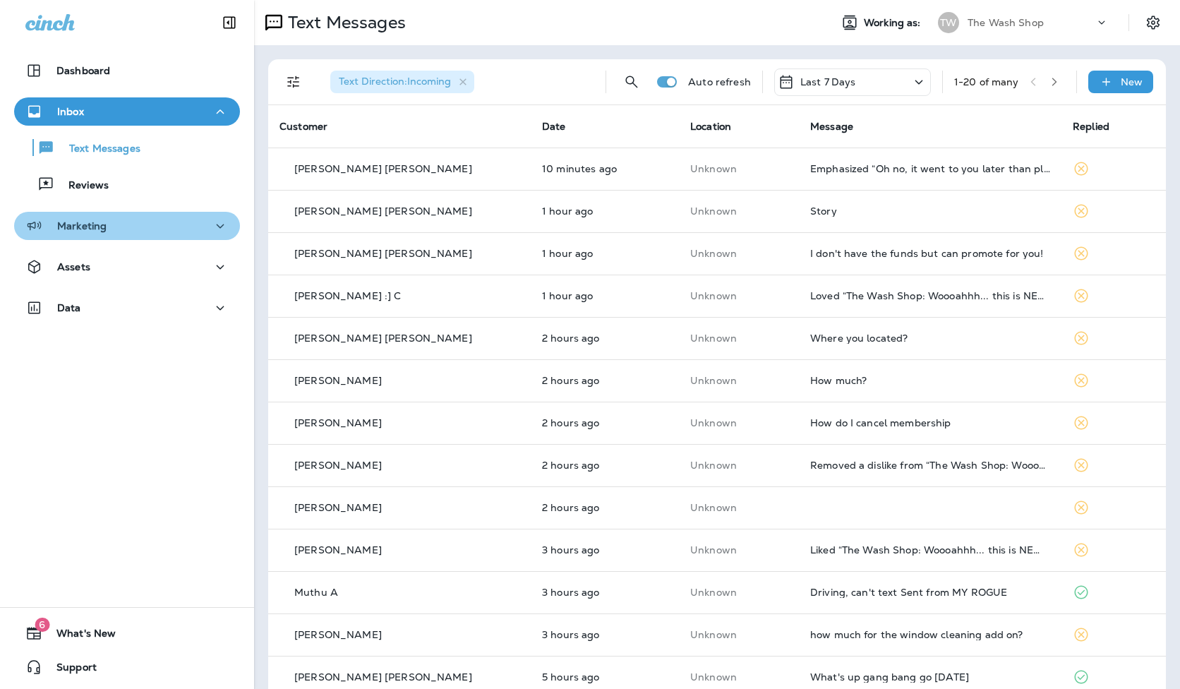
click at [109, 223] on div "Marketing" at bounding box center [126, 226] width 203 height 18
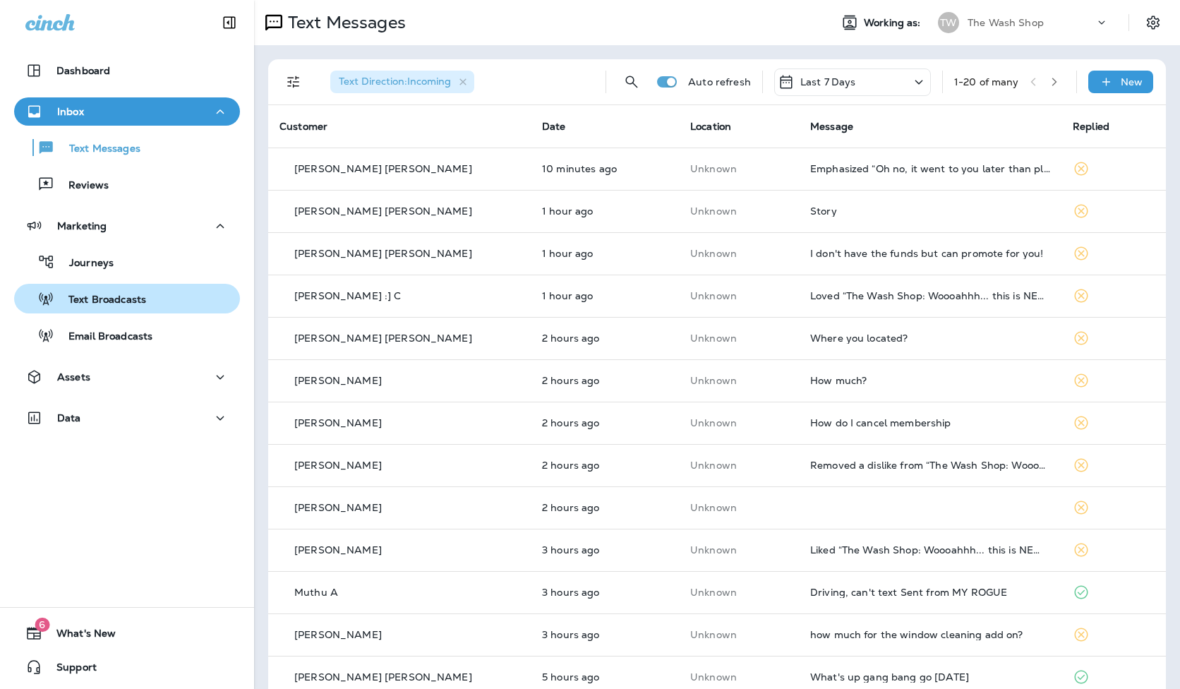
click at [171, 297] on div "Text Broadcasts" at bounding box center [127, 298] width 215 height 21
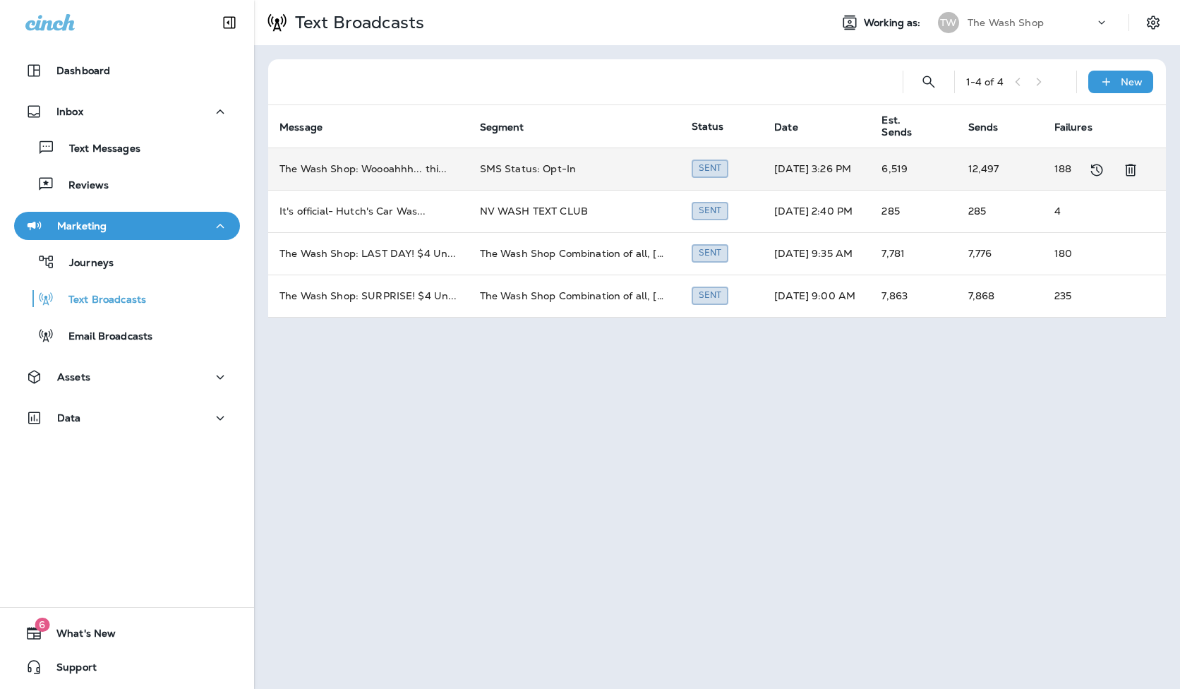
click at [802, 164] on td "[DATE] 3:26 PM" at bounding box center [816, 169] width 107 height 42
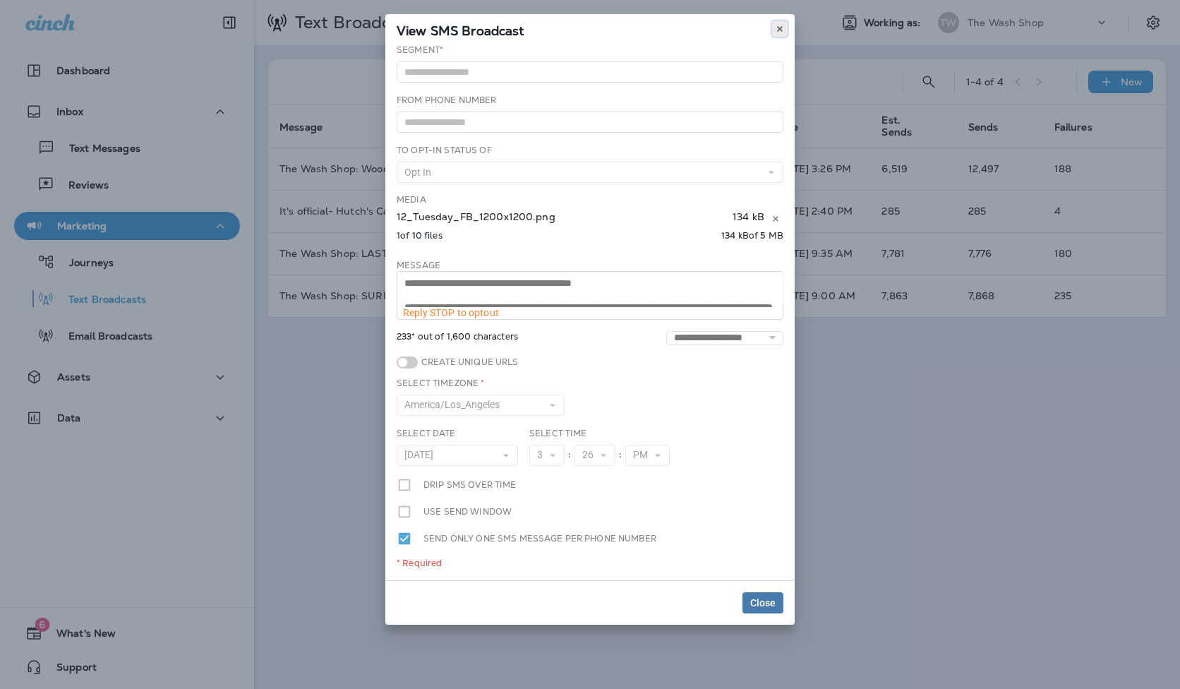
click at [778, 28] on icon at bounding box center [780, 29] width 8 height 8
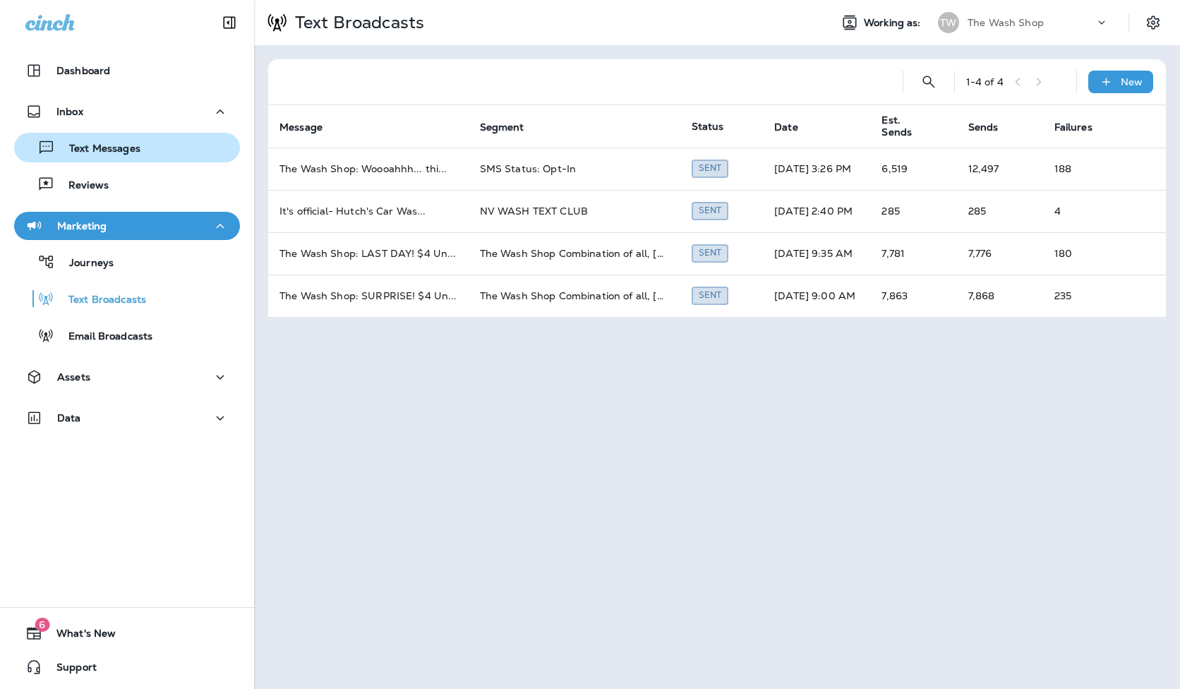
click at [178, 157] on div "Text Messages" at bounding box center [127, 147] width 215 height 21
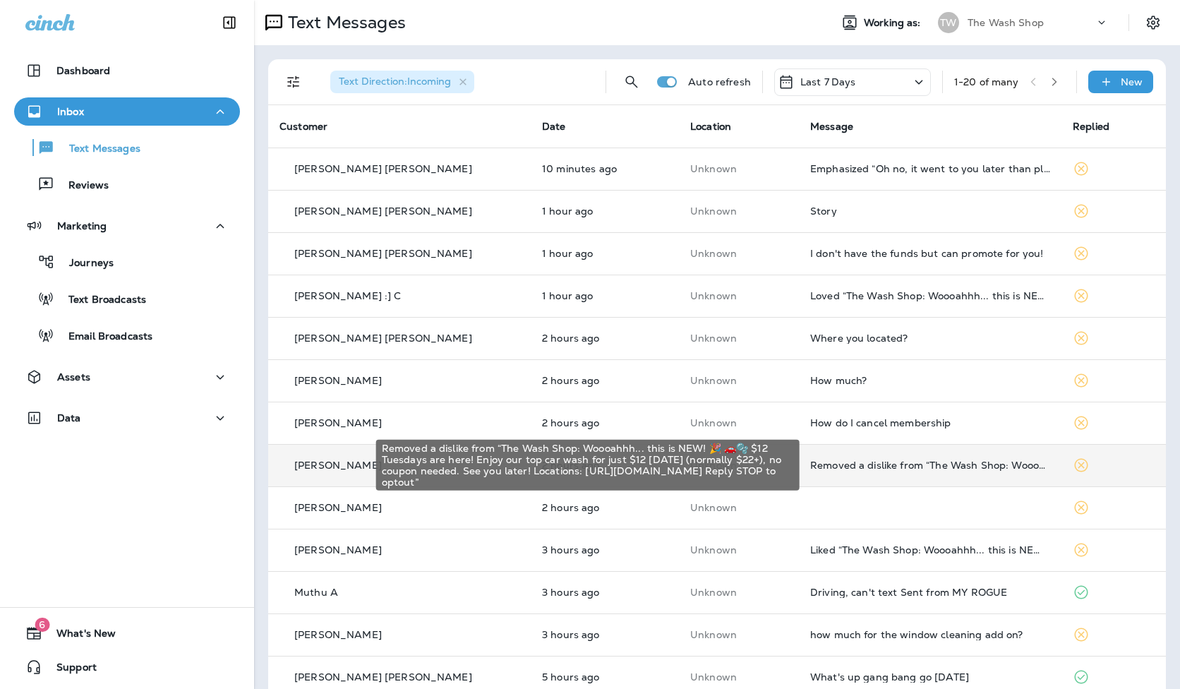
click at [960, 469] on div "Removed a dislike from “The Wash Shop: Woooahhh... this is NEW! 🎉 🚗🫧 $12 Tuesda…" at bounding box center [930, 464] width 240 height 11
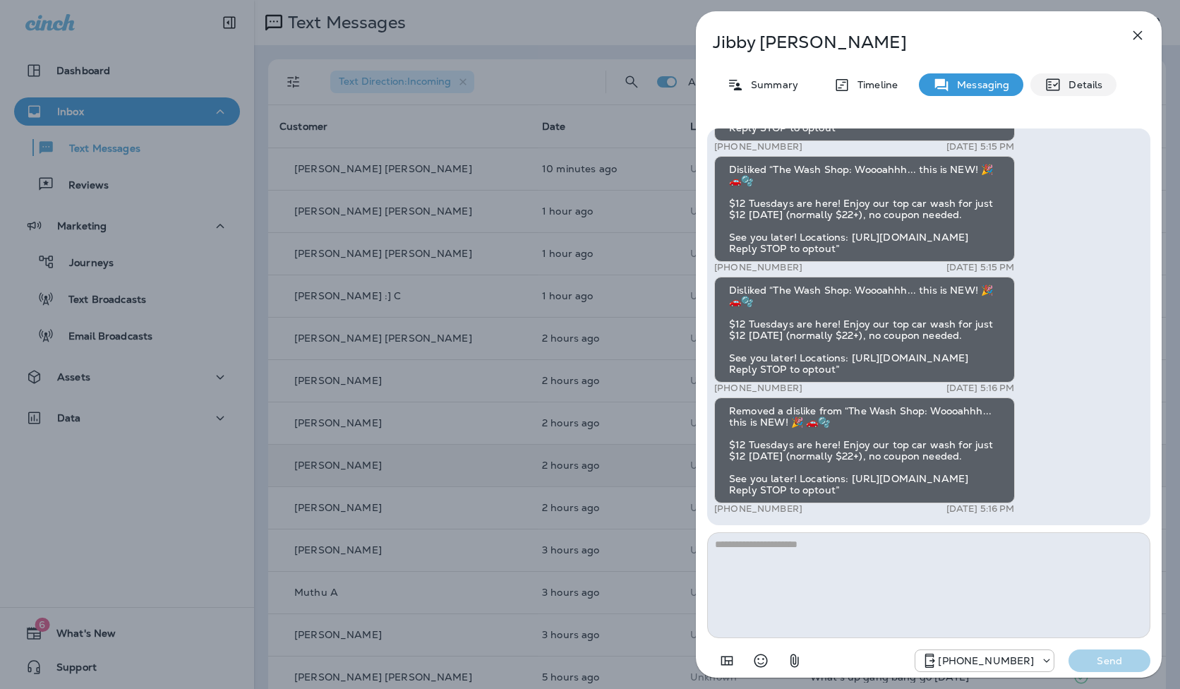
click at [1086, 79] on p "Details" at bounding box center [1082, 84] width 41 height 11
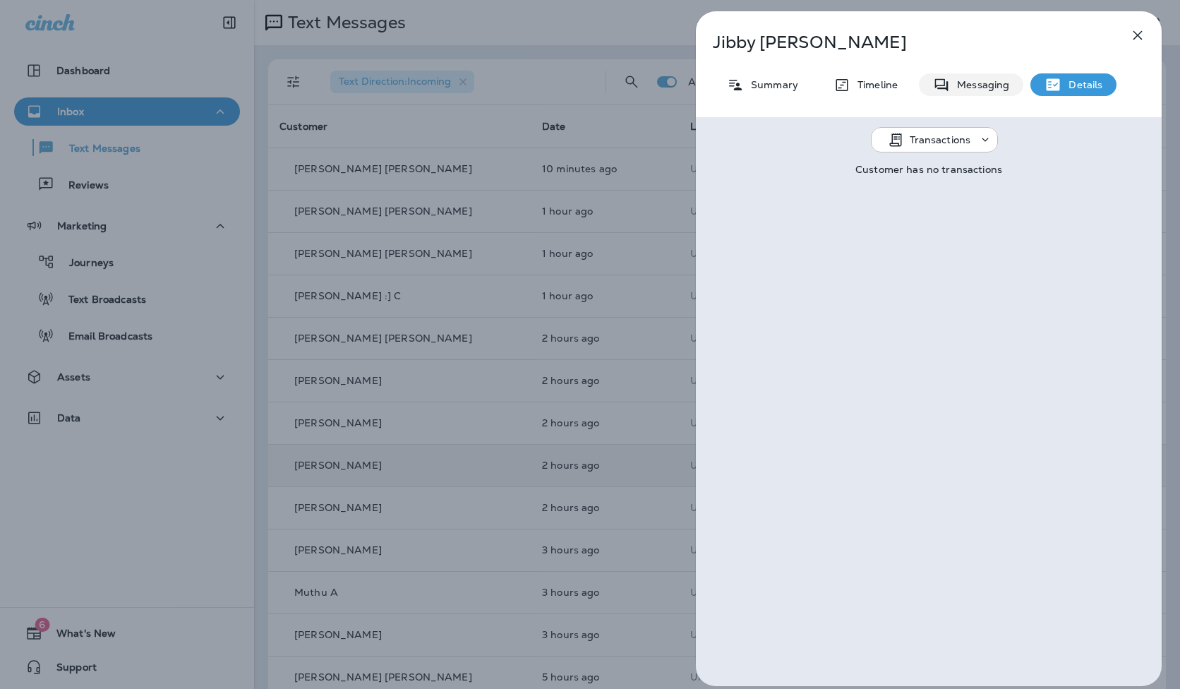
click at [990, 81] on p "Messaging" at bounding box center [979, 84] width 59 height 11
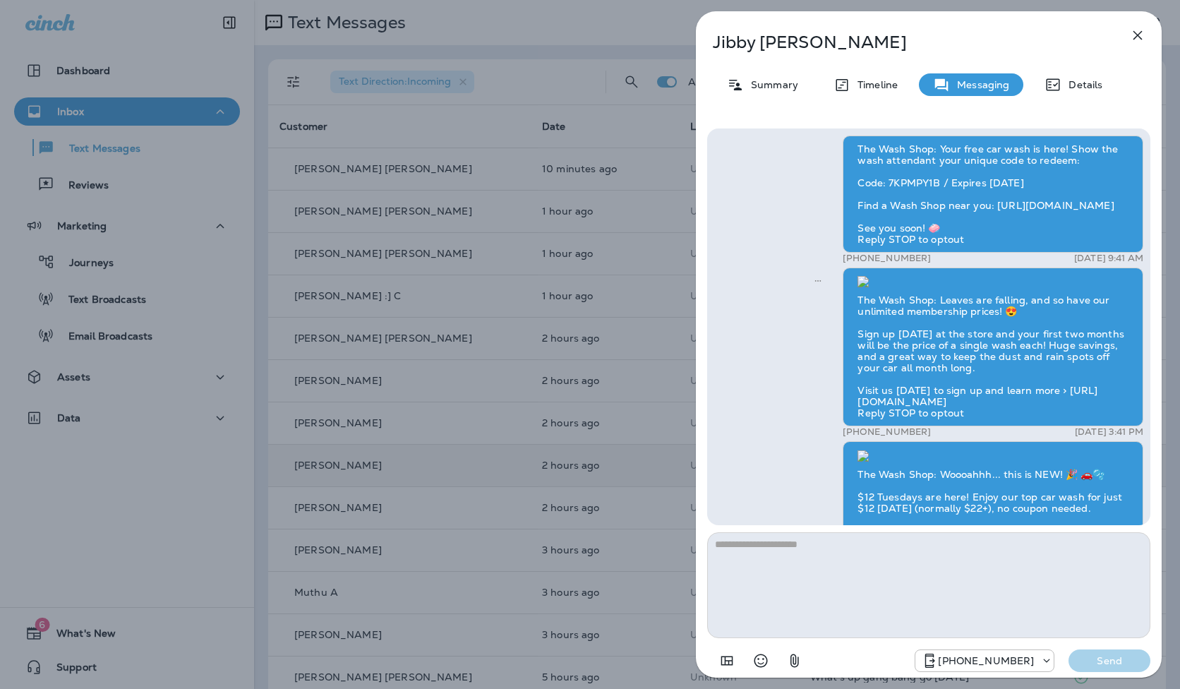
scroll to position [-3111, 0]
click at [1081, 56] on div "[PERSON_NAME] Summary Timeline Messaging Details The Wash Shop: Your free car w…" at bounding box center [929, 348] width 466 height 675
click at [1081, 73] on div "Details" at bounding box center [1073, 84] width 86 height 23
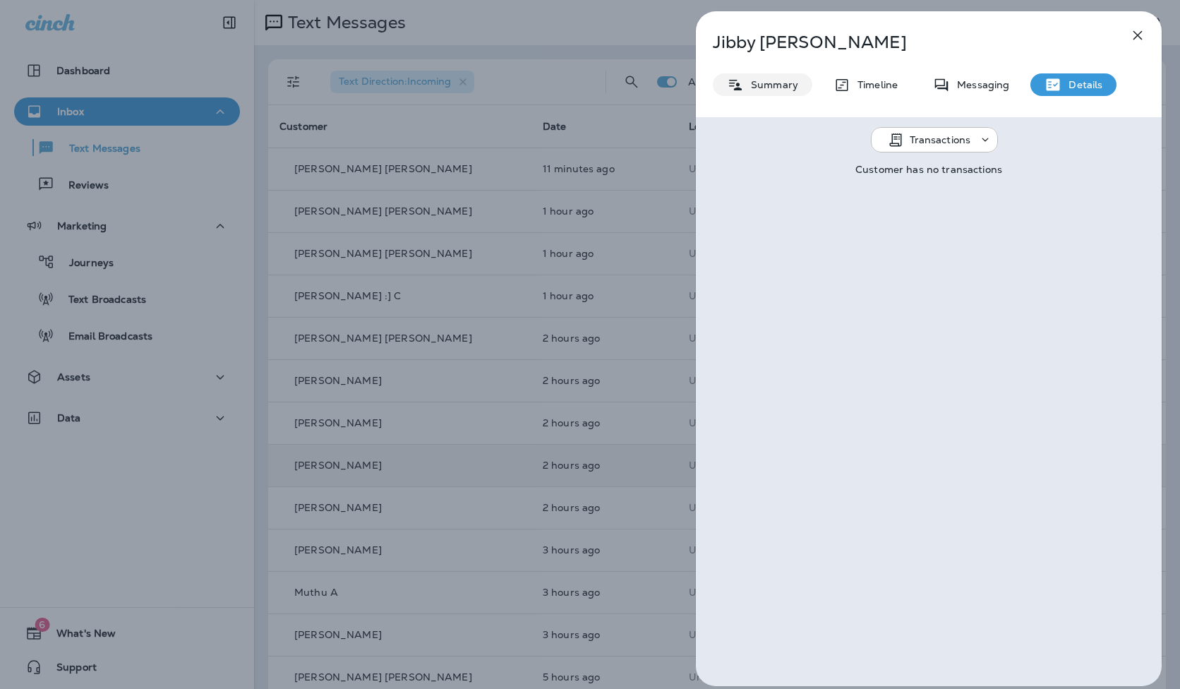
click at [781, 80] on p "Summary" at bounding box center [771, 84] width 54 height 11
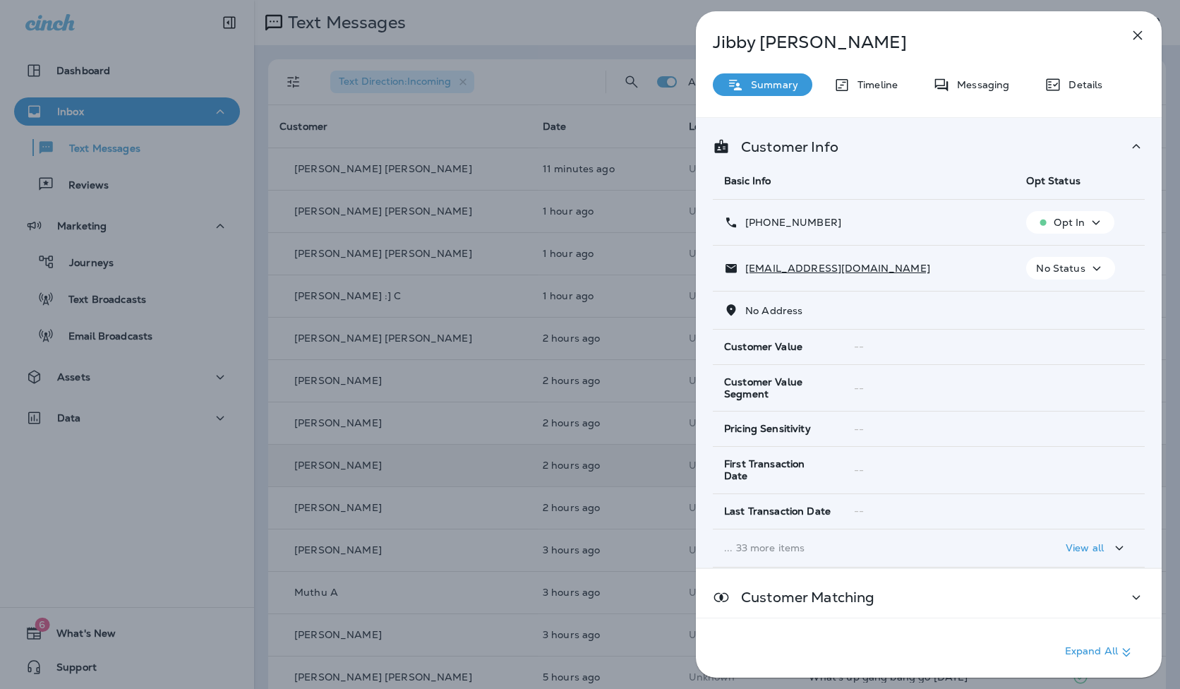
drag, startPoint x: 1133, startPoint y: 32, endPoint x: 880, endPoint y: 183, distance: 294.6
click at [881, 183] on div "[PERSON_NAME] Summary Timeline Messaging Details Customer Info Basic Info Opt S…" at bounding box center [929, 344] width 466 height 666
click at [1087, 83] on p "Details" at bounding box center [1082, 84] width 41 height 11
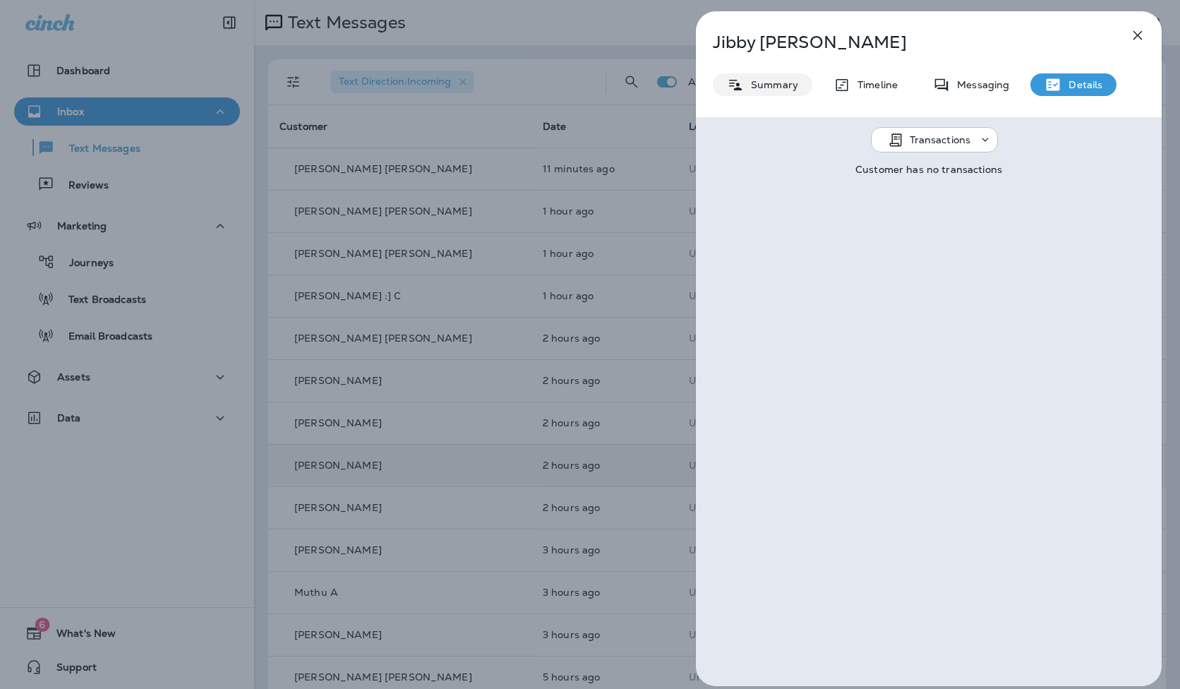
click at [781, 80] on p "Summary" at bounding box center [771, 84] width 54 height 11
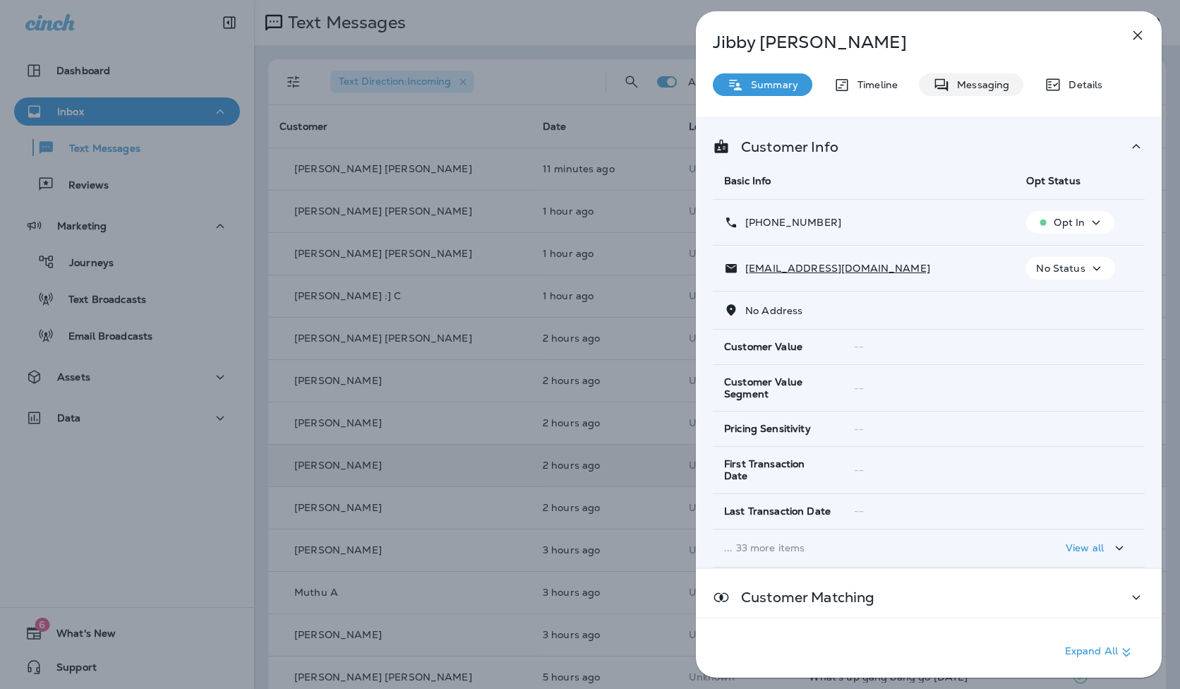
click at [999, 79] on p "Messaging" at bounding box center [979, 84] width 59 height 11
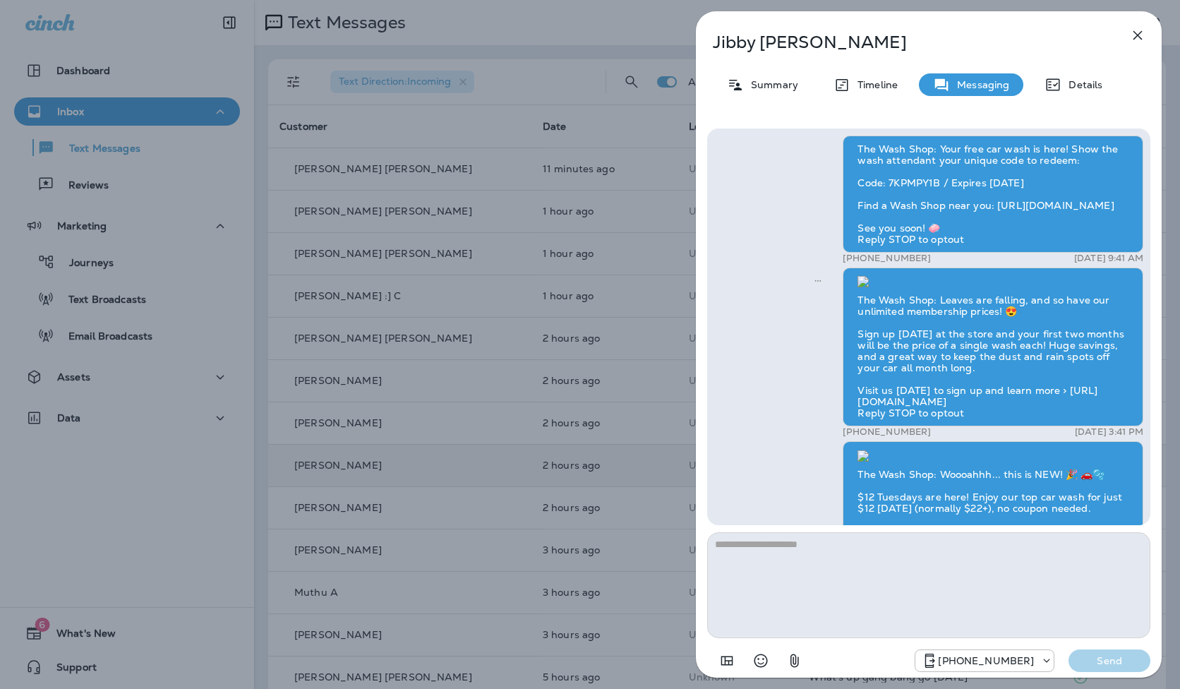
scroll to position [-2462, 0]
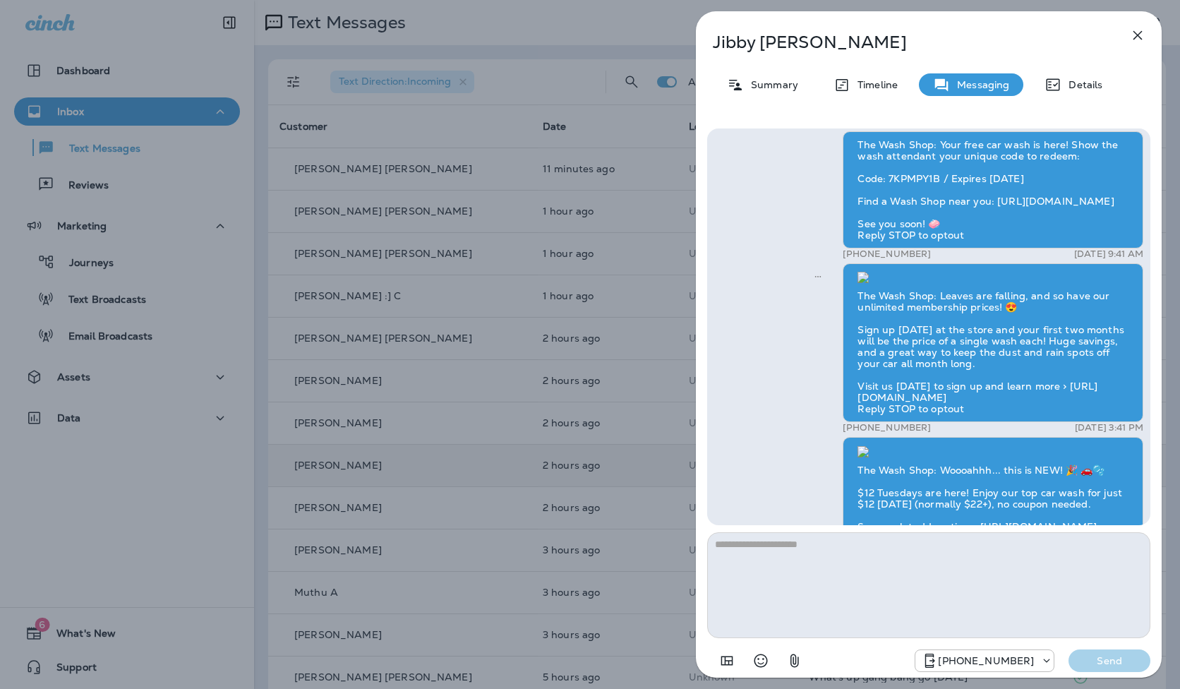
click at [1136, 35] on icon "button" at bounding box center [1137, 35] width 17 height 17
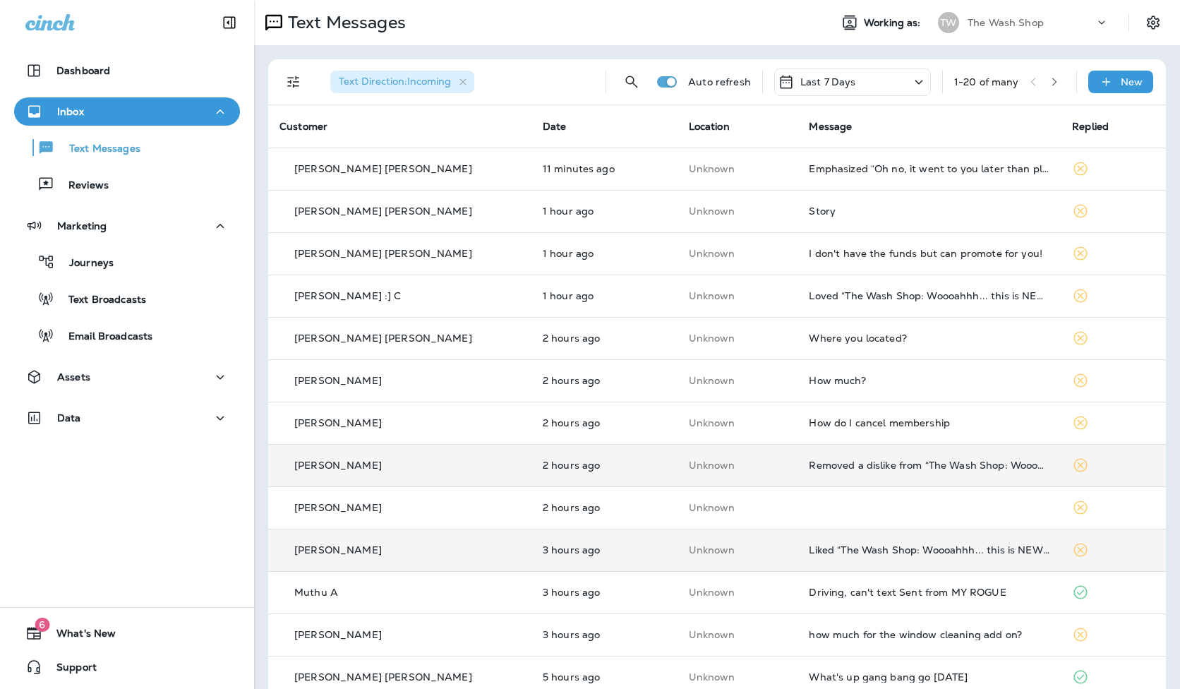
click at [884, 562] on td "Liked “The Wash Shop: Woooahhh... this is NEW! 🎉 🚗🫧 $12 Tuesdays are here! Enjo…" at bounding box center [929, 550] width 263 height 42
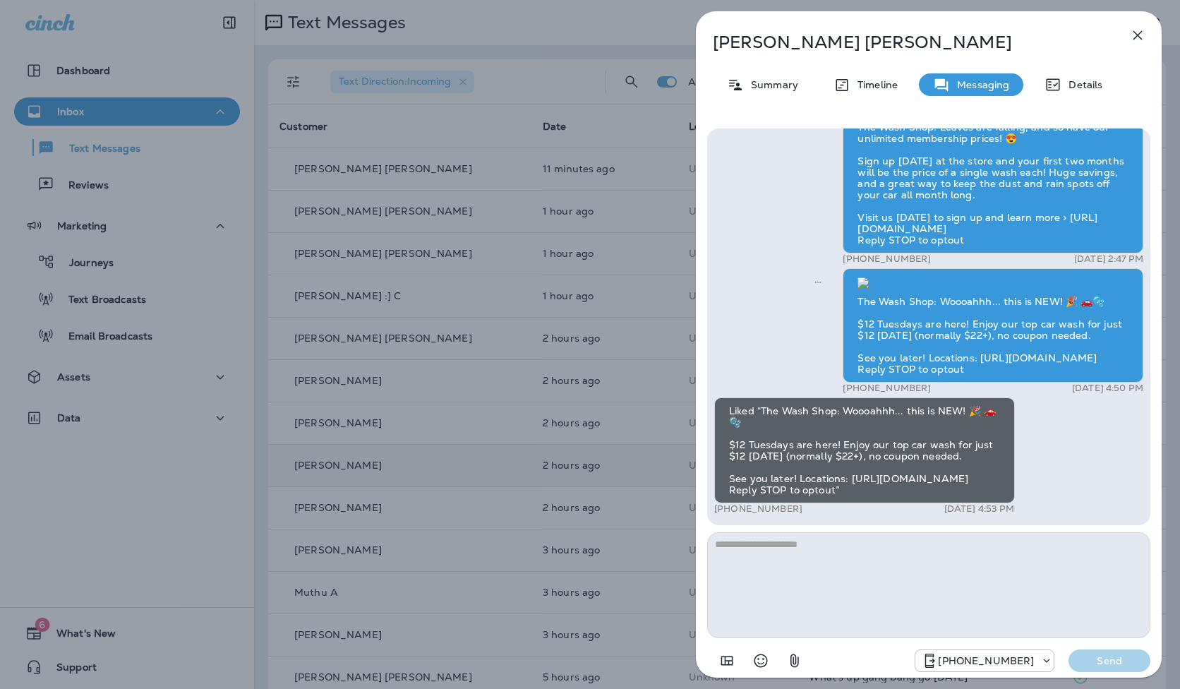
click at [1138, 38] on icon "button" at bounding box center [1137, 35] width 17 height 17
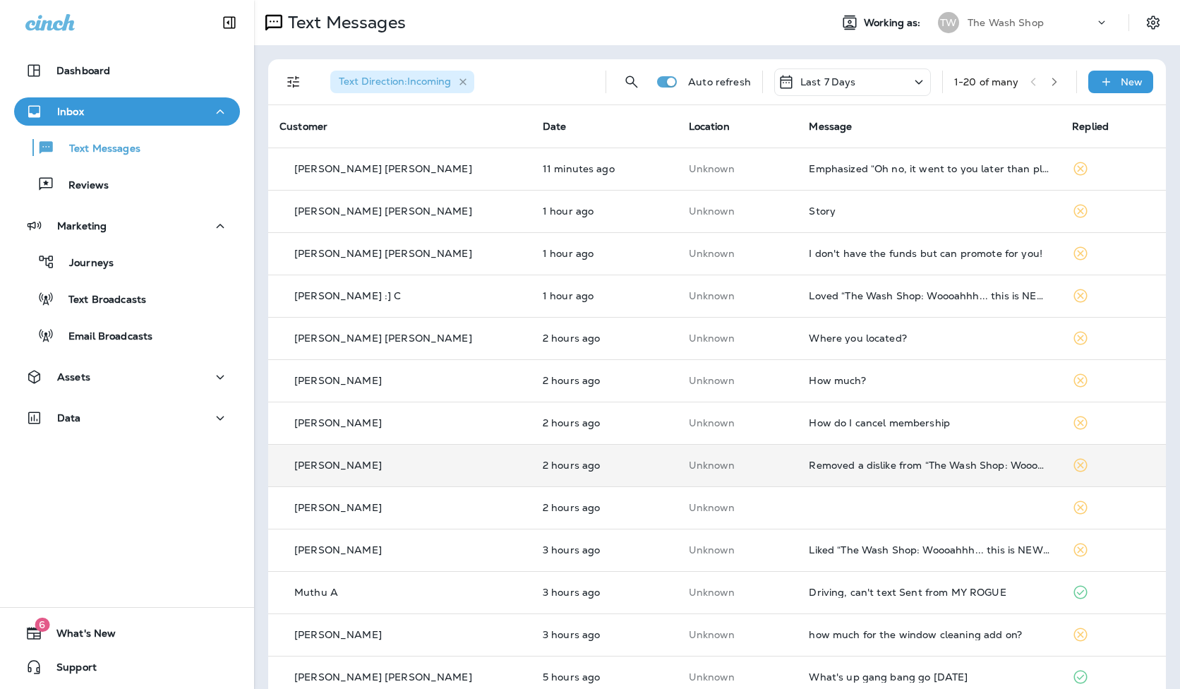
click at [466, 87] on icon "button" at bounding box center [463, 82] width 12 height 12
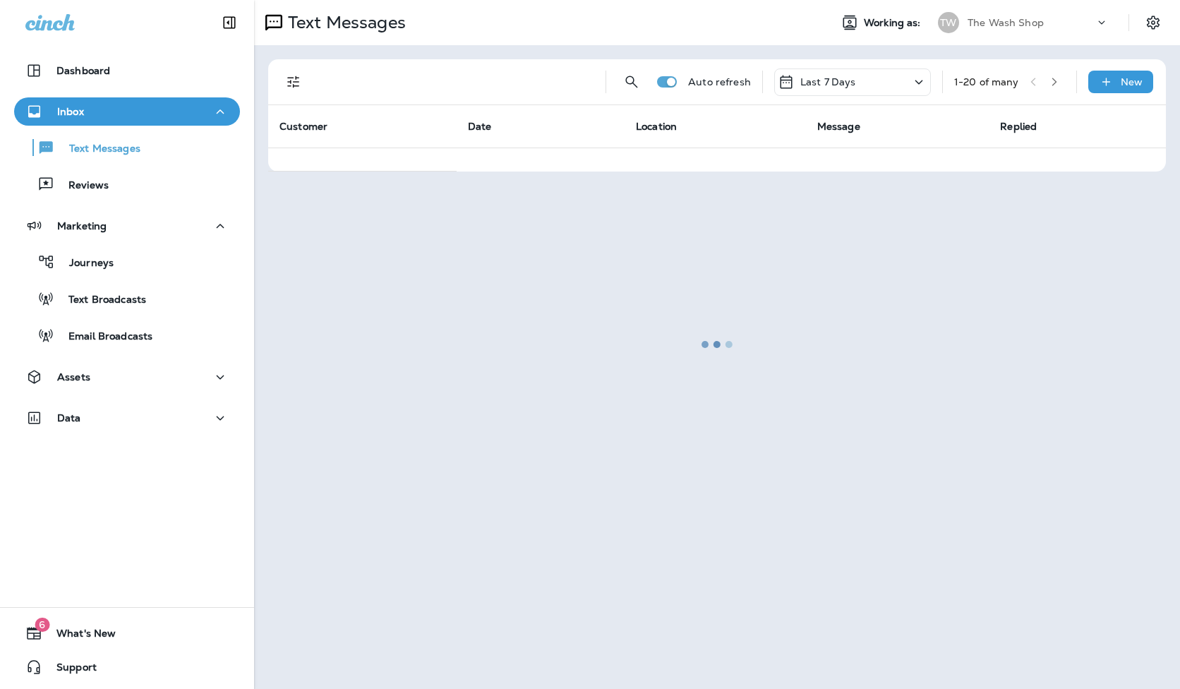
click at [277, 70] on div at bounding box center [716, 344] width 923 height 686
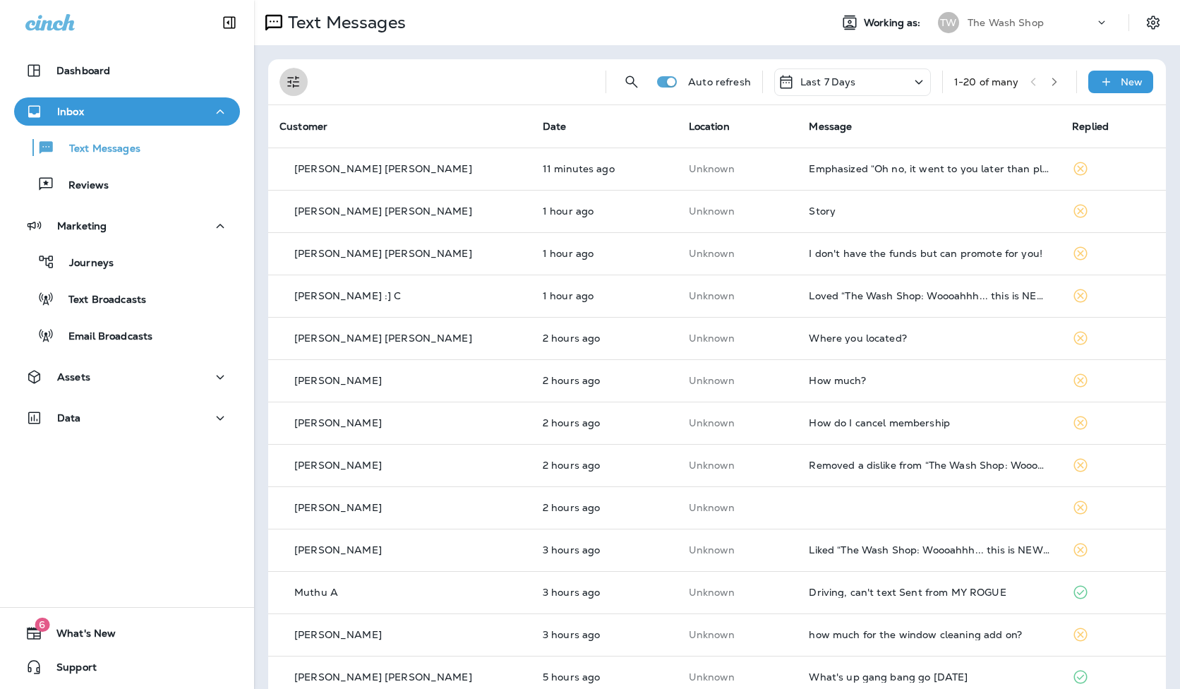
click at [285, 73] on icon "Filters" at bounding box center [293, 81] width 17 height 17
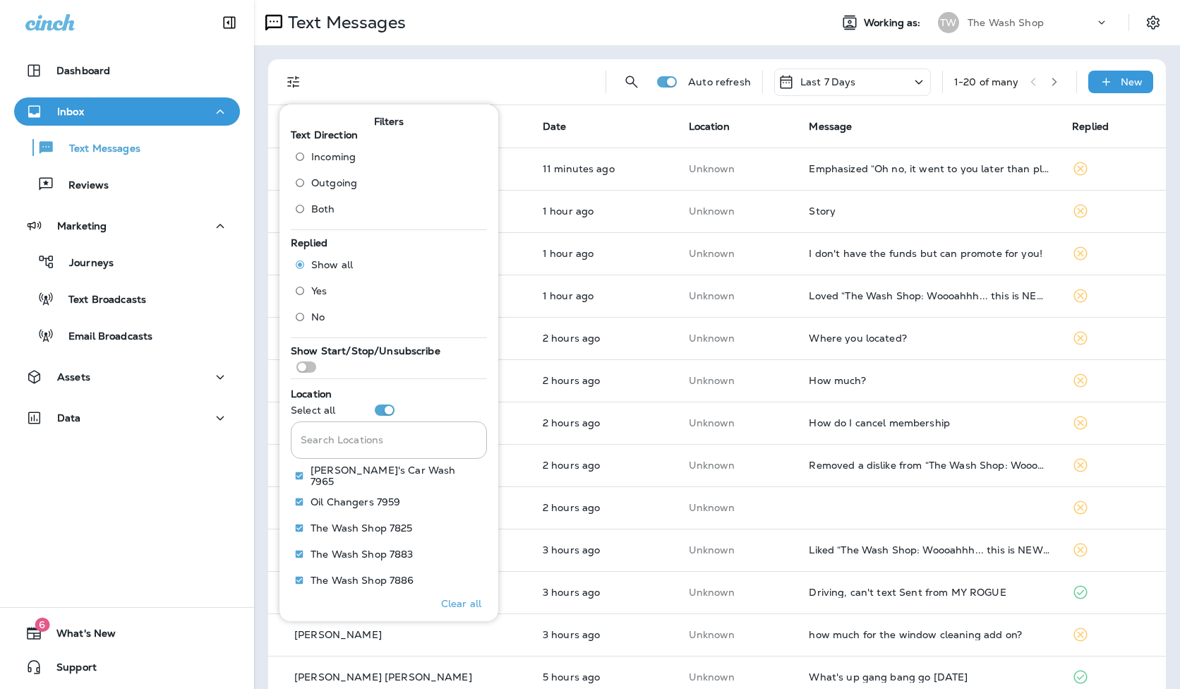
click at [339, 177] on span "Outgoing" at bounding box center [334, 182] width 46 height 11
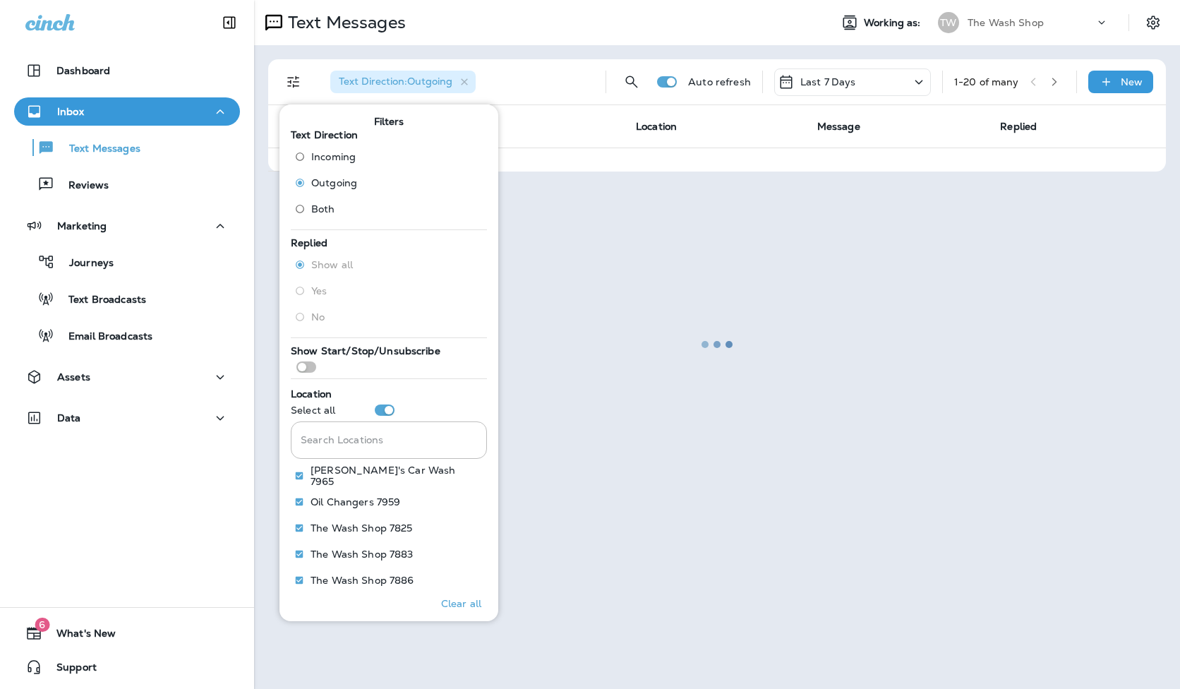
click at [591, 73] on div at bounding box center [716, 344] width 923 height 686
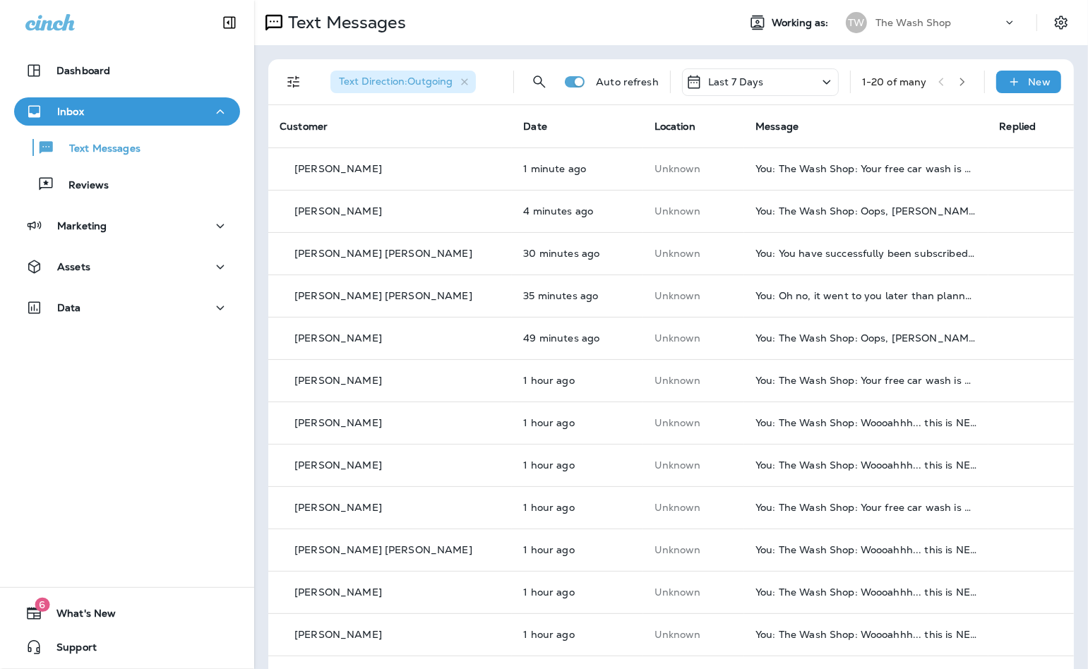
click at [420, 83] on span "Text Direction : Outgoing" at bounding box center [396, 81] width 114 height 13
click at [463, 83] on icon "button" at bounding box center [464, 81] width 7 height 7
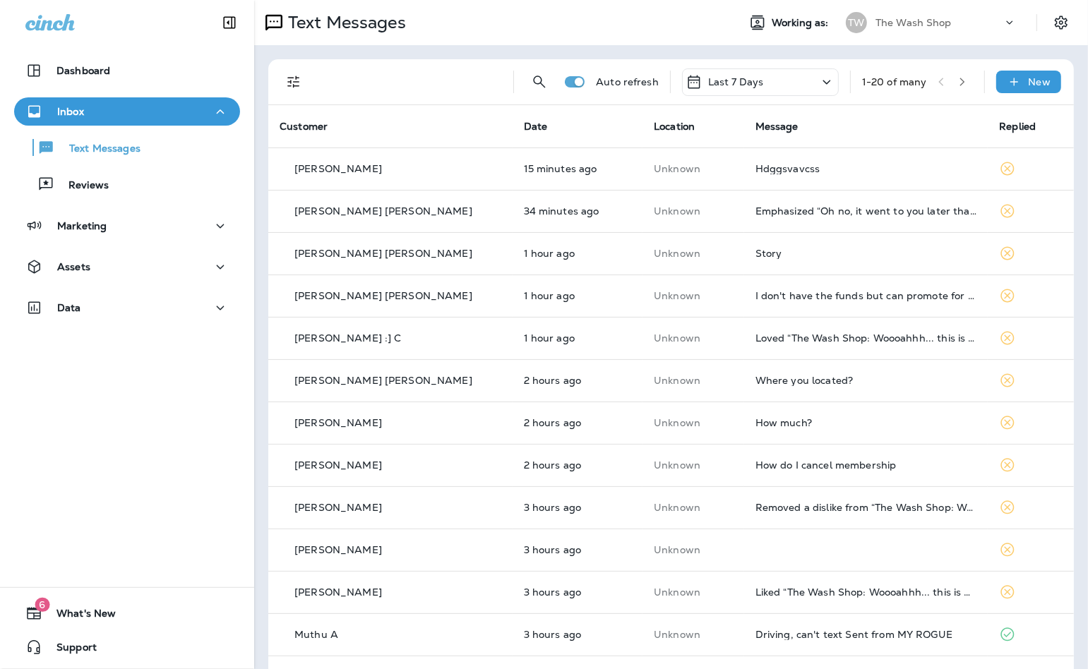
click at [293, 80] on icon "Filters" at bounding box center [293, 81] width 17 height 17
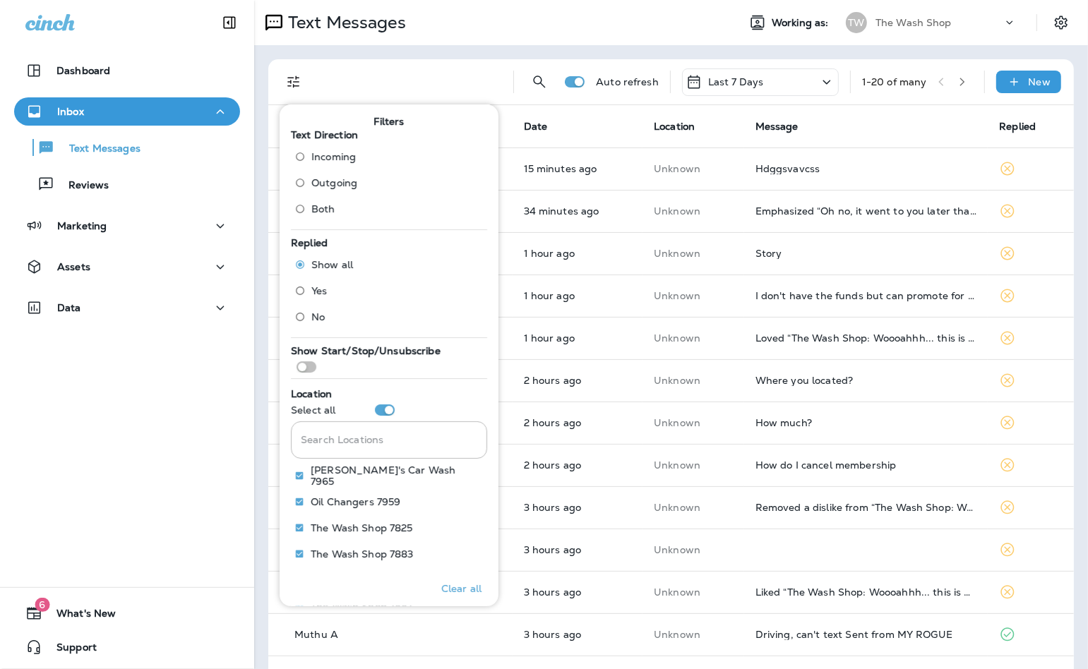
click at [349, 152] on span "Incoming" at bounding box center [333, 156] width 44 height 11
click at [517, 52] on div "Text Direction : Incoming Auto refresh Last 7 Days 1 - 20 of many New Customer …" at bounding box center [671, 527] width 834 height 964
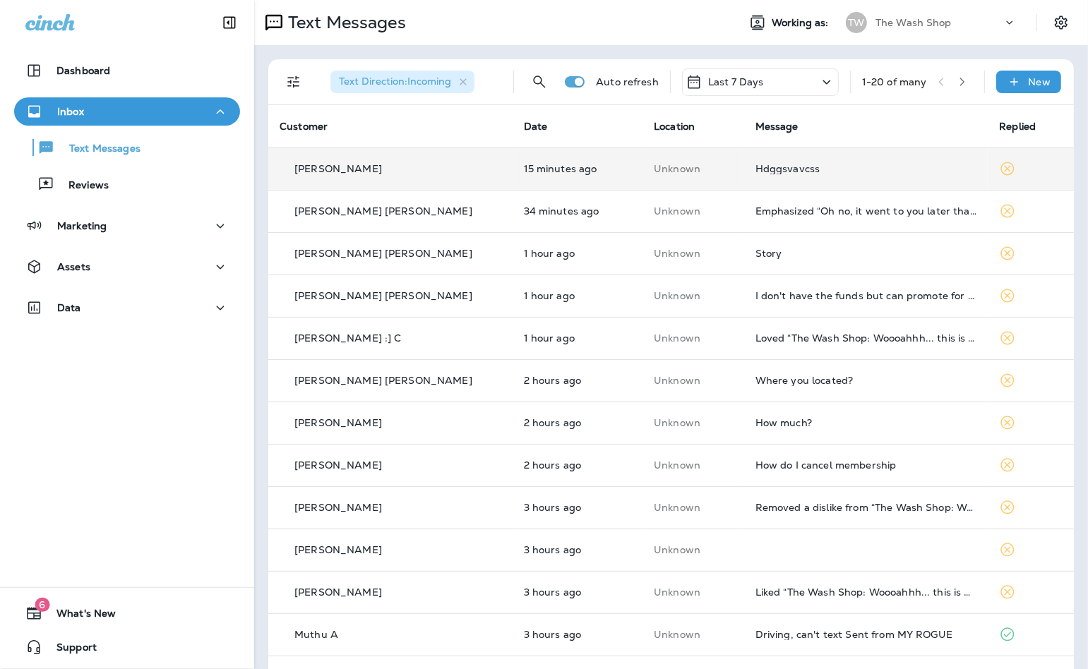
click at [887, 172] on div "Hdggsvavcss" at bounding box center [866, 168] width 222 height 11
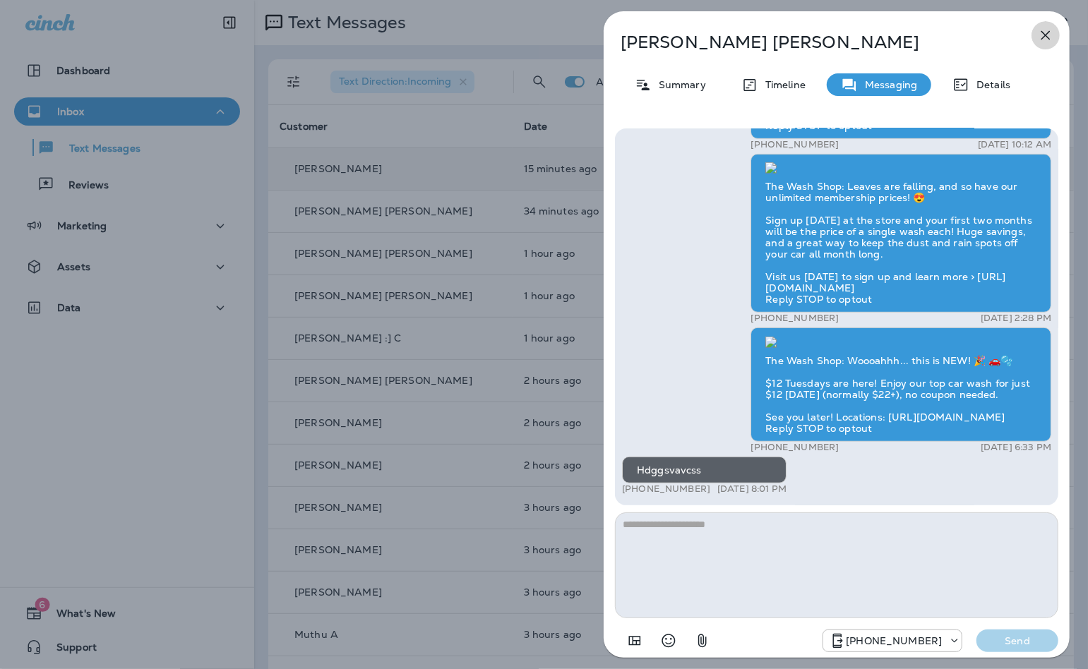
click at [1050, 38] on icon "button" at bounding box center [1045, 35] width 17 height 17
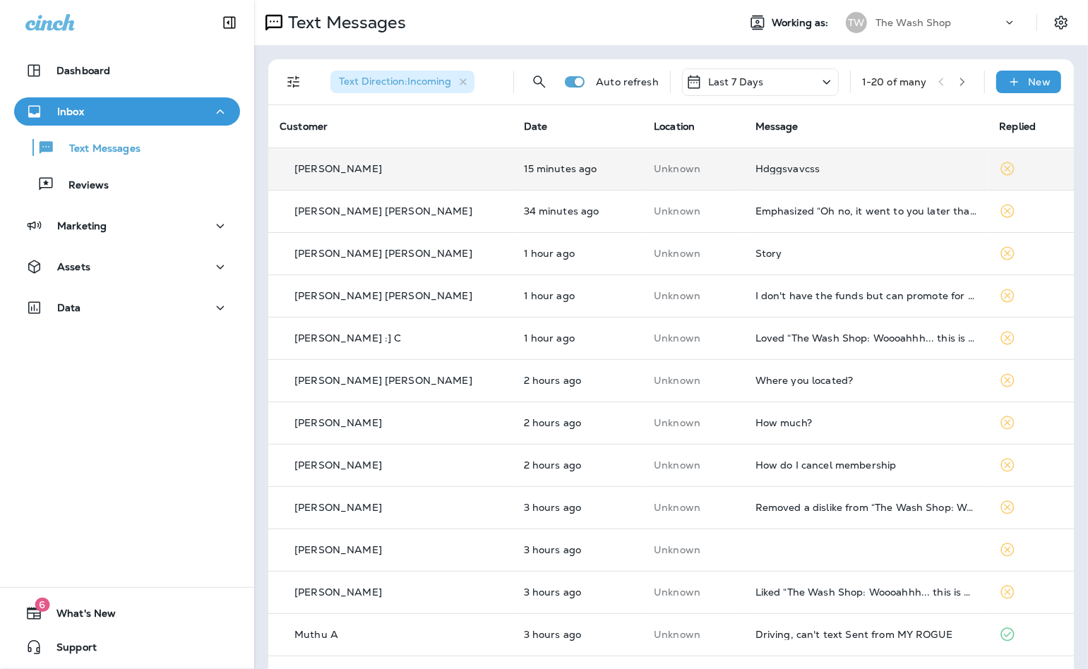
click at [577, 154] on td "15 minutes ago" at bounding box center [577, 169] width 131 height 42
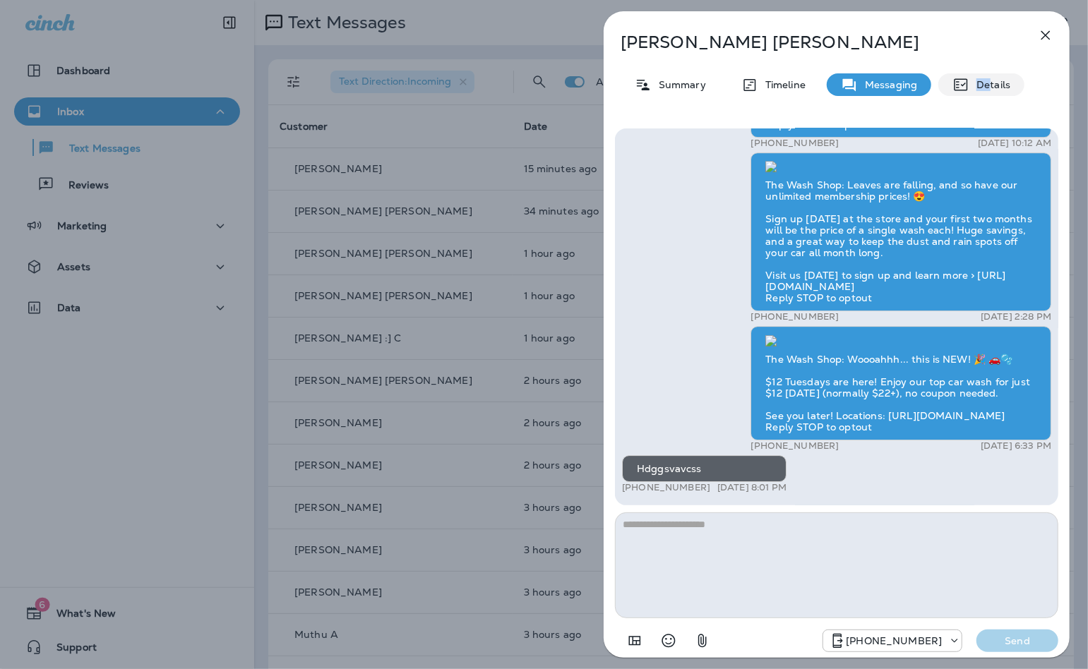
click at [989, 79] on p "Details" at bounding box center [989, 84] width 41 height 11
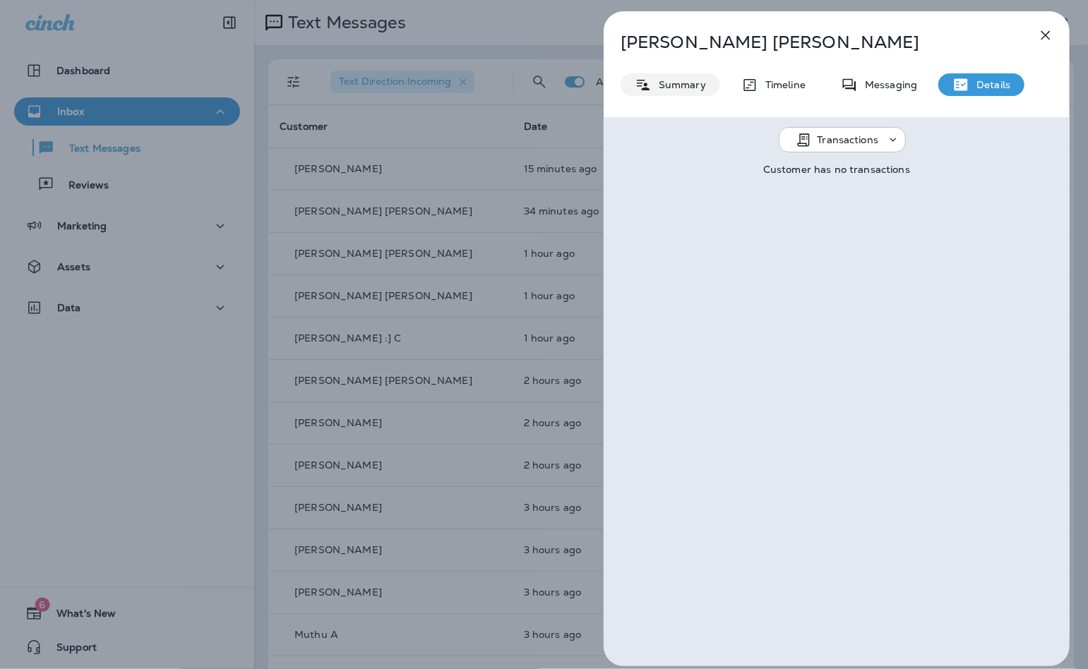
click at [666, 88] on p "Summary" at bounding box center [678, 84] width 54 height 11
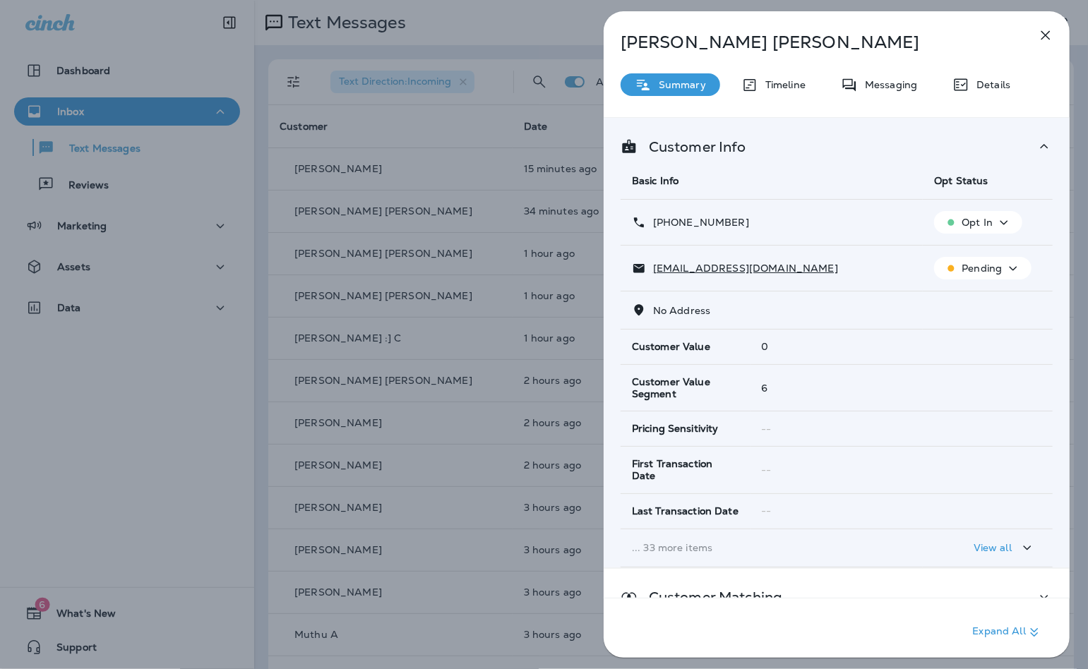
click at [1038, 45] on button "button" at bounding box center [1045, 35] width 28 height 28
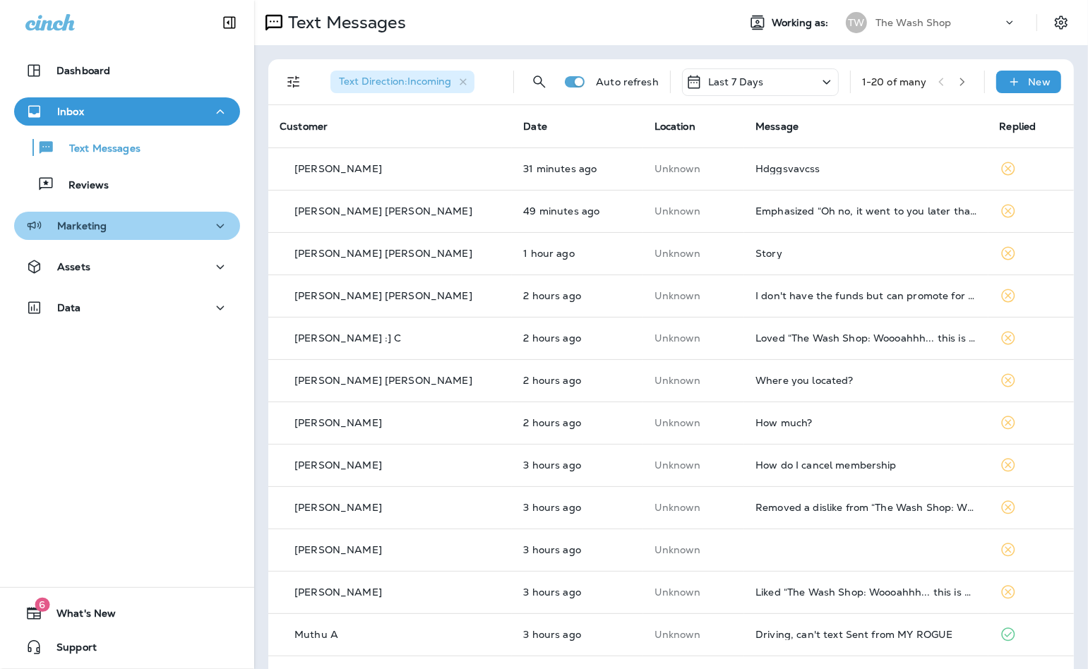
click at [142, 231] on div "Marketing" at bounding box center [126, 226] width 203 height 18
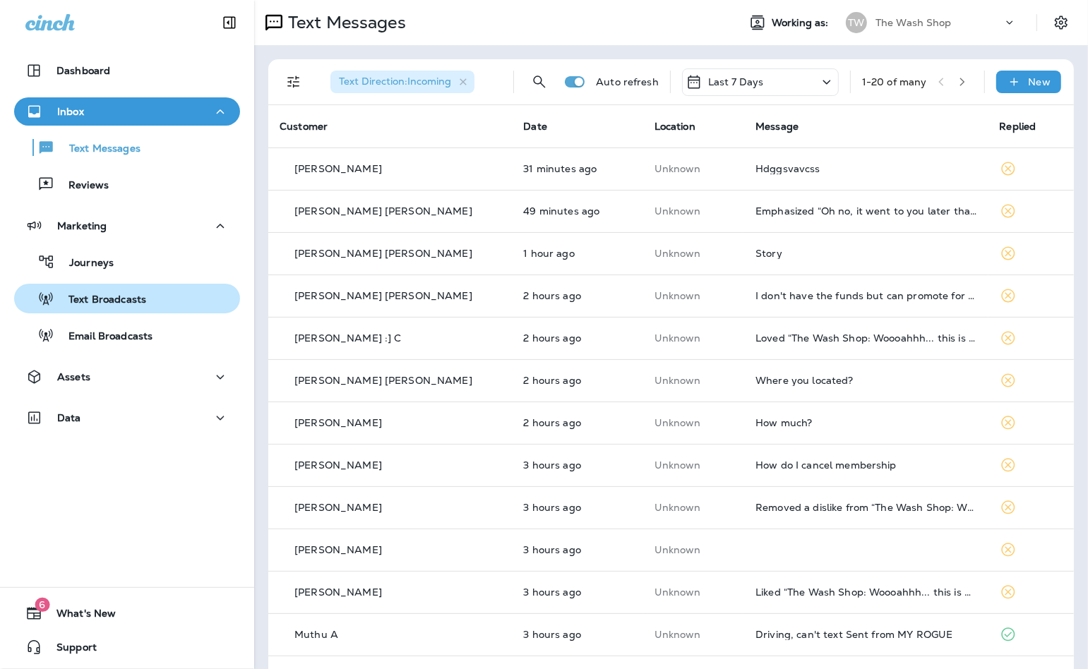
click at [145, 287] on button "Text Broadcasts" at bounding box center [127, 299] width 226 height 30
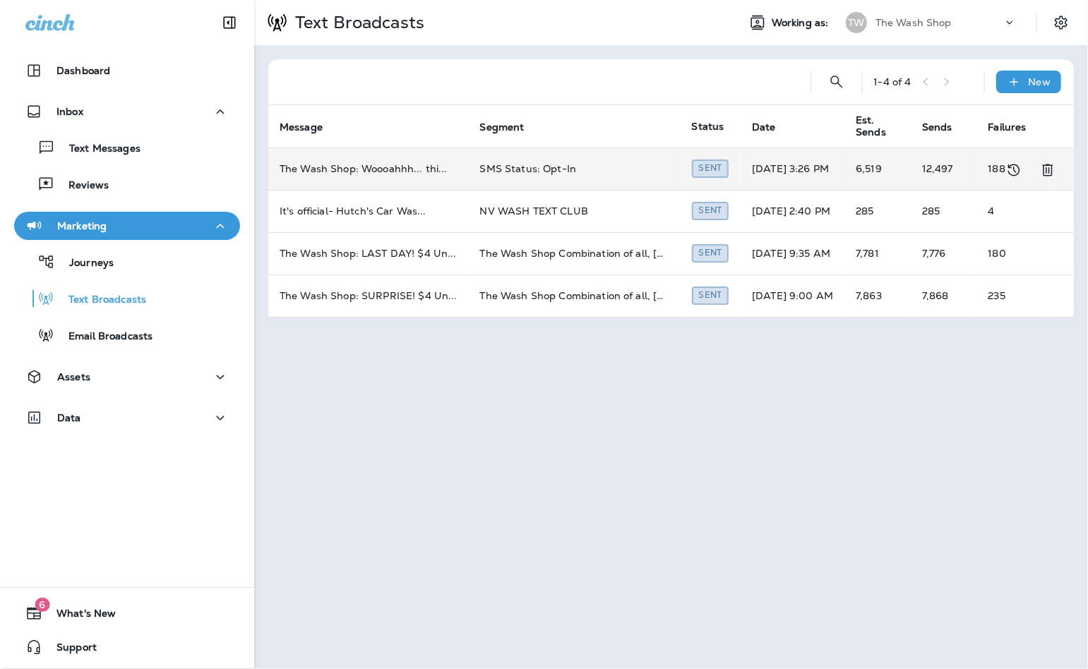
scroll to position [0, 13]
